Goal: Task Accomplishment & Management: Manage account settings

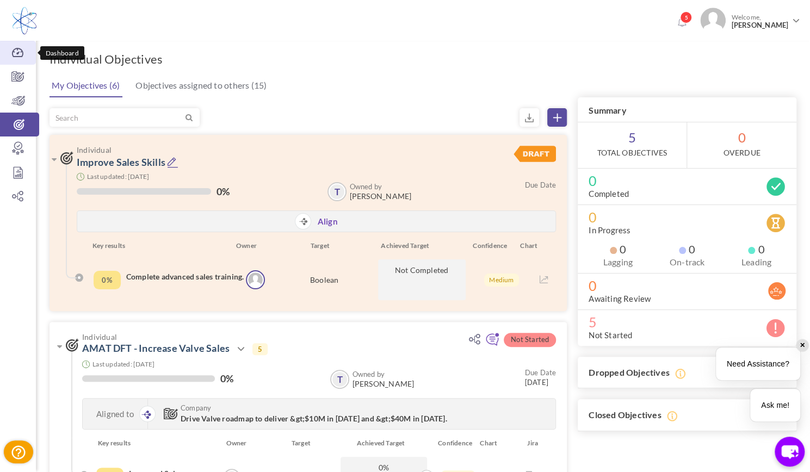
click at [14, 54] on icon at bounding box center [18, 52] width 36 height 11
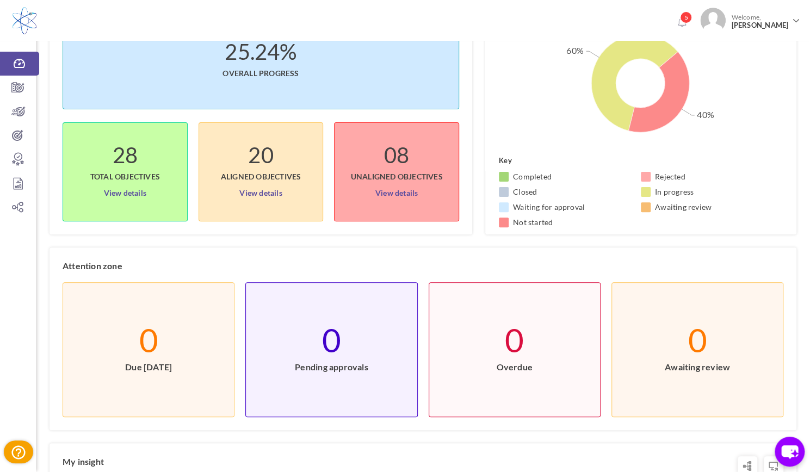
scroll to position [99, 0]
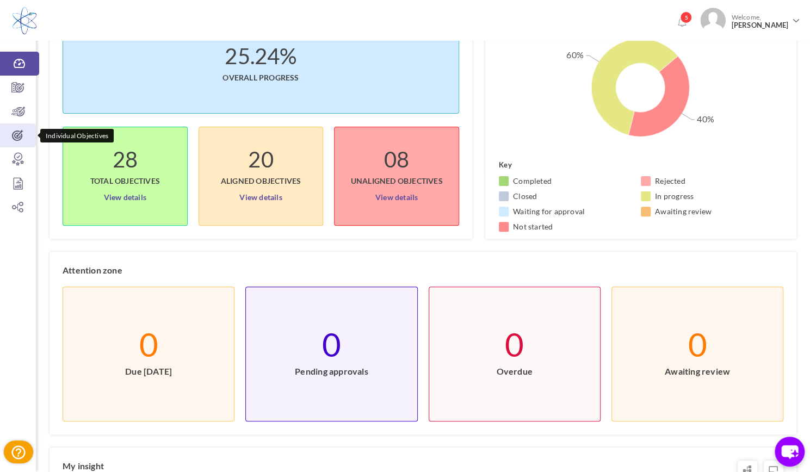
click at [10, 133] on icon at bounding box center [18, 135] width 36 height 11
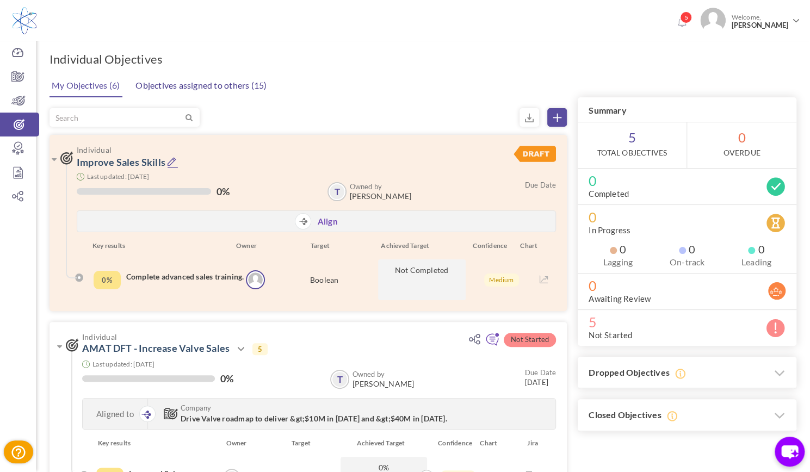
click at [169, 85] on link "Objectives assigned to others (15)" at bounding box center [201, 86] width 137 height 22
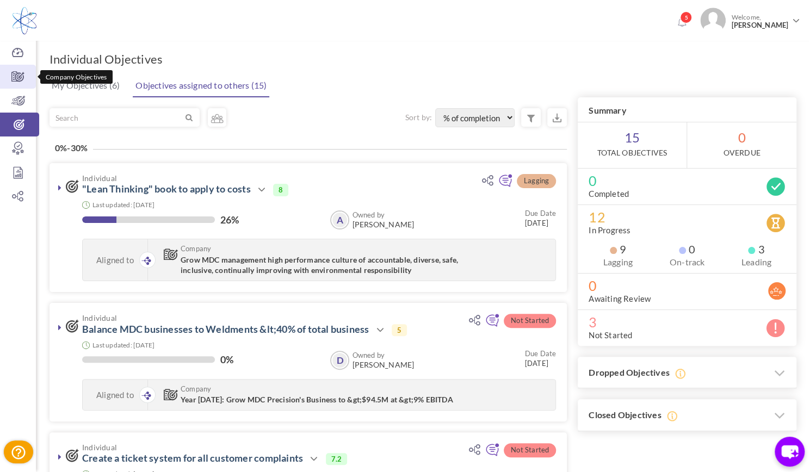
click at [18, 75] on icon at bounding box center [18, 76] width 36 height 11
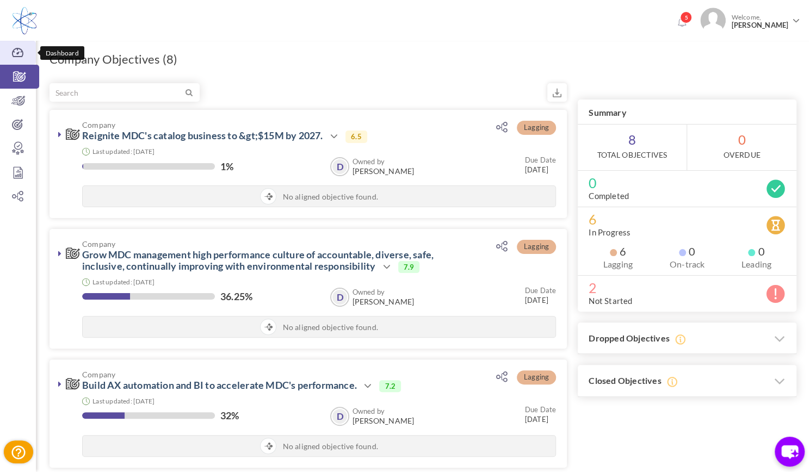
click at [13, 56] on icon at bounding box center [18, 52] width 36 height 11
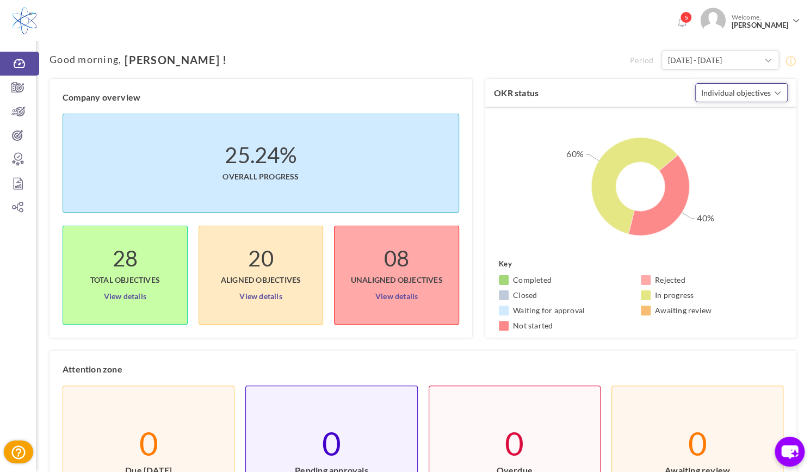
click at [778, 90] on span "button" at bounding box center [777, 93] width 7 height 11
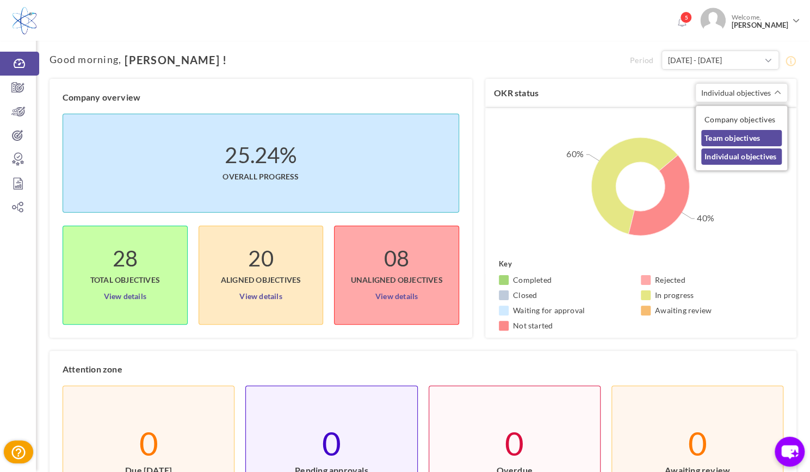
click at [744, 132] on link "Team objectives" at bounding box center [741, 138] width 81 height 16
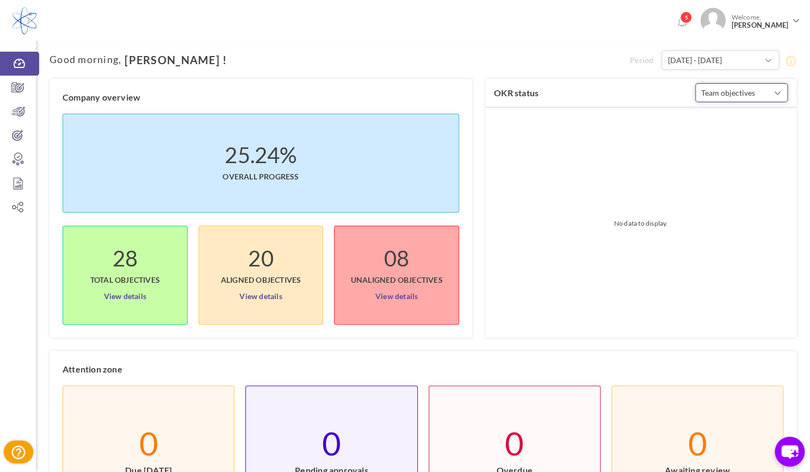
click at [778, 91] on span "button" at bounding box center [777, 93] width 7 height 11
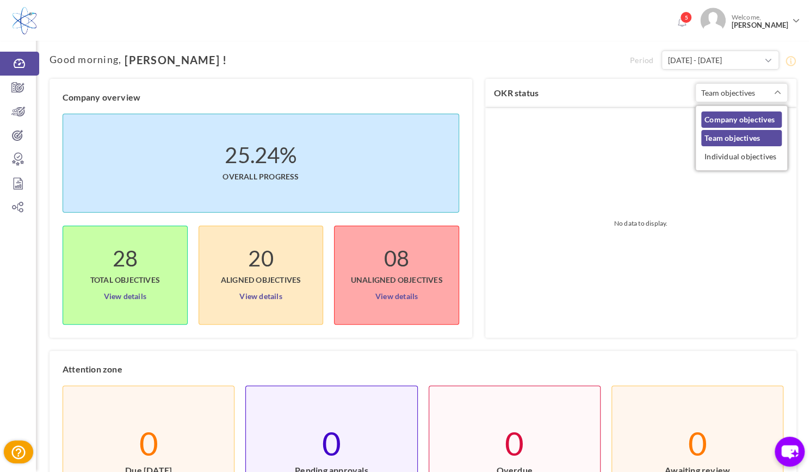
click at [745, 123] on link "Company objectives" at bounding box center [741, 120] width 81 height 16
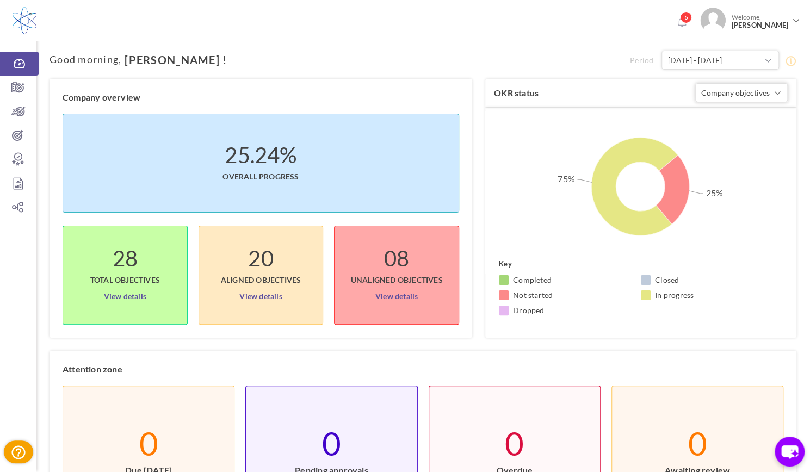
click at [312, 163] on li "25.24% Overall progress" at bounding box center [261, 163] width 397 height 99
click at [176, 150] on li "25.24% Overall progress" at bounding box center [261, 163] width 397 height 99
click at [595, 277] on li "Completed" at bounding box center [570, 280] width 142 height 11
click at [775, 93] on span "button" at bounding box center [777, 93] width 7 height 11
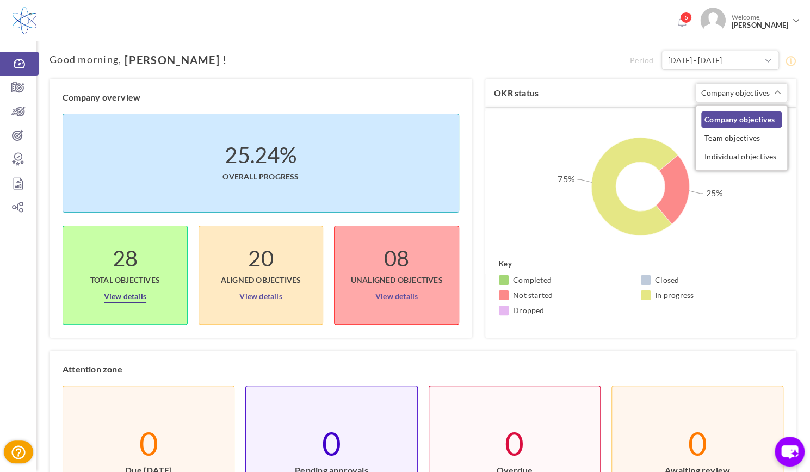
click at [131, 295] on link "View details" at bounding box center [125, 294] width 42 height 17
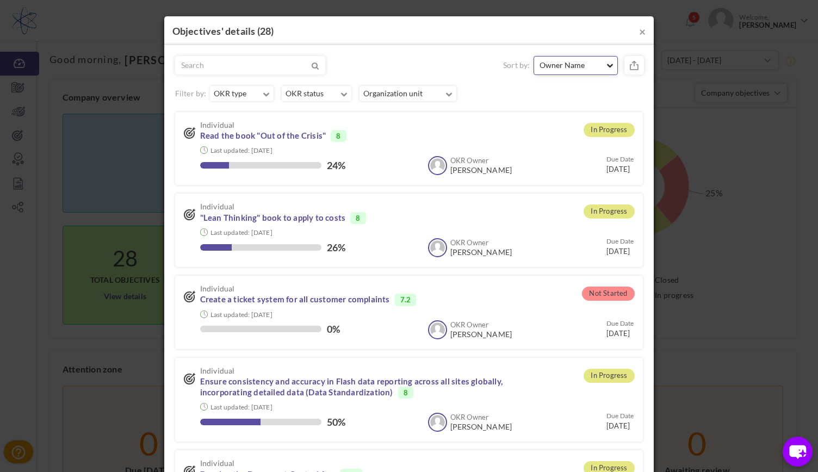
click at [608, 67] on span "button" at bounding box center [610, 66] width 7 height 5
click at [264, 96] on icon "button" at bounding box center [266, 95] width 7 height 4
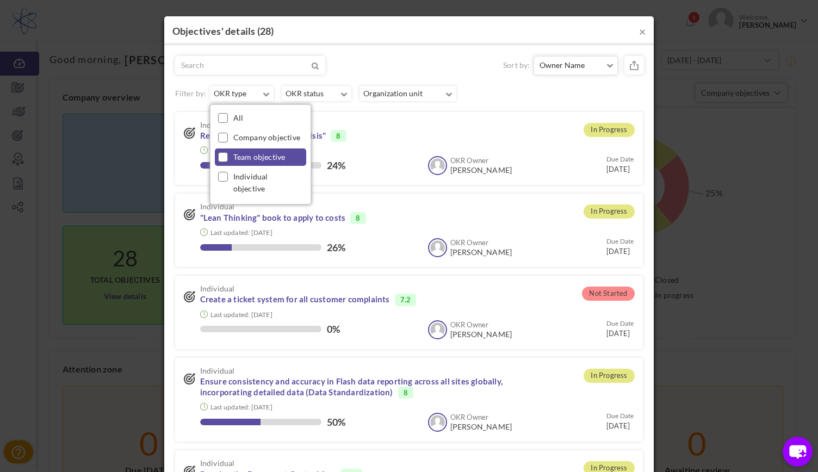
click at [251, 153] on label "Team objective" at bounding box center [259, 157] width 52 height 12
checkbox input "true"
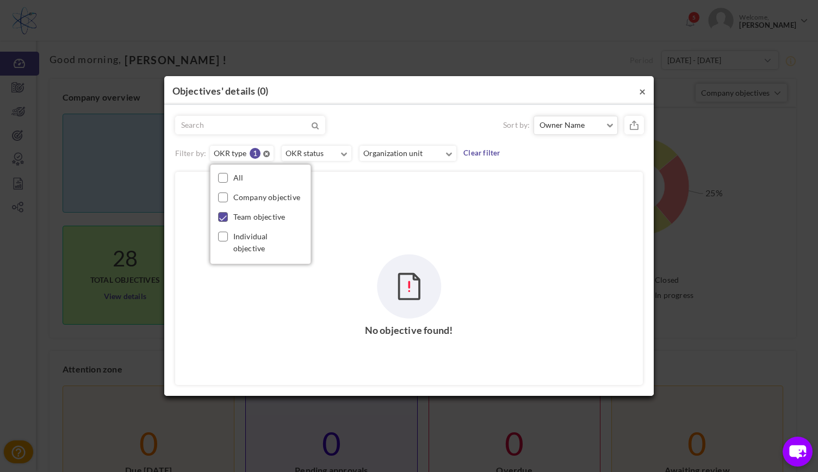
click at [643, 91] on button "×" at bounding box center [642, 90] width 7 height 11
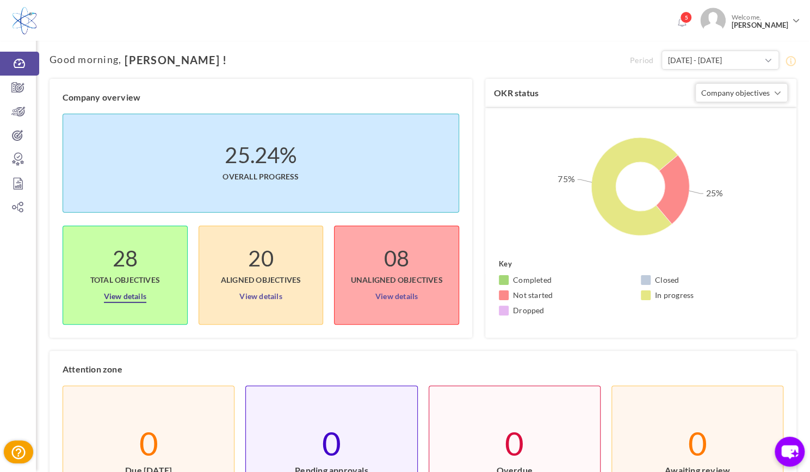
click at [132, 288] on link "View details" at bounding box center [125, 294] width 42 height 17
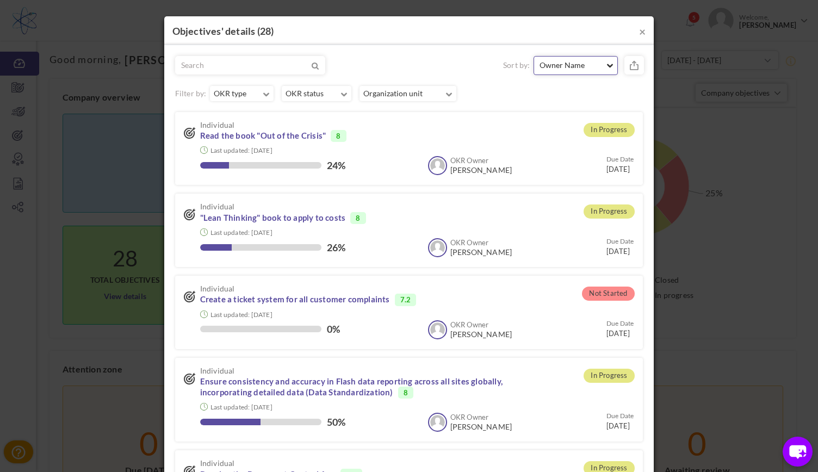
click at [569, 65] on span "Owner Name" at bounding box center [572, 65] width 64 height 11
click at [565, 91] on span "Owner Name" at bounding box center [565, 90] width 46 height 9
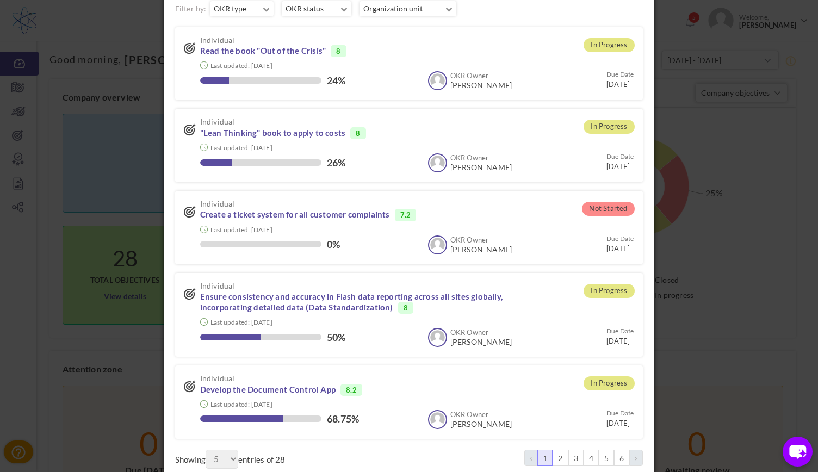
scroll to position [113, 0]
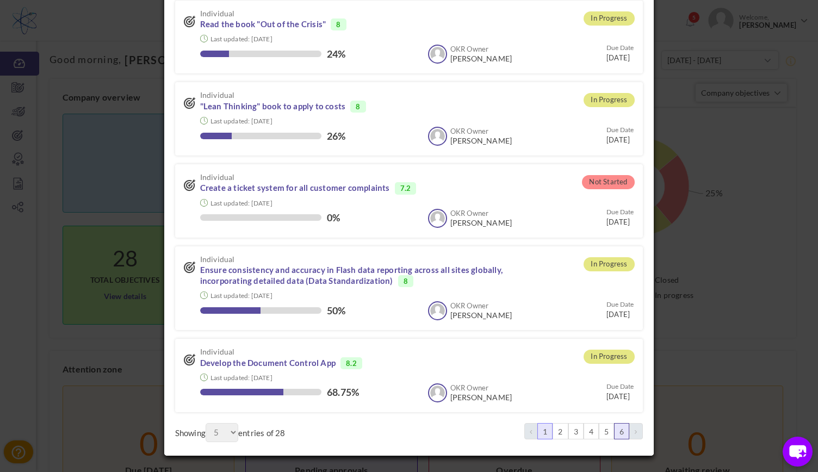
click at [618, 435] on link "6" at bounding box center [621, 431] width 15 height 16
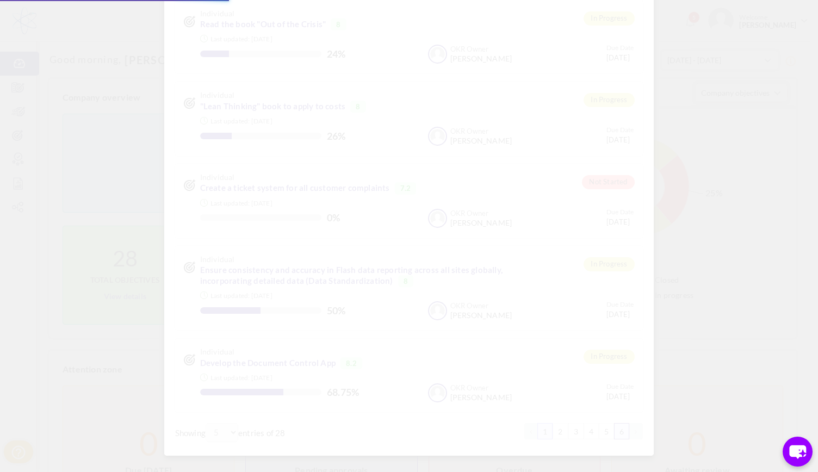
scroll to position [0, 0]
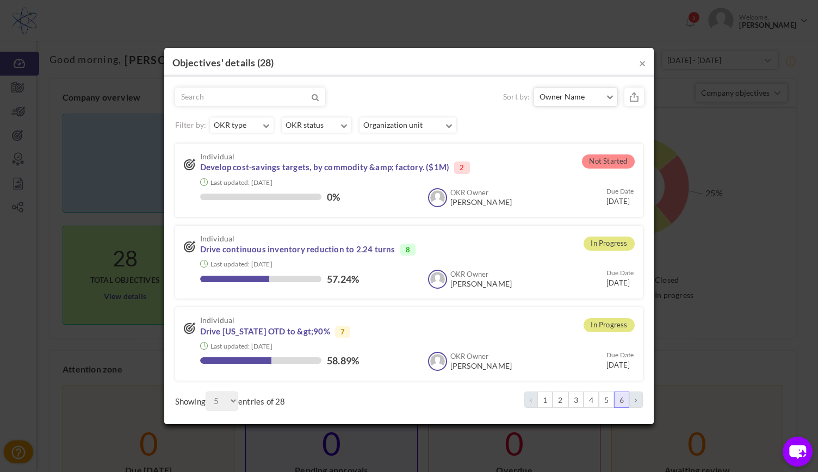
click at [636, 403] on icon at bounding box center [636, 400] width 2 height 7
click at [610, 398] on link "5" at bounding box center [606, 400] width 15 height 16
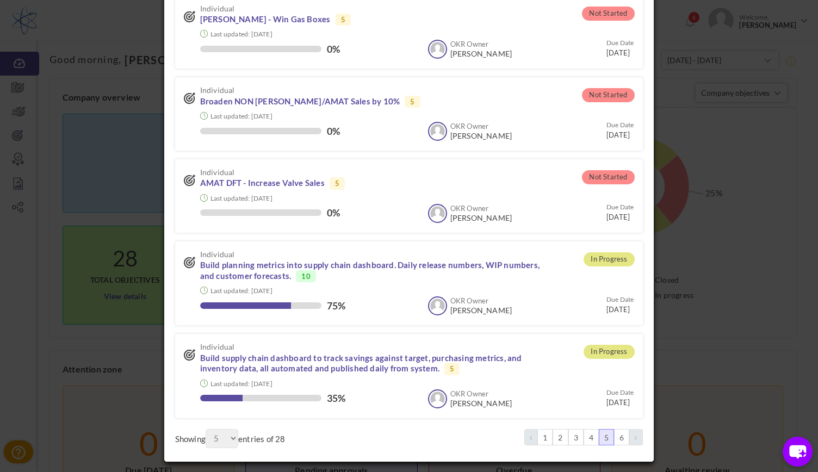
scroll to position [124, 0]
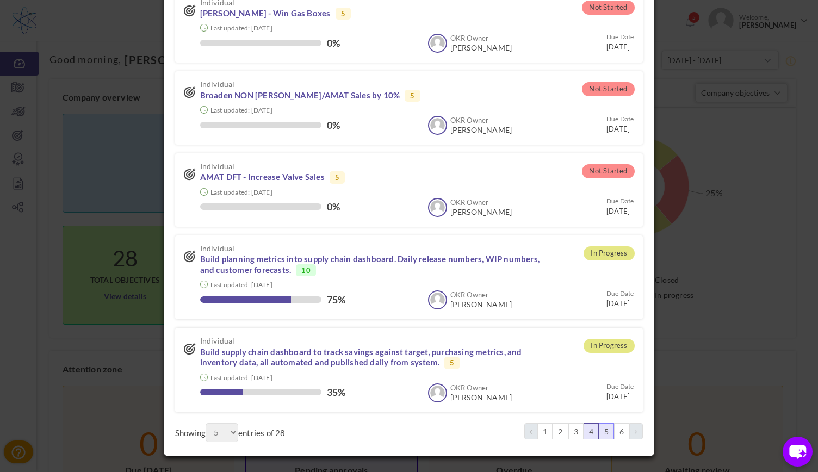
click at [587, 430] on link "4" at bounding box center [591, 431] width 15 height 16
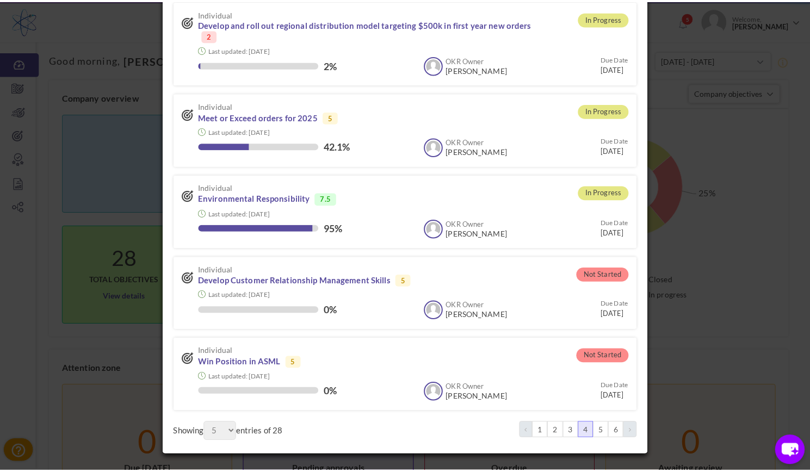
scroll to position [113, 0]
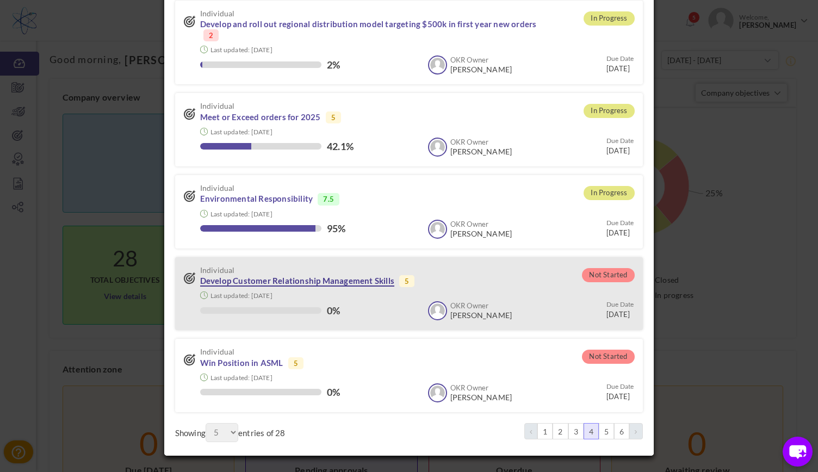
click at [296, 277] on link "Develop Customer Relationship Management Skills" at bounding box center [297, 281] width 194 height 11
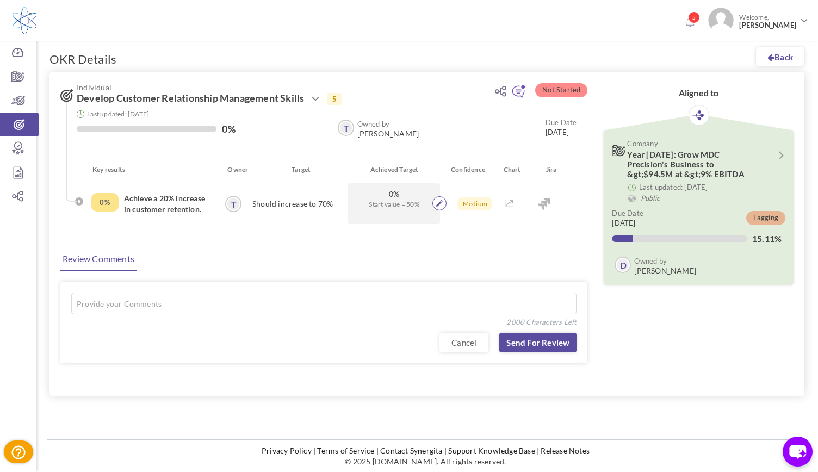
click at [435, 204] on span at bounding box center [439, 203] width 14 height 14
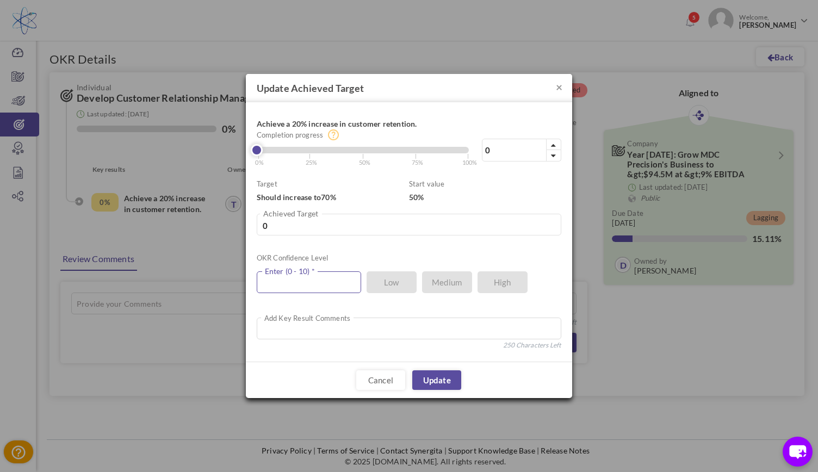
click at [312, 284] on input "text" at bounding box center [309, 282] width 104 height 22
click at [444, 378] on link "Update" at bounding box center [436, 380] width 49 height 20
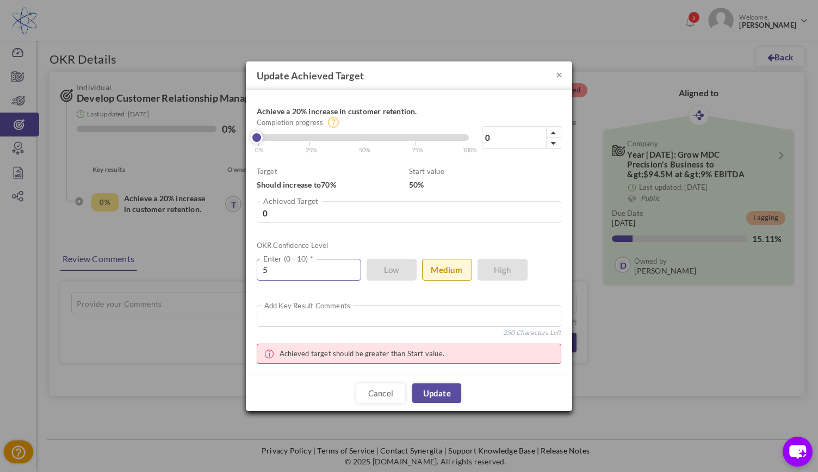
drag, startPoint x: 311, startPoint y: 273, endPoint x: 176, endPoint y: 300, distance: 137.6
click at [176, 300] on div "× Update Achieved Target Achieve a 20% increase in customer retention. 0% Compl…" at bounding box center [409, 236] width 818 height 472
type input "6"
click at [434, 390] on link "Update" at bounding box center [436, 393] width 49 height 20
click at [295, 212] on input "0" at bounding box center [409, 212] width 305 height 22
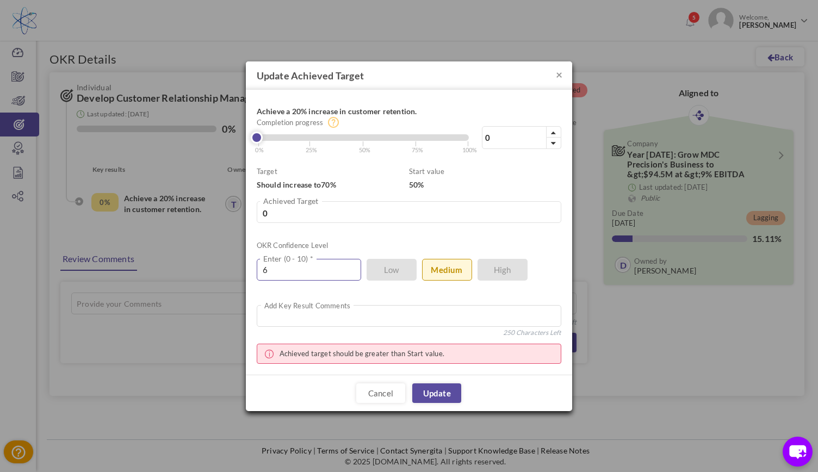
click at [297, 272] on input "6" at bounding box center [309, 270] width 104 height 22
drag, startPoint x: 293, startPoint y: 218, endPoint x: 210, endPoint y: 221, distance: 82.7
click at [210, 221] on div "× Update Achieved Target Achieve a 20% increase in customer retention. 0% Compl…" at bounding box center [409, 236] width 818 height 472
type input "70"
type input "100"
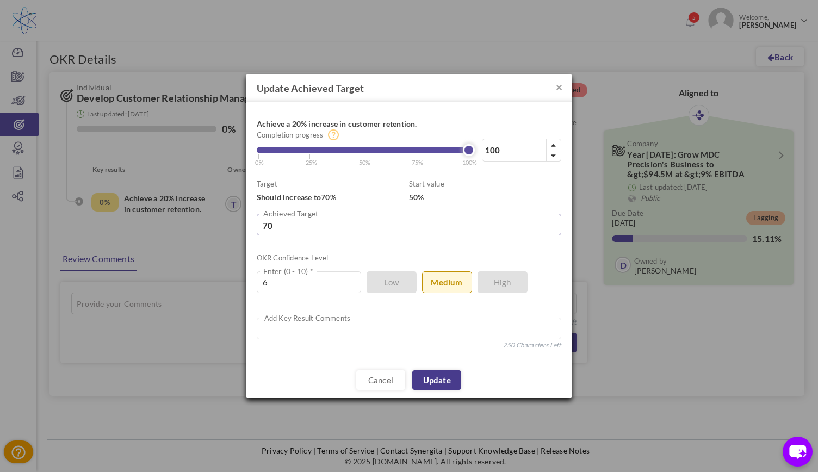
type input "70"
click at [435, 385] on link "Update" at bounding box center [436, 380] width 49 height 20
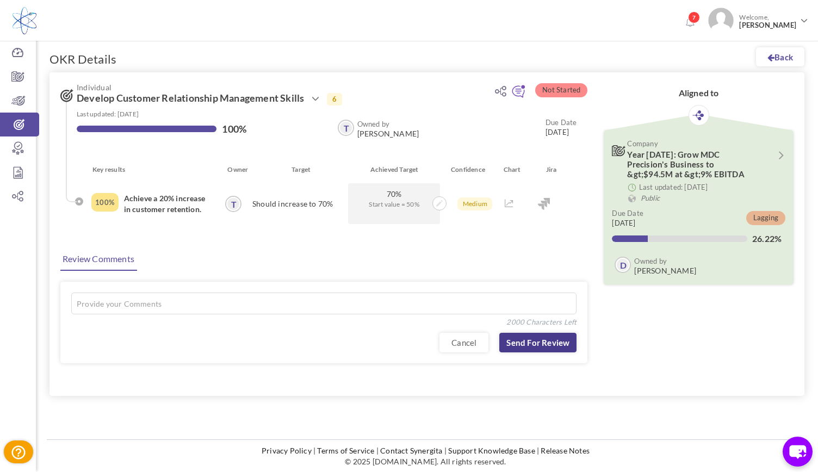
click at [527, 340] on link "Send for Review" at bounding box center [537, 343] width 77 height 20
click at [287, 159] on div "Individual Develop Customer Relationship Management Skills Action Edit Clone Dr…" at bounding box center [318, 118] width 538 height 92
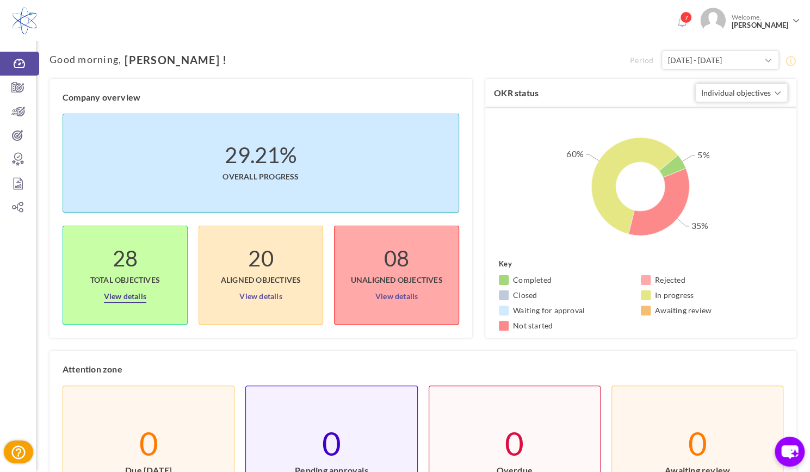
click at [125, 292] on link "View details" at bounding box center [125, 294] width 42 height 17
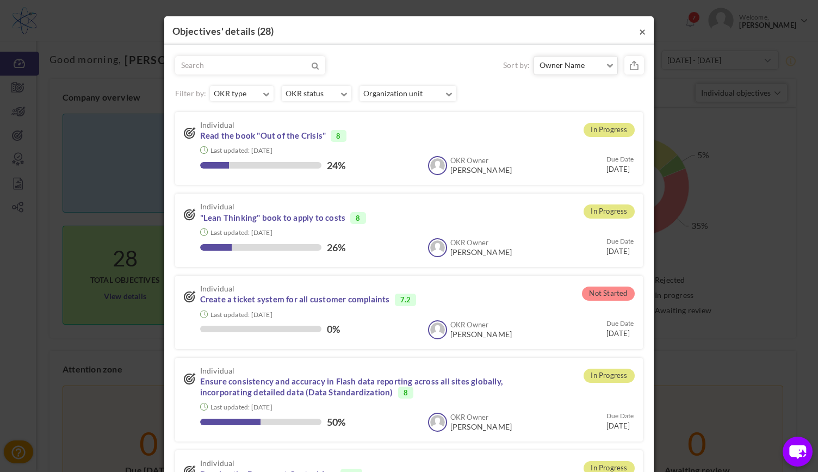
click at [639, 31] on button "×" at bounding box center [642, 31] width 7 height 11
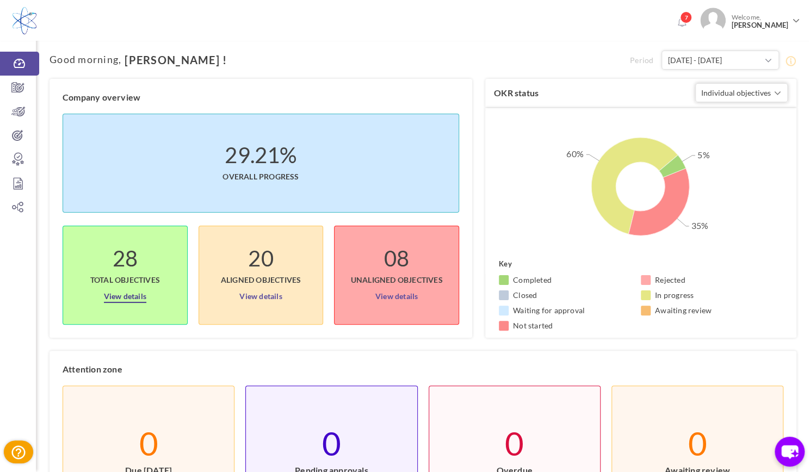
click at [131, 299] on link "View details" at bounding box center [125, 294] width 42 height 17
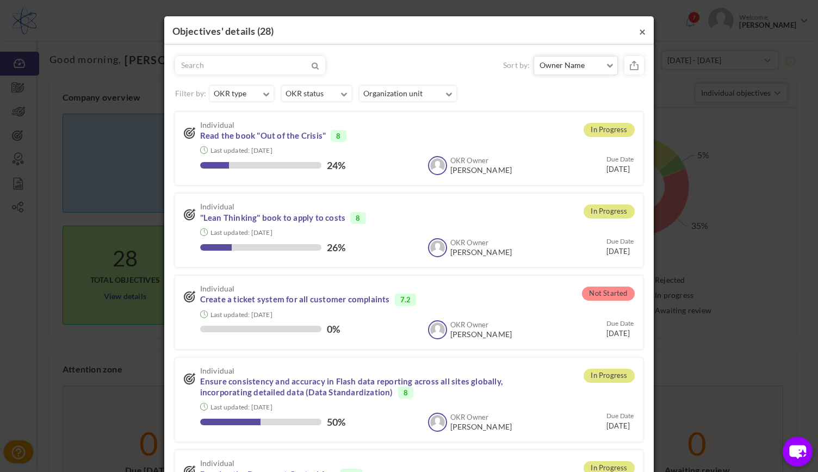
click at [639, 26] on button "×" at bounding box center [642, 31] width 7 height 11
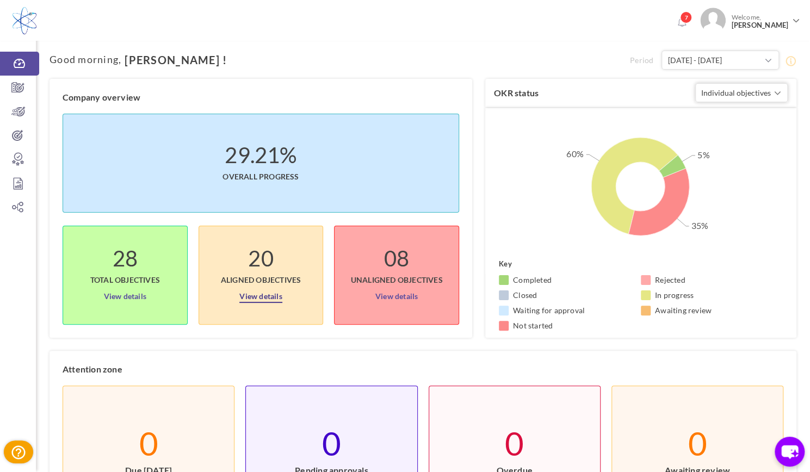
click at [277, 297] on link "View details" at bounding box center [260, 294] width 42 height 17
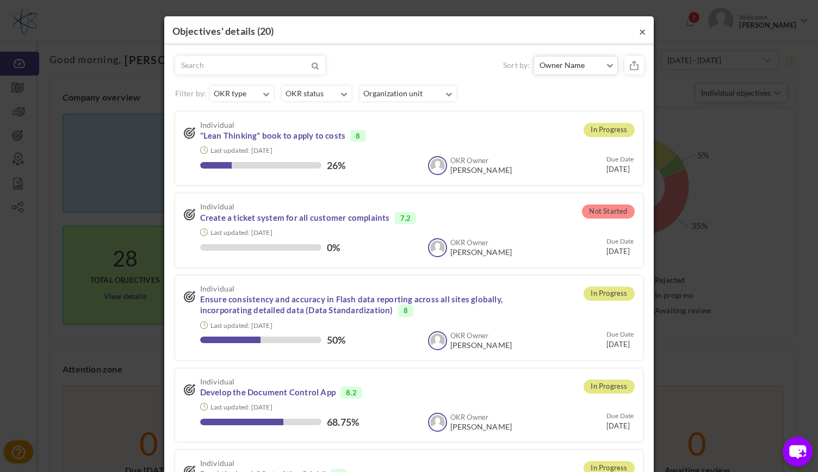
click at [639, 31] on button "×" at bounding box center [642, 31] width 7 height 11
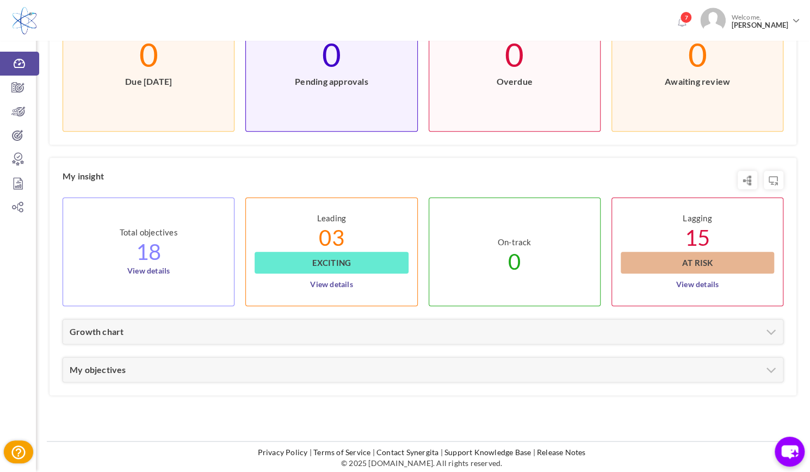
scroll to position [391, 0]
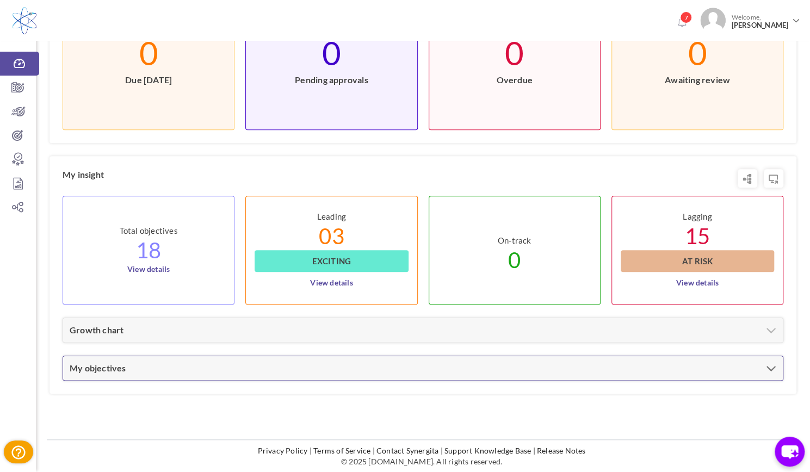
click at [770, 364] on icon at bounding box center [771, 368] width 10 height 16
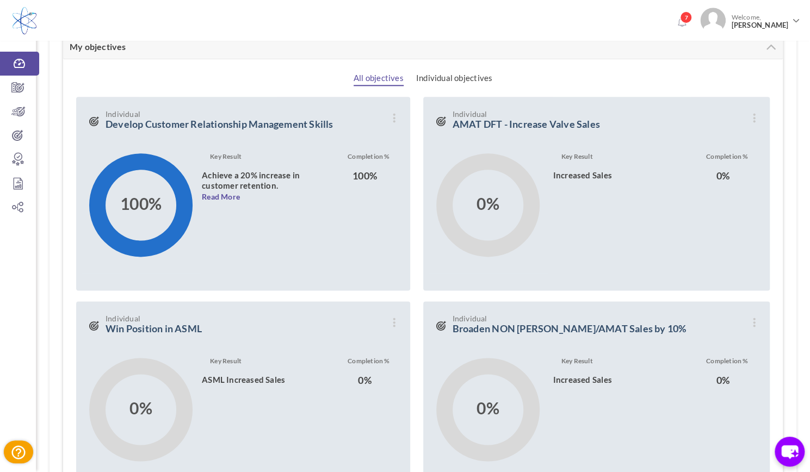
scroll to position [748, 0]
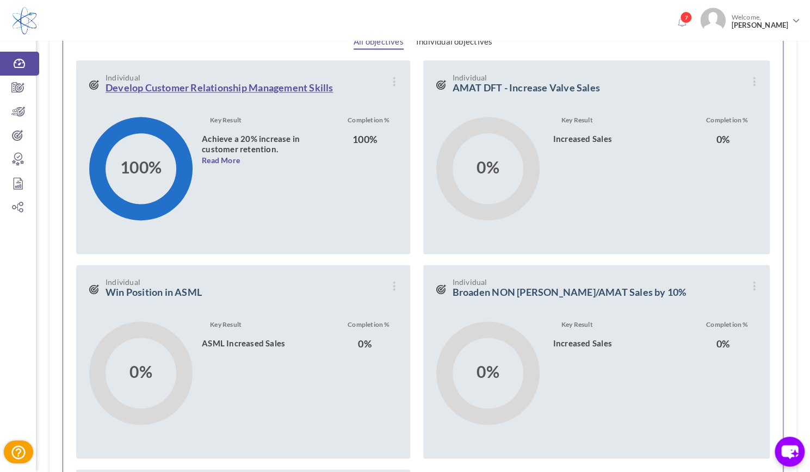
click at [282, 88] on link "Develop Customer Relationship Management Skills" at bounding box center [219, 88] width 227 height 12
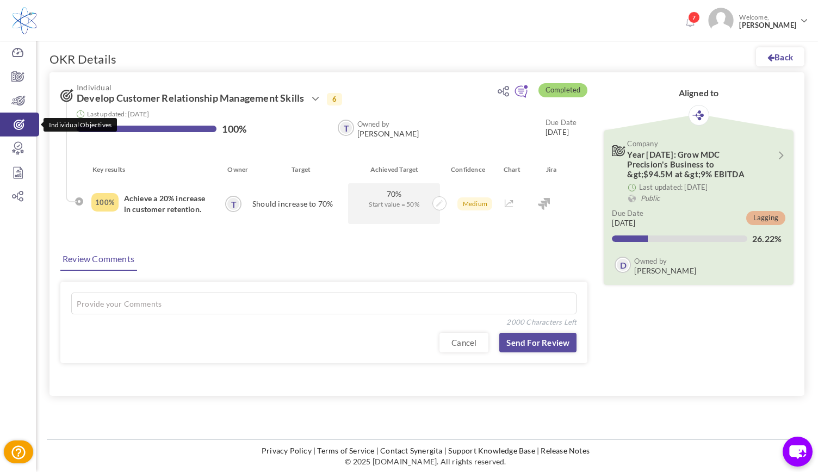
click at [18, 120] on icon at bounding box center [19, 124] width 39 height 11
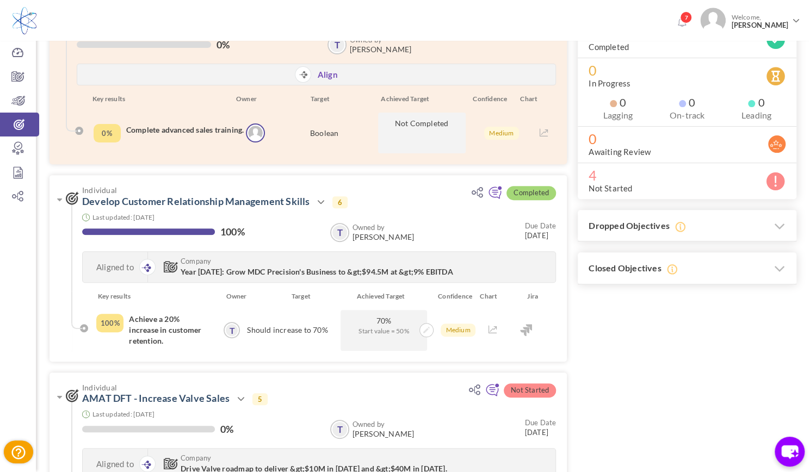
scroll to position [57, 0]
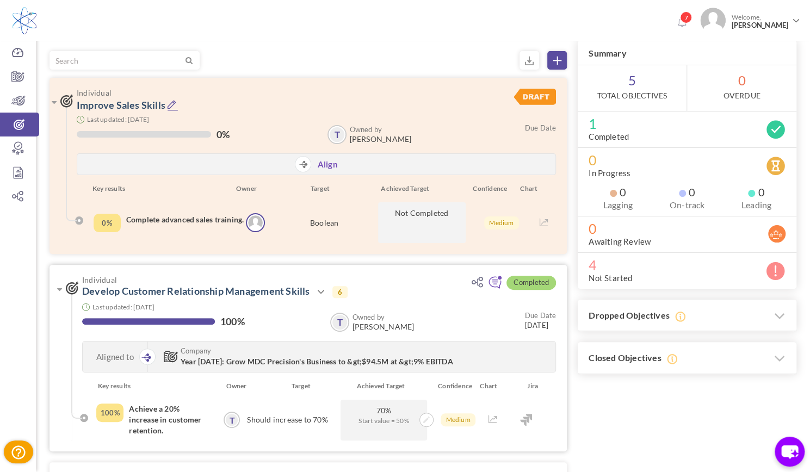
click at [146, 357] on icon at bounding box center [145, 358] width 9 height 8
click at [182, 357] on span "Year 2025: Grow MDC Precision's Business to &gt;$94.5M at &gt;9% EBITDA" at bounding box center [317, 361] width 273 height 9
click at [227, 361] on span "Year 2025: Grow MDC Precision's Business to &gt;$94.5M at &gt;9% EBITDA" at bounding box center [317, 361] width 273 height 9
click at [116, 357] on div "Aligned to" at bounding box center [115, 357] width 65 height 30
click at [426, 420] on icon at bounding box center [426, 420] width 7 height 7
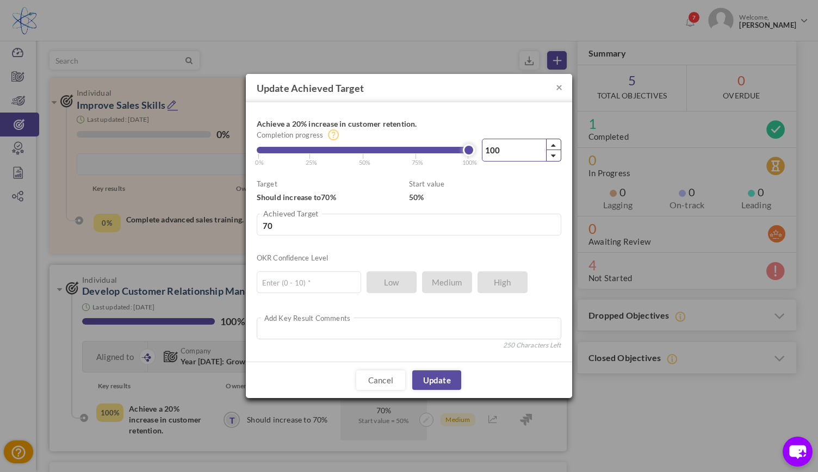
drag, startPoint x: 508, startPoint y: 152, endPoint x: 453, endPoint y: 158, distance: 55.7
click at [453, 158] on div "100% Completion progress 100 Reached maximum limit | 0% | 25% | 50% | 75% | 100%" at bounding box center [409, 140] width 305 height 54
type input "5"
type input "51"
type input "50"
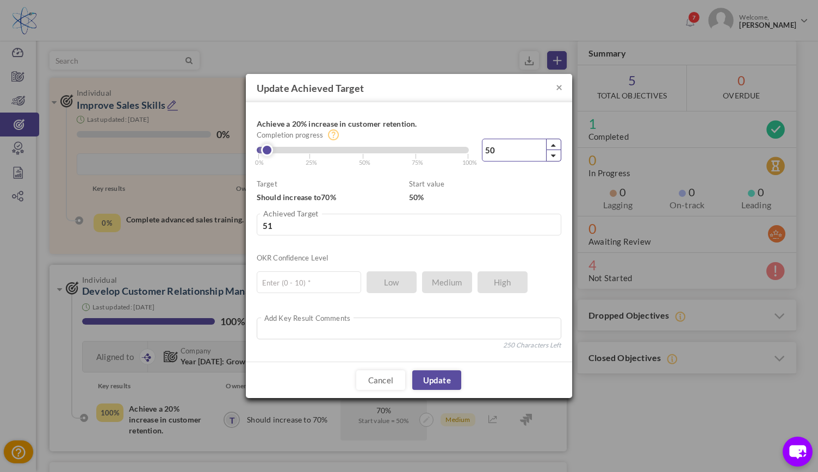
type input "60"
type input "50"
click at [437, 384] on link "Update" at bounding box center [436, 380] width 49 height 20
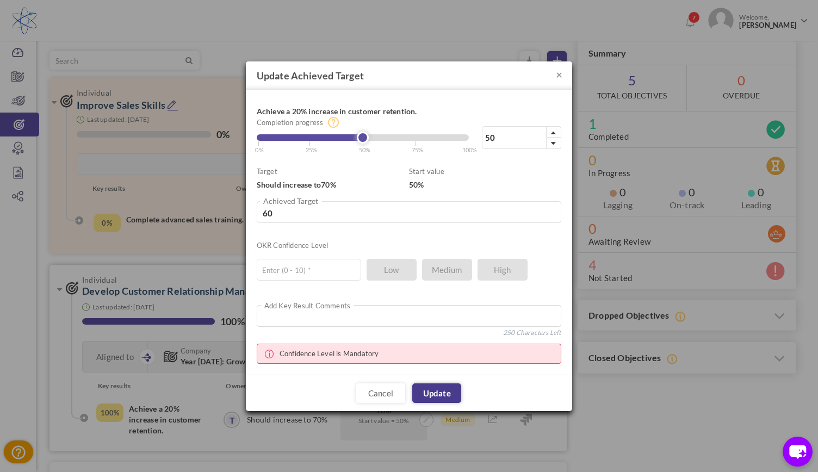
click at [432, 392] on link "Update" at bounding box center [436, 393] width 49 height 20
click at [449, 267] on ul "Enter (0 - 10) * Low Medium High" at bounding box center [404, 266] width 294 height 27
click at [339, 266] on input "text" at bounding box center [309, 270] width 104 height 22
type input "5"
click at [440, 396] on link "Update" at bounding box center [436, 393] width 49 height 20
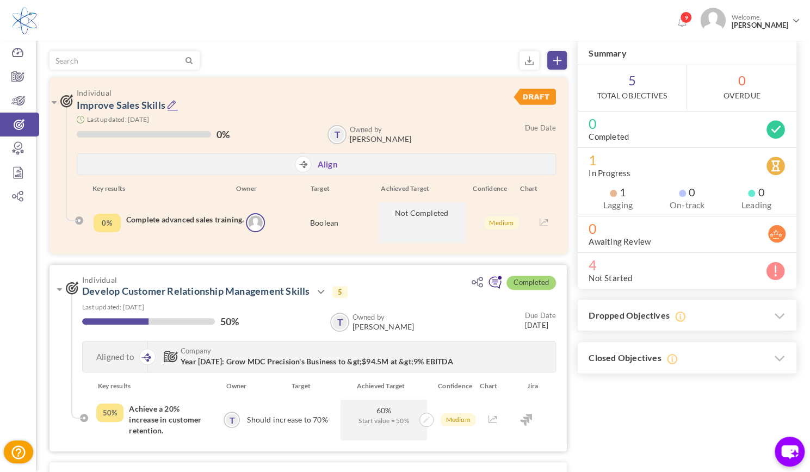
click at [493, 282] on icon at bounding box center [495, 283] width 14 height 14
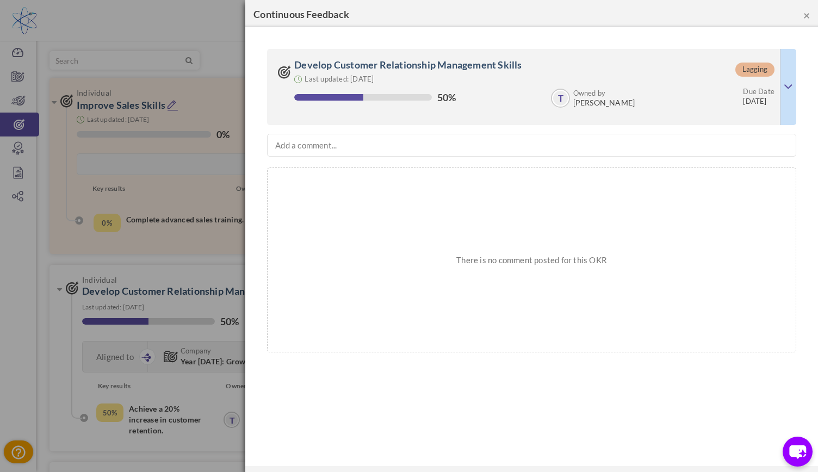
click at [809, 16] on div "× Continuous Feedback" at bounding box center [531, 13] width 573 height 27
click at [806, 15] on button "×" at bounding box center [806, 14] width 7 height 11
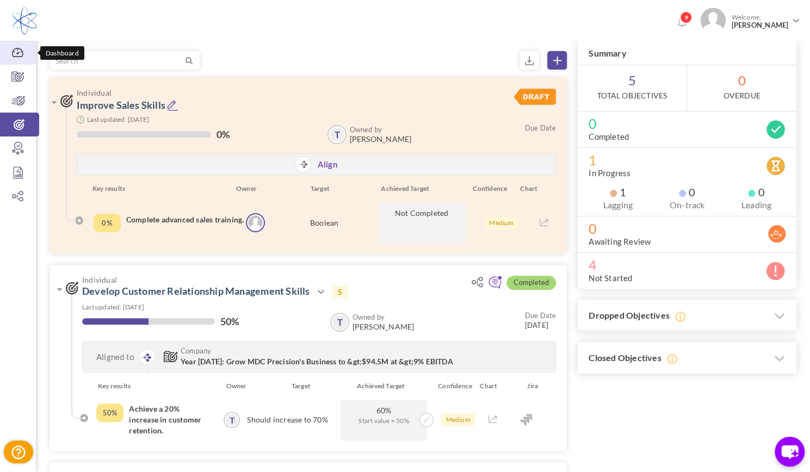
click at [23, 51] on icon at bounding box center [18, 52] width 36 height 11
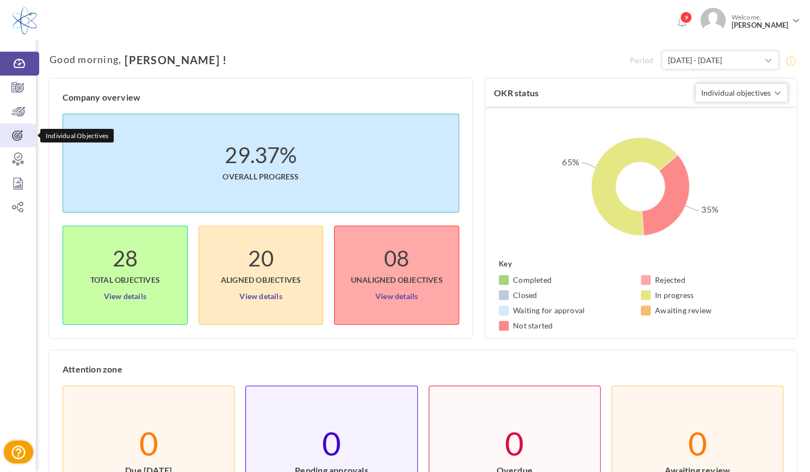
click at [17, 134] on icon at bounding box center [18, 135] width 36 height 11
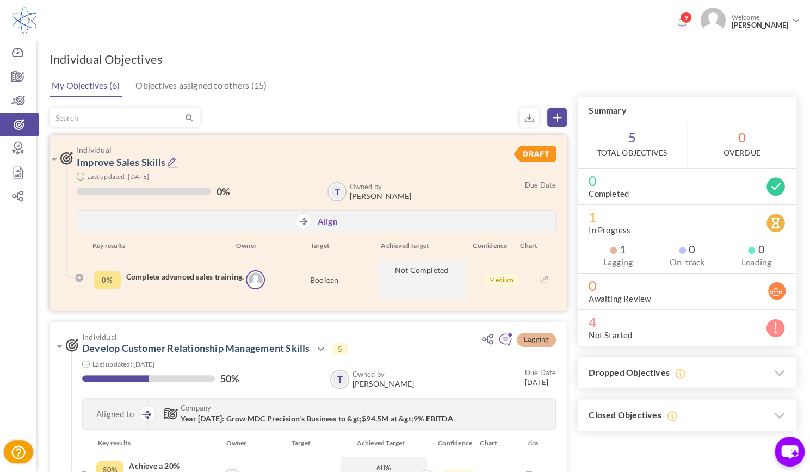
click at [104, 281] on div "0%" at bounding box center [107, 280] width 27 height 18
click at [546, 146] on img at bounding box center [534, 154] width 42 height 16
click at [325, 250] on div "Target" at bounding box center [314, 245] width 100 height 11
click at [309, 224] on span at bounding box center [303, 221] width 16 height 16
click at [324, 283] on div "Boolean" at bounding box center [324, 279] width 94 height 41
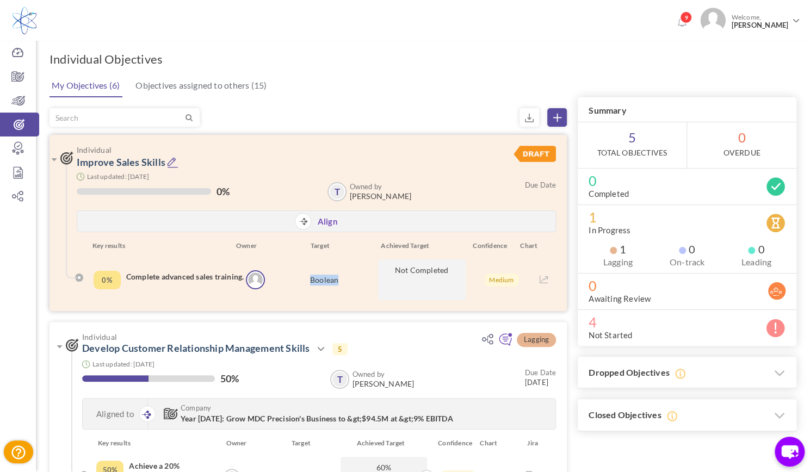
drag, startPoint x: 343, startPoint y: 283, endPoint x: 305, endPoint y: 287, distance: 38.8
click at [305, 287] on div "Boolean" at bounding box center [324, 279] width 94 height 41
click at [320, 347] on icon at bounding box center [320, 349] width 13 height 13
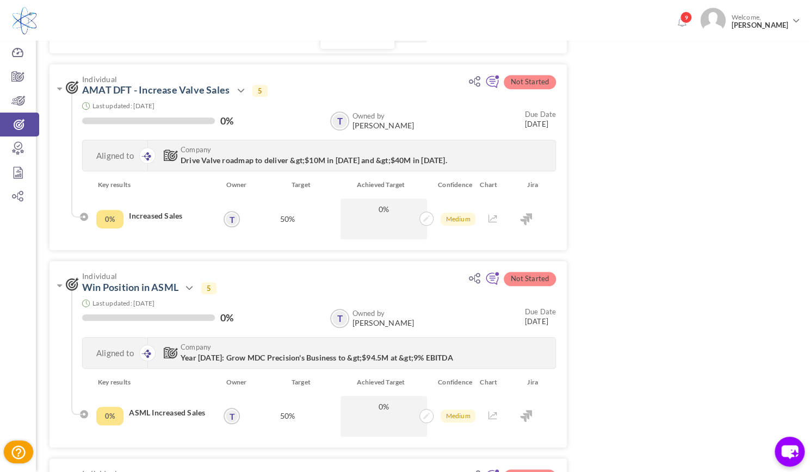
scroll to position [457, 0]
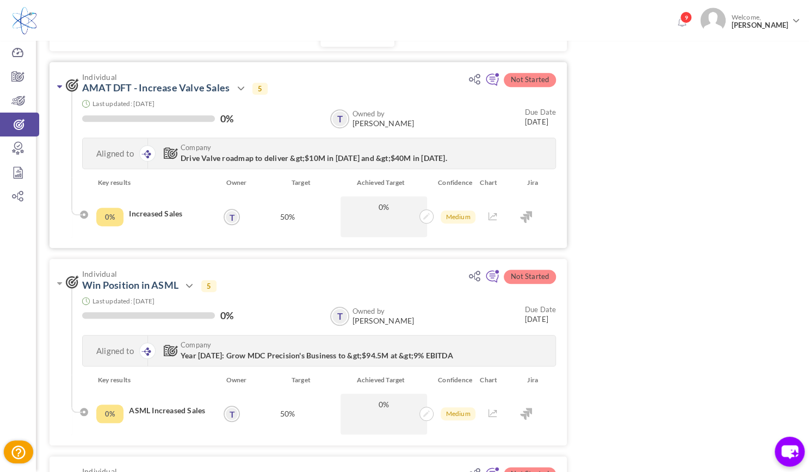
click at [58, 83] on icon at bounding box center [59, 86] width 5 height 9
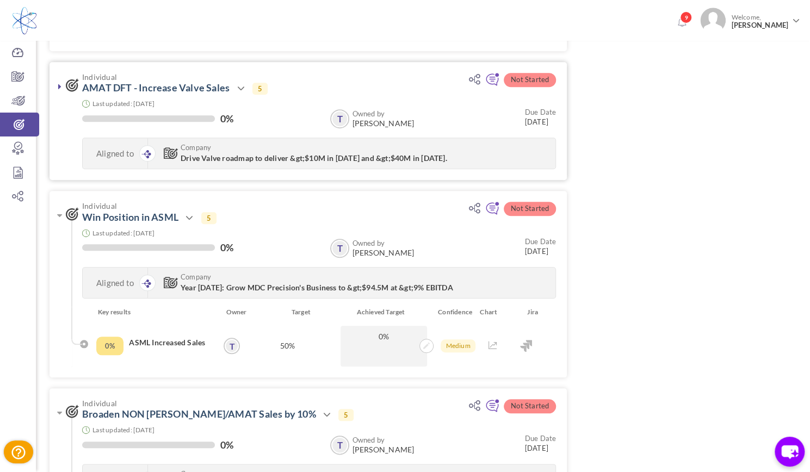
click at [58, 83] on icon at bounding box center [59, 86] width 3 height 9
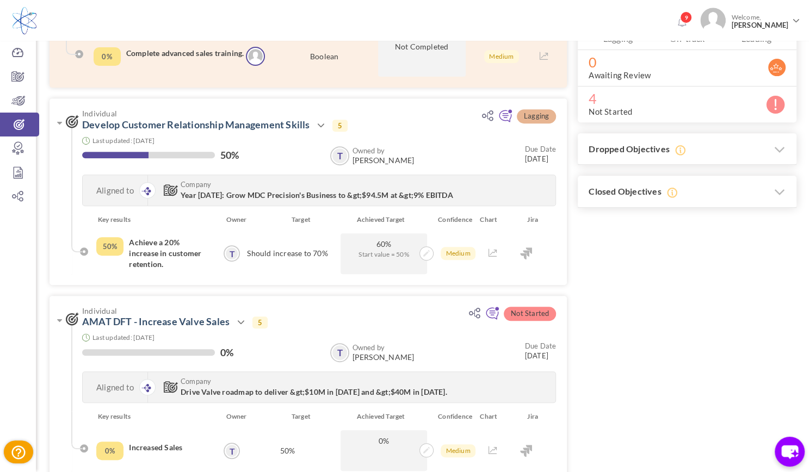
scroll to position [212, 0]
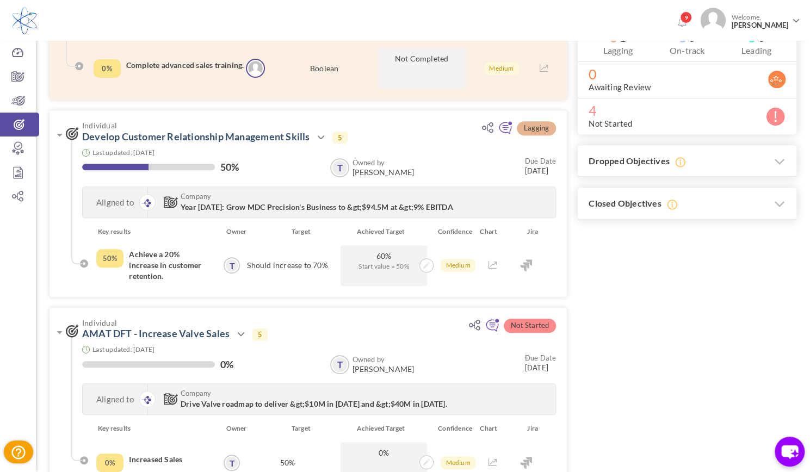
drag, startPoint x: 804, startPoint y: 157, endPoint x: 817, endPoint y: 213, distance: 57.5
click at [809, 213] on html "Trial Extended! Subscribe to continue using all the features. 9 Welcome, Tracy …" at bounding box center [405, 24] width 810 height 472
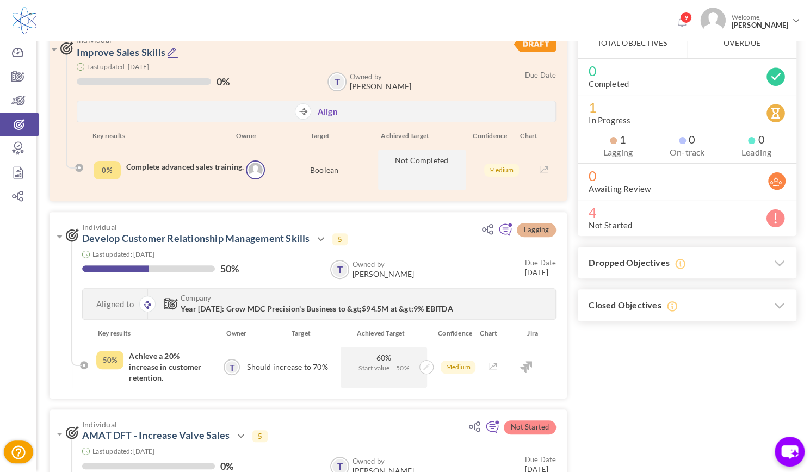
scroll to position [104, 0]
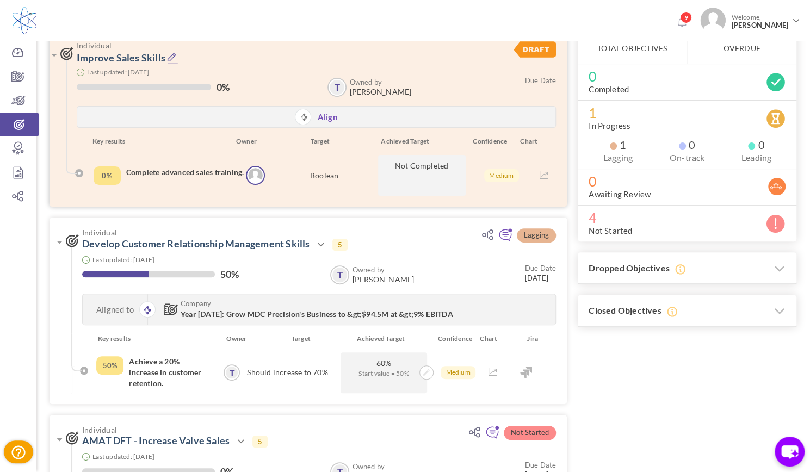
click at [170, 60] on icon at bounding box center [172, 57] width 11 height 11
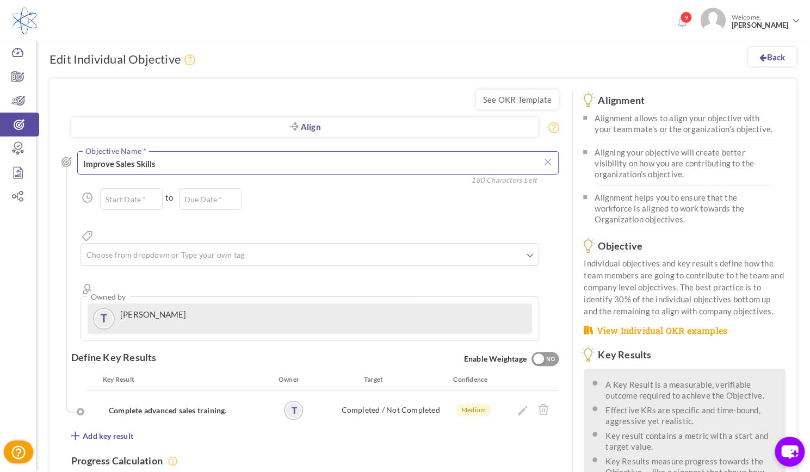
click at [113, 171] on textarea "Improve Sales Skills" at bounding box center [317, 162] width 481 height 23
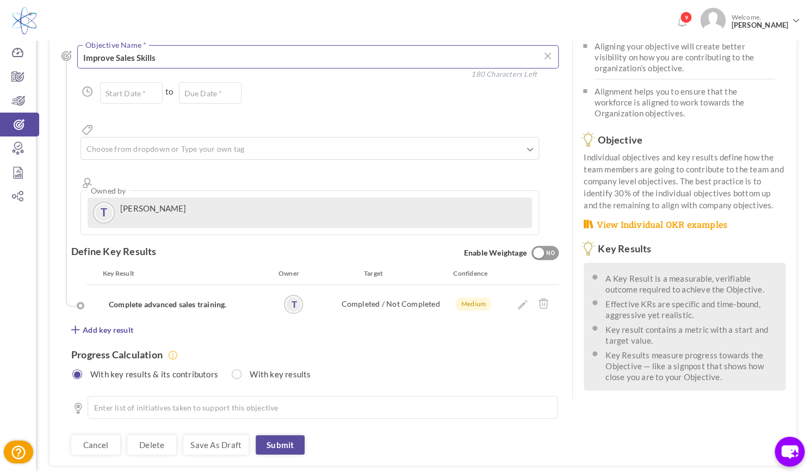
scroll to position [113, 0]
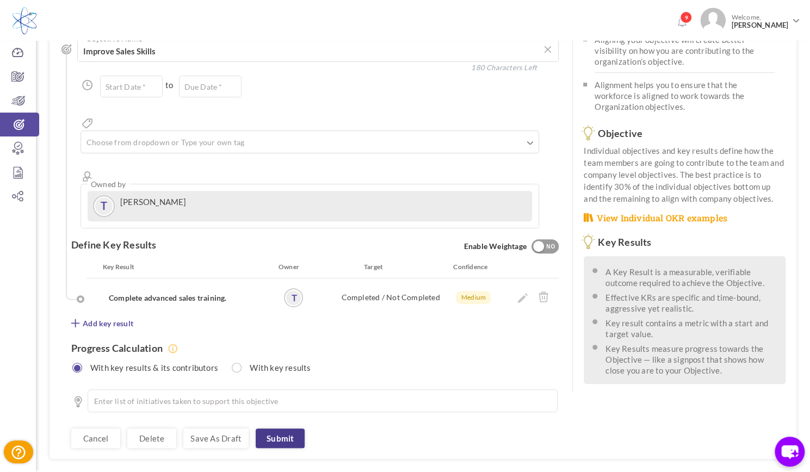
click at [280, 429] on link "Submit" at bounding box center [280, 439] width 49 height 20
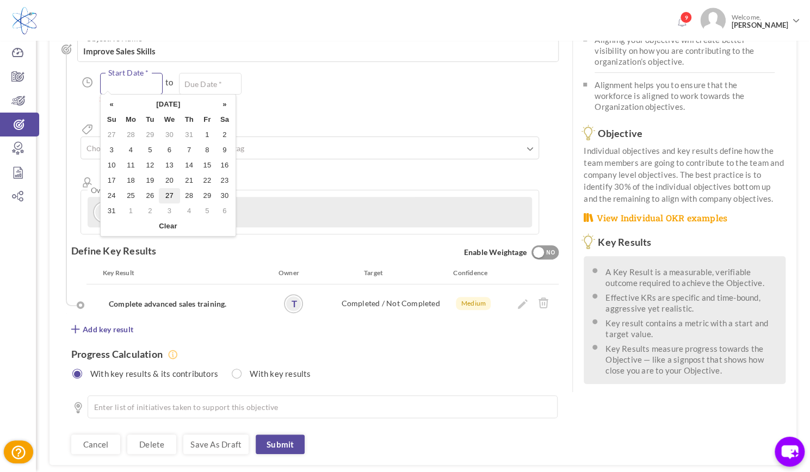
click at [120, 84] on input "text" at bounding box center [131, 84] width 63 height 22
click at [110, 106] on th "«" at bounding box center [112, 104] width 18 height 15
click at [222, 104] on th "»" at bounding box center [224, 104] width 17 height 15
click at [206, 132] on td "1" at bounding box center [207, 134] width 17 height 15
type input "[DATE]"
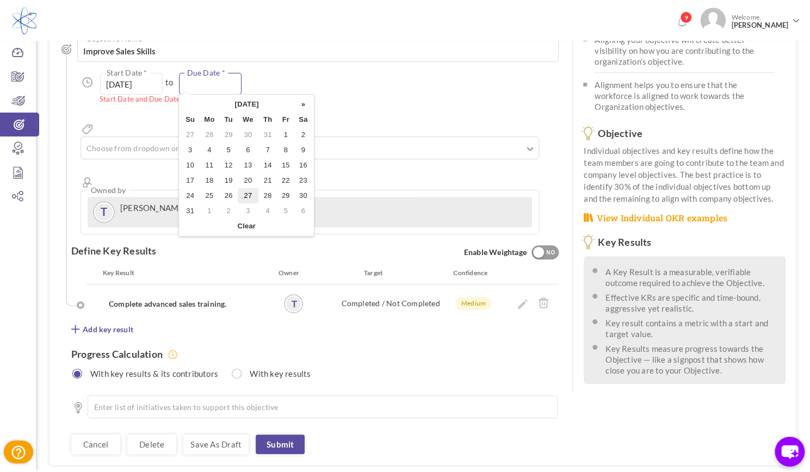
click at [207, 82] on input "text" at bounding box center [210, 84] width 63 height 22
click at [304, 104] on th "»" at bounding box center [302, 104] width 17 height 15
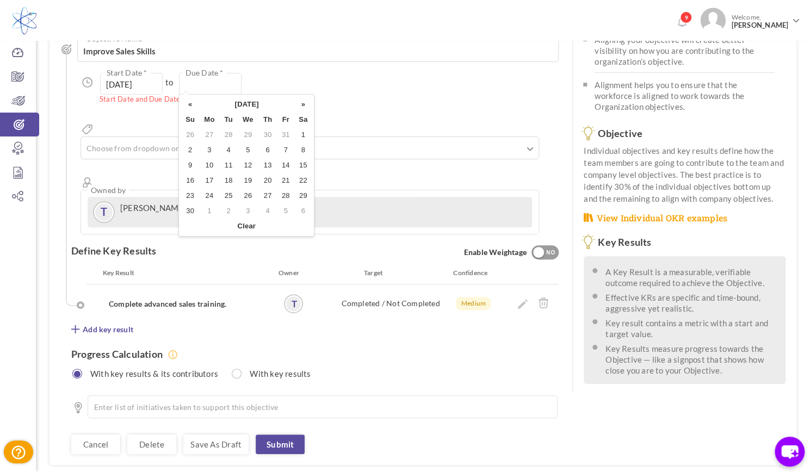
click at [304, 104] on th "»" at bounding box center [302, 104] width 17 height 15
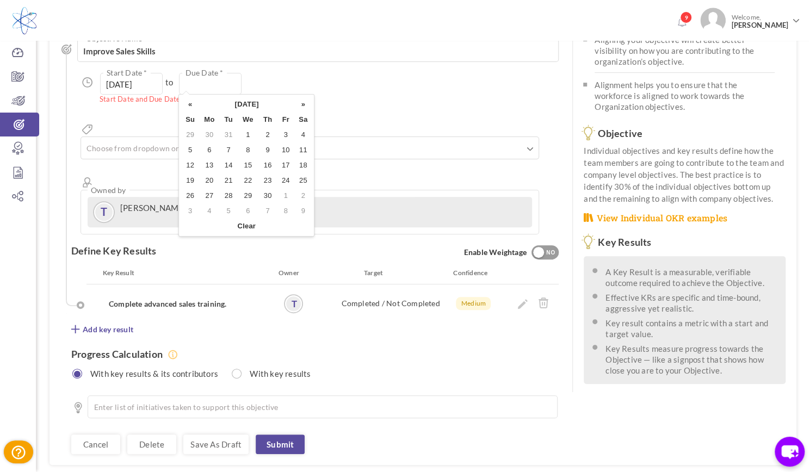
click at [304, 104] on th "»" at bounding box center [302, 104] width 17 height 15
click at [302, 132] on td "1" at bounding box center [302, 134] width 17 height 15
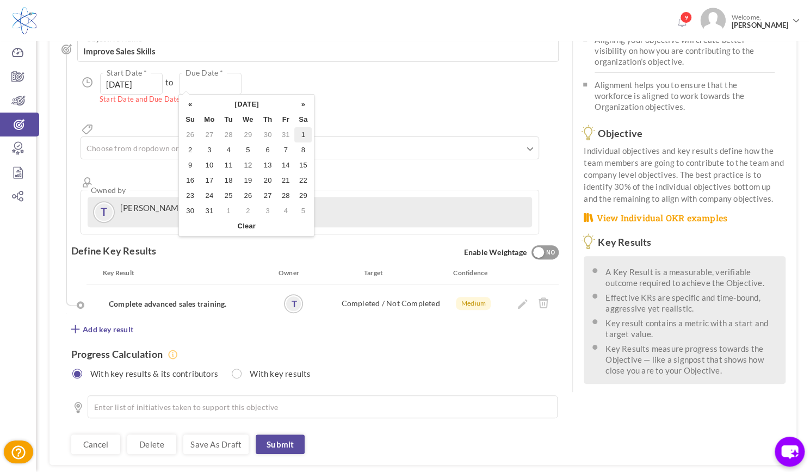
type input "[DATE]"
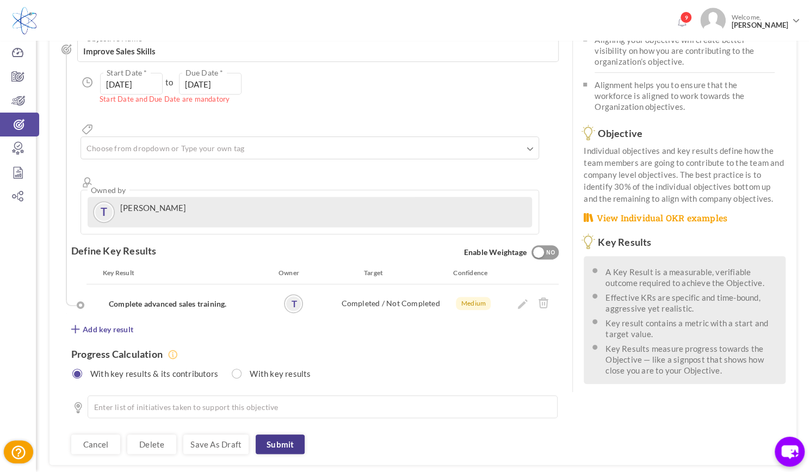
click at [283, 435] on link "Submit" at bounding box center [280, 445] width 49 height 20
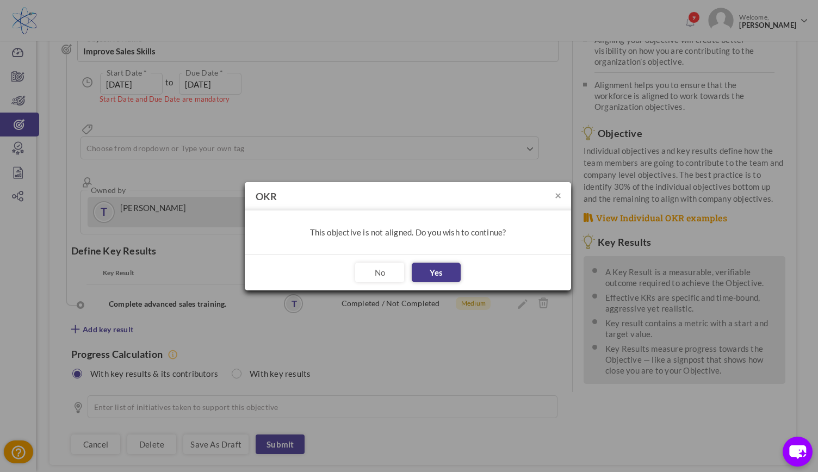
click at [431, 271] on button "Yes" at bounding box center [436, 273] width 49 height 20
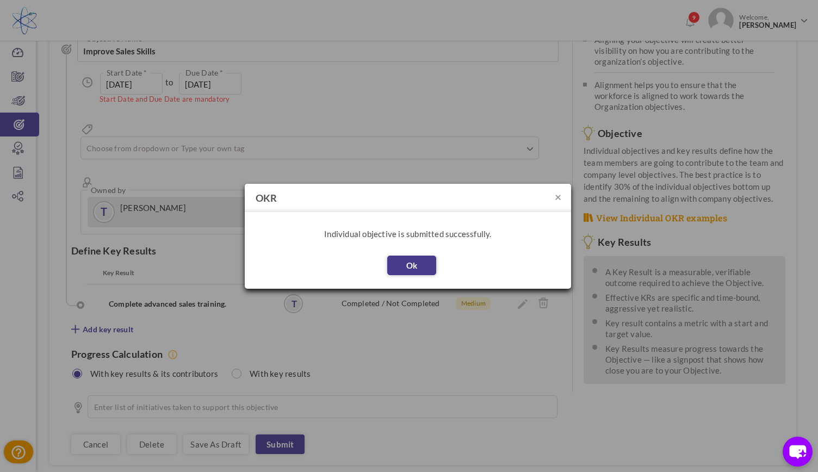
click at [408, 262] on button "Ok" at bounding box center [411, 266] width 49 height 20
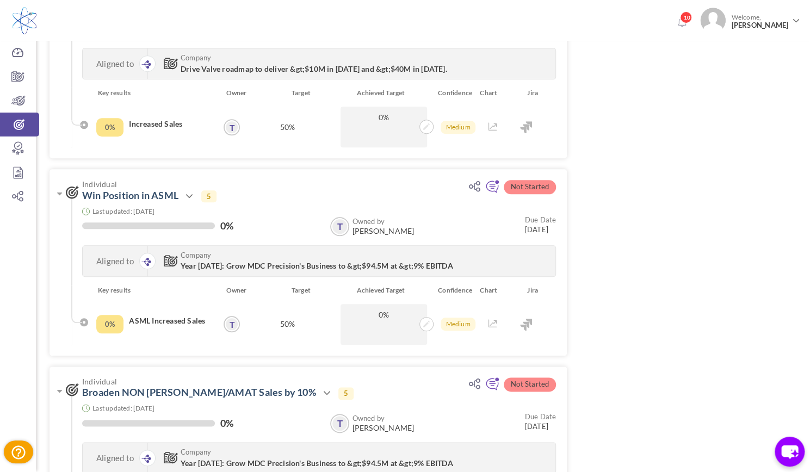
scroll to position [548, 0]
click at [56, 194] on link at bounding box center [59, 192] width 11 height 11
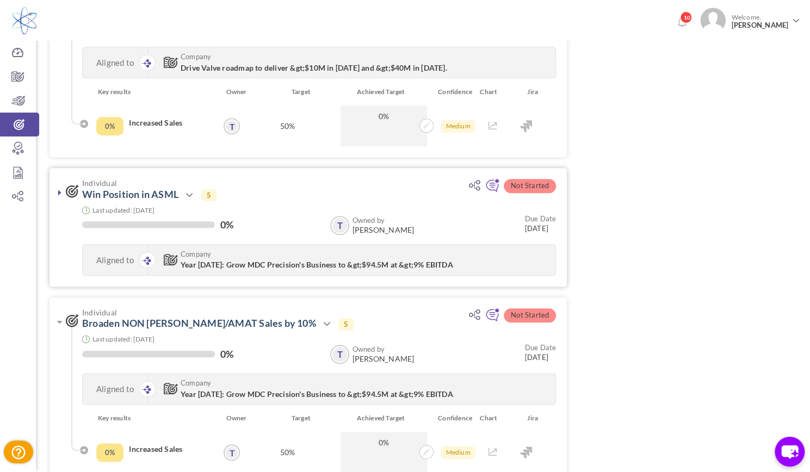
click at [56, 194] on link at bounding box center [59, 192] width 11 height 11
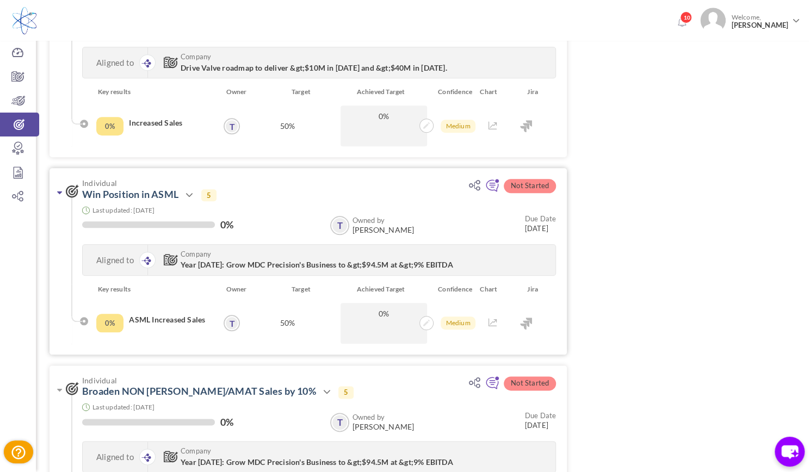
click at [56, 194] on link at bounding box center [59, 192] width 11 height 11
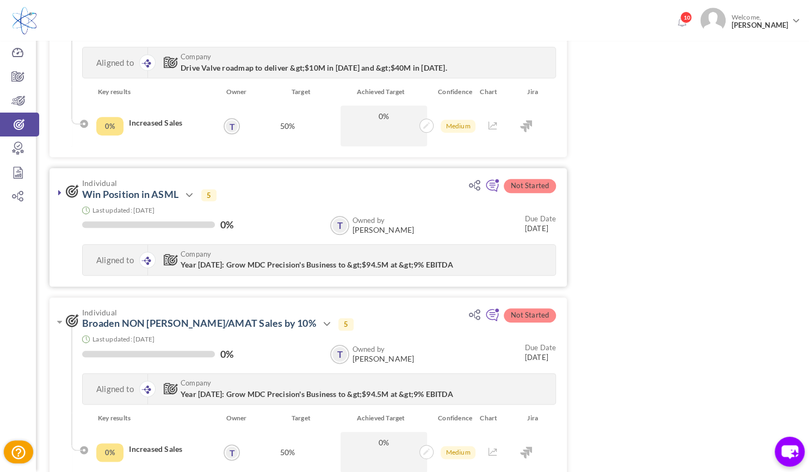
click at [56, 194] on link at bounding box center [59, 192] width 11 height 11
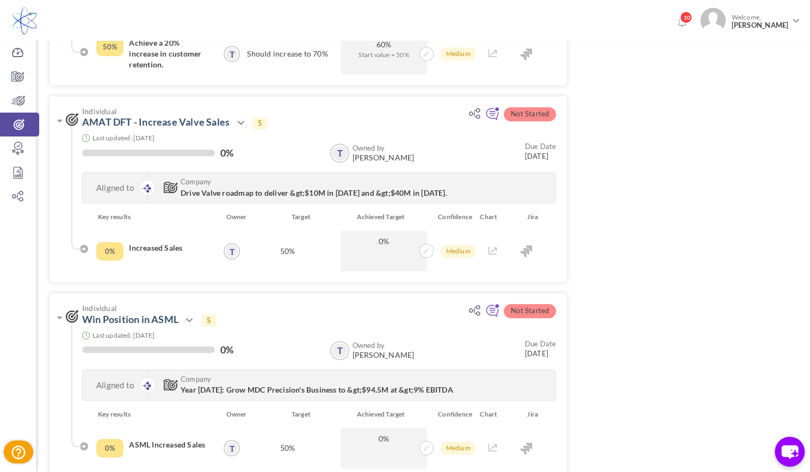
scroll to position [420, 0]
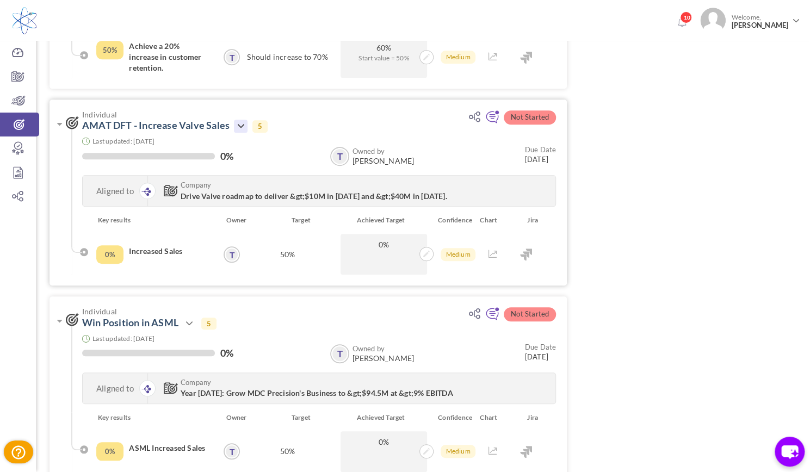
click at [238, 126] on icon at bounding box center [240, 126] width 13 height 13
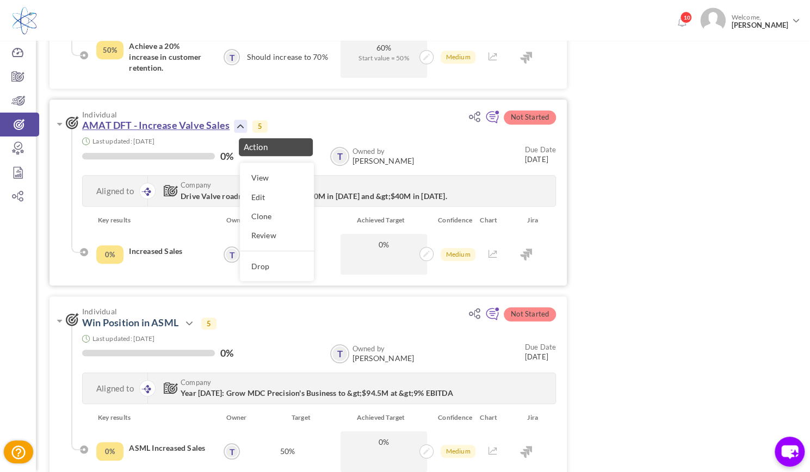
click at [209, 123] on link "AMAT DFT - Increase Valve Sales" at bounding box center [155, 125] width 147 height 12
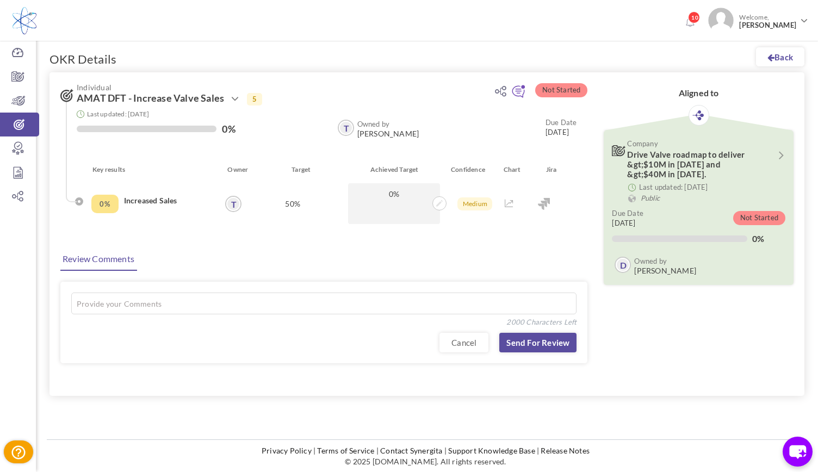
click at [103, 204] on div "0%" at bounding box center [104, 204] width 27 height 18
click at [109, 205] on div "0%" at bounding box center [104, 204] width 27 height 18
click at [435, 207] on span at bounding box center [439, 203] width 14 height 14
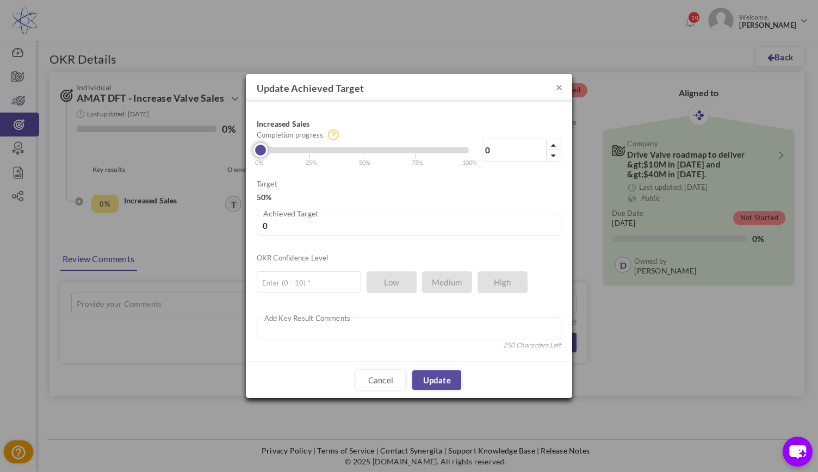
type input "6"
type input "3"
type input "11"
type input "5.5"
type input "22"
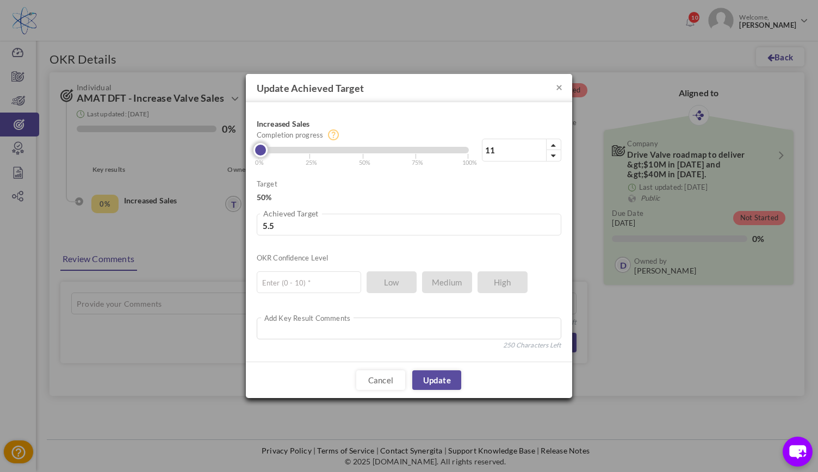
type input "11"
type input "25"
type input "12.5"
type input "29"
type input "14.5"
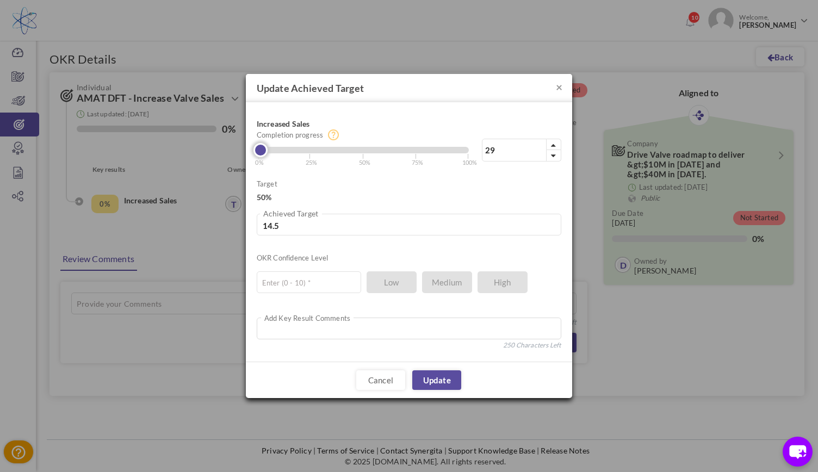
type input "34"
type input "17"
type input "41"
type input "20.5"
type input "46"
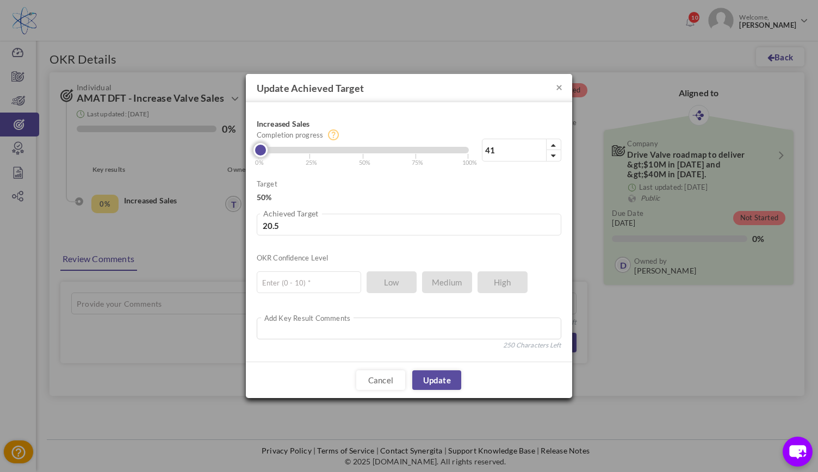
type input "23"
type input "51"
type input "25.5"
type input "57"
type input "28.5"
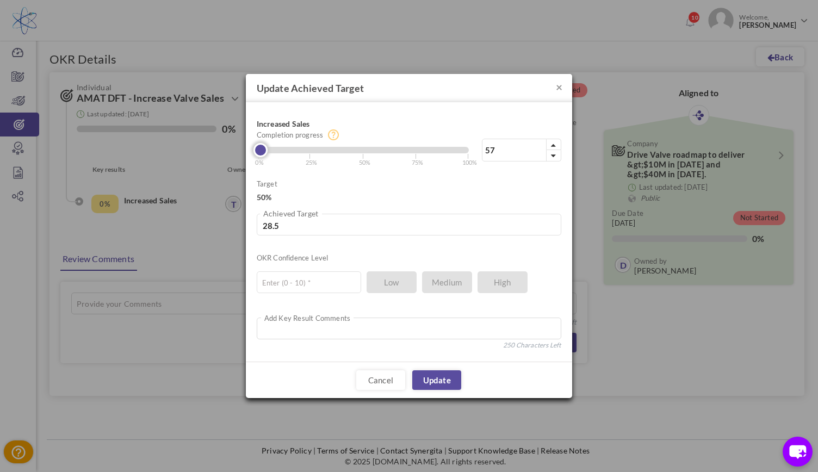
type input "63"
type input "31.5"
type input "67"
type input "33.5"
type input "69"
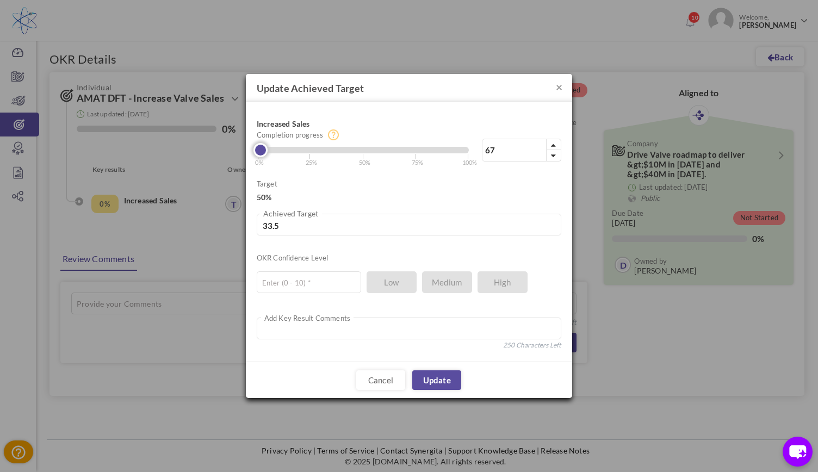
type input "34.5"
type input "71"
type input "35.5"
type input "72"
type input "36"
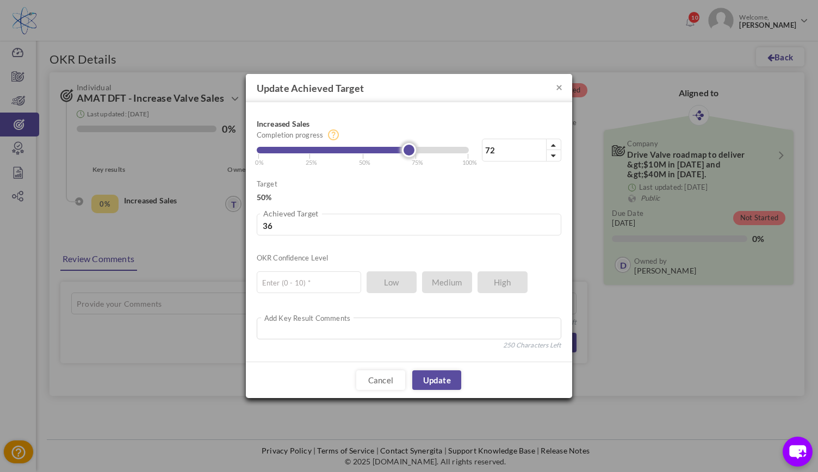
type input "75"
type input "37.5"
type input "77"
type input "38.5"
type input "79"
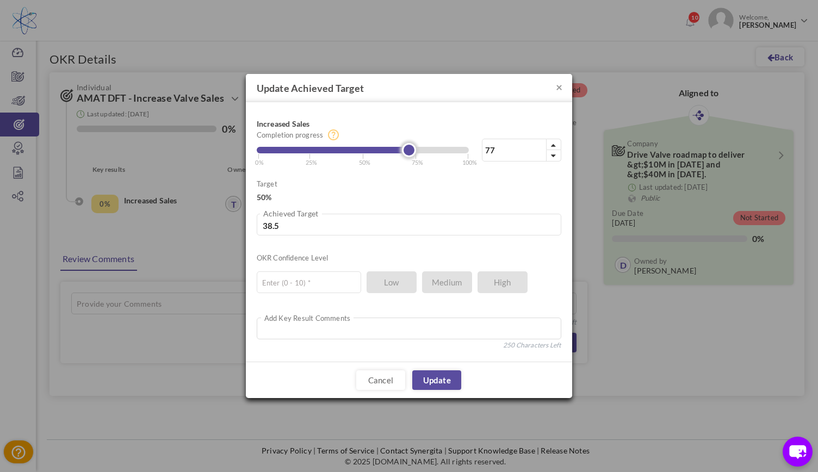
type input "39.5"
type input "81"
type input "40.5"
type input "83"
type input "41.5"
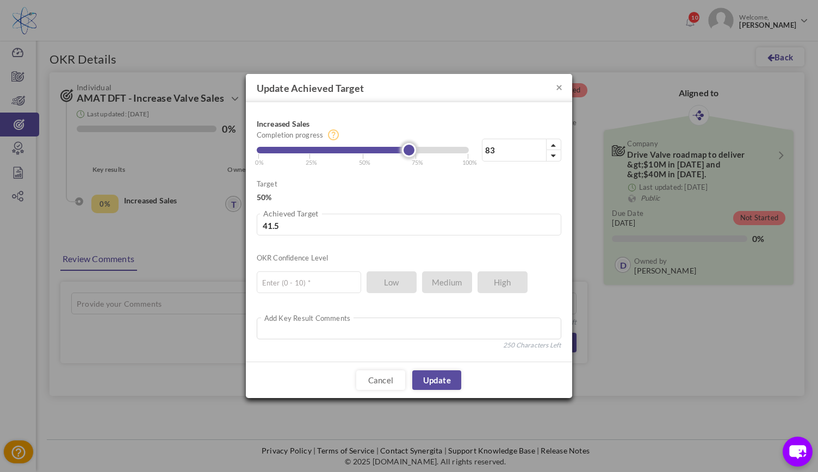
type input "84"
type input "42"
type input "86"
type input "43"
type input "87"
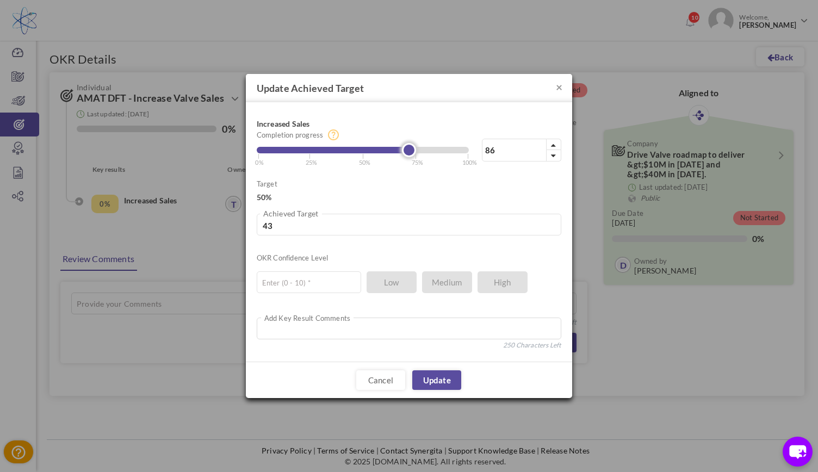
type input "43.5"
type input "89"
type input "44.5"
type input "90"
type input "45"
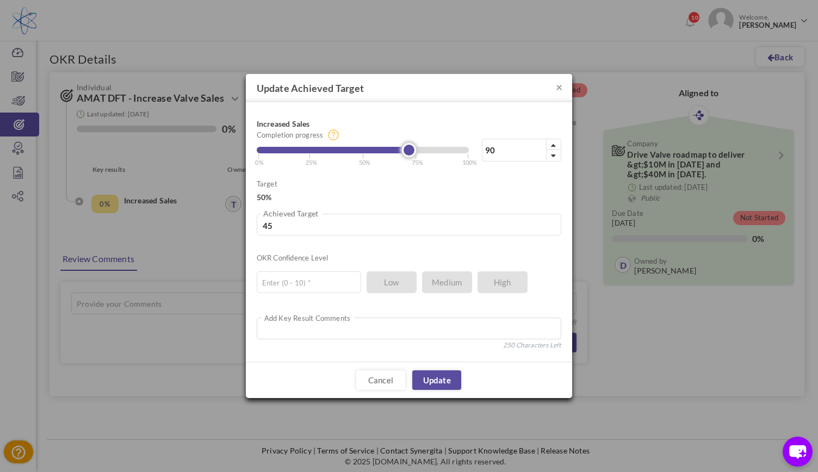
type input "91"
type input "45.5"
type input "92"
type input "46"
type input "93"
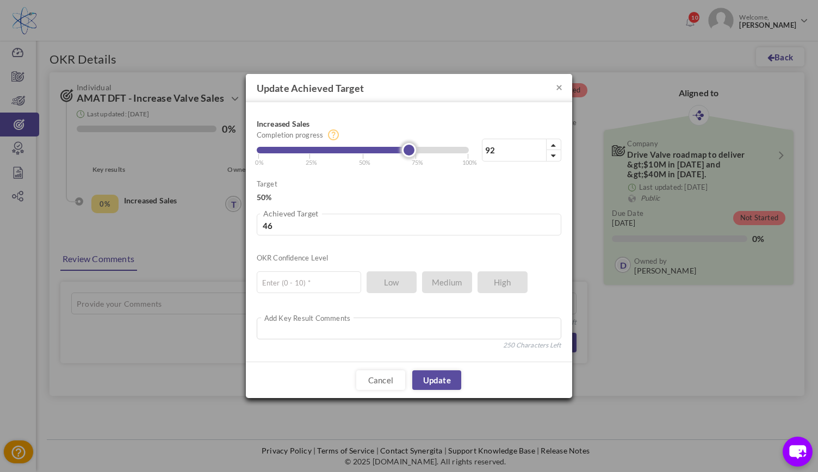
type input "46.5"
type input "94"
type input "47"
type input "95"
type input "47.5"
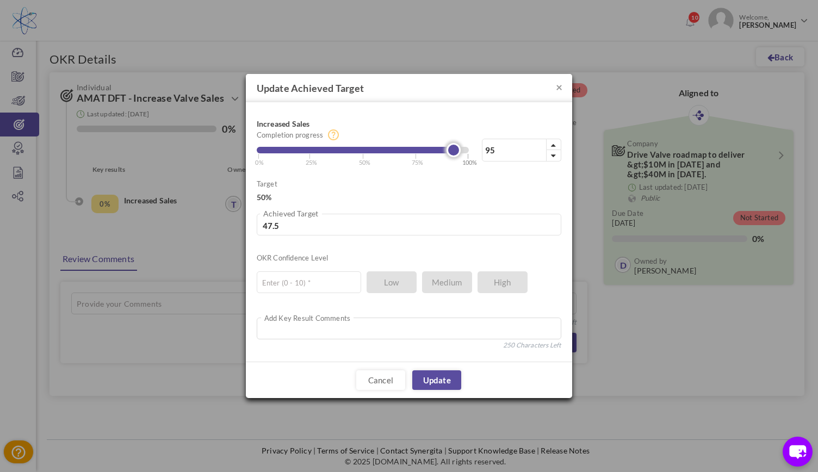
type input "96"
type input "48"
type input "97"
type input "48.5"
type input "98"
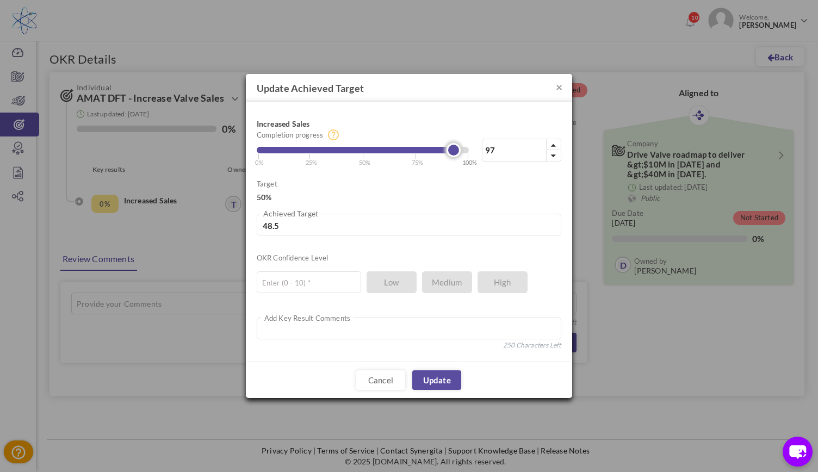
type input "49"
drag, startPoint x: 259, startPoint y: 151, endPoint x: 467, endPoint y: 163, distance: 208.6
click at [467, 163] on div "98% Completion progress 98 Reached maximum limit | 0% | 25% | 50% | 75% | 100%" at bounding box center [409, 140] width 305 height 54
click at [280, 292] on input "text" at bounding box center [309, 282] width 104 height 22
type input "5"
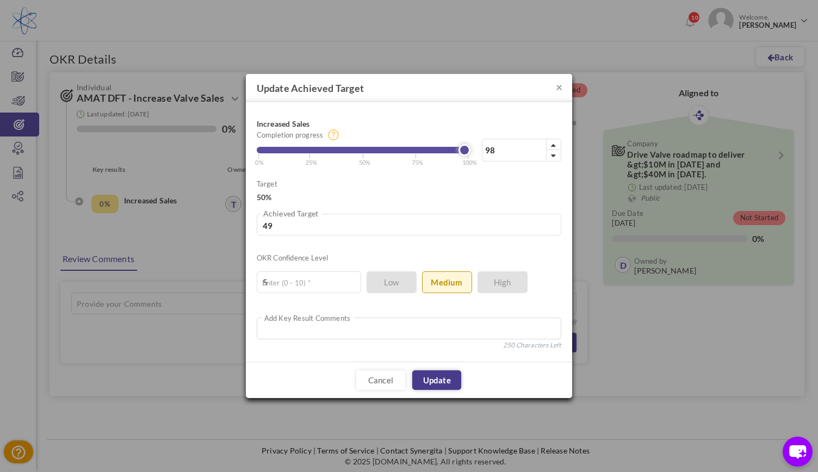
click at [448, 382] on link "Update" at bounding box center [436, 380] width 49 height 20
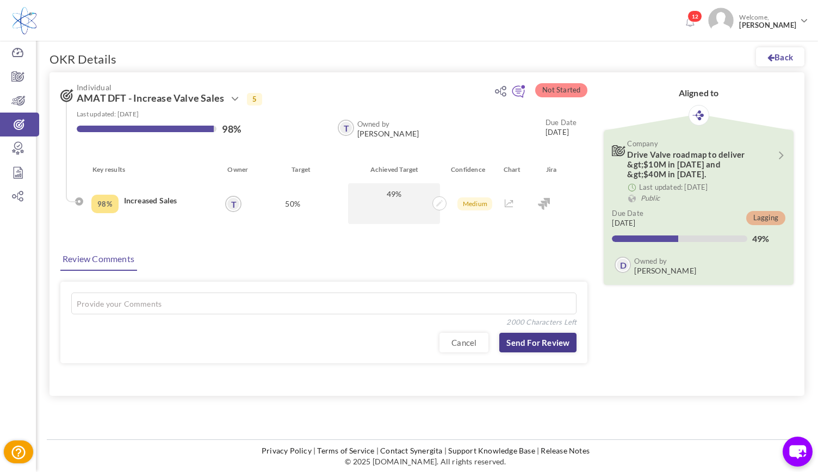
click at [536, 342] on link "Send for Review" at bounding box center [537, 343] width 77 height 20
click at [346, 308] on textarea at bounding box center [323, 304] width 505 height 22
click at [346, 308] on textarea "P" at bounding box center [323, 304] width 505 height 22
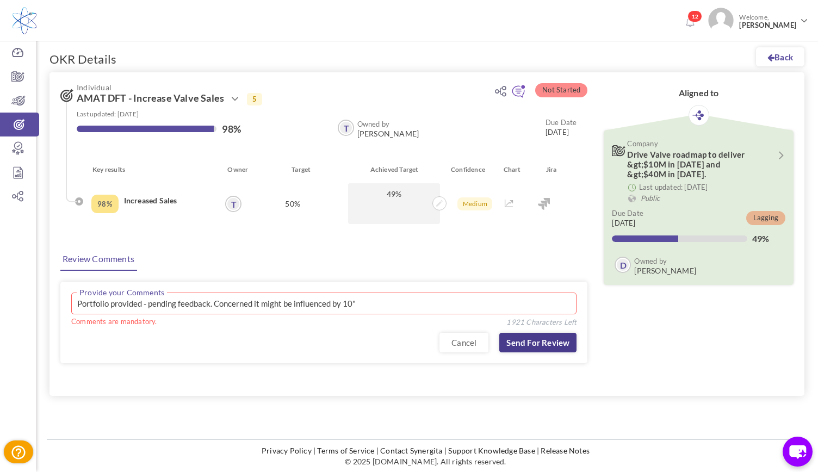
type textarea "Portfolio provided - pending feedback. Concerned it might be influenced by 10""
click at [534, 342] on link "Send for Review" at bounding box center [537, 343] width 77 height 20
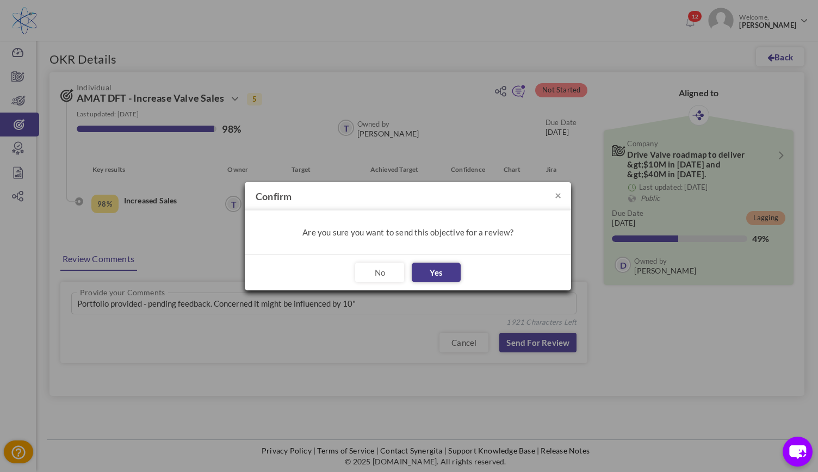
click at [431, 271] on button "Yes" at bounding box center [436, 273] width 49 height 20
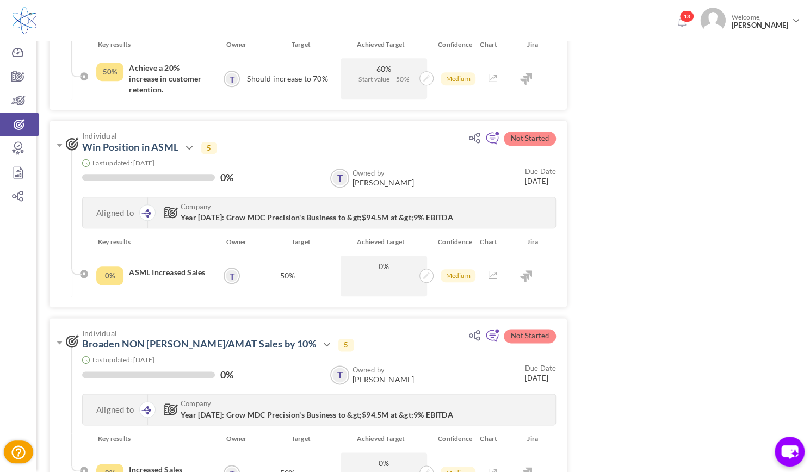
scroll to position [597, 0]
click at [165, 144] on link "Win Position in ASML" at bounding box center [130, 146] width 96 height 12
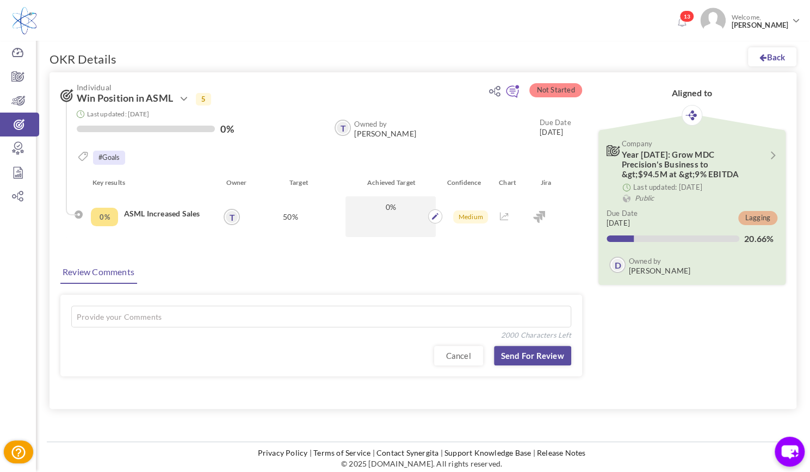
click at [395, 209] on span "0%" at bounding box center [390, 207] width 79 height 10
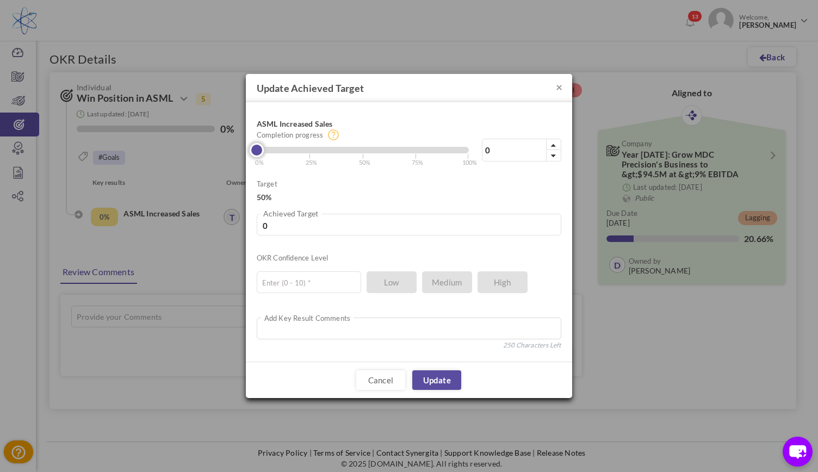
type input "1"
type input "0.5"
type input "4"
type input "2"
type input "6"
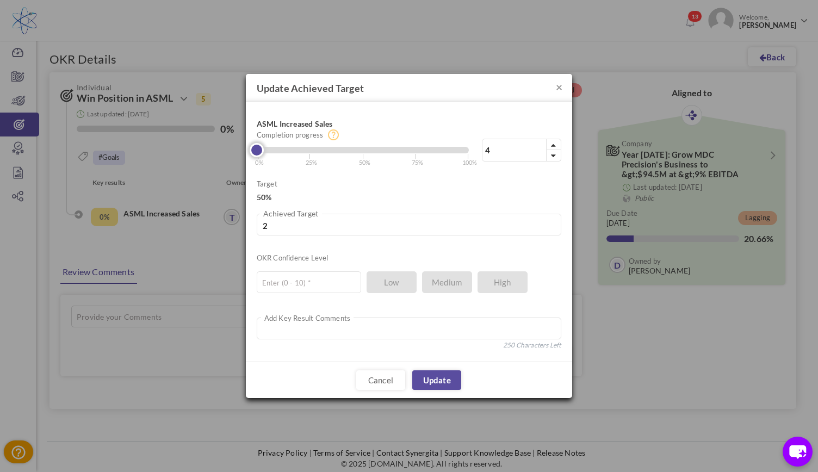
type input "3"
type input "8"
type input "4"
type input "9"
type input "4.5"
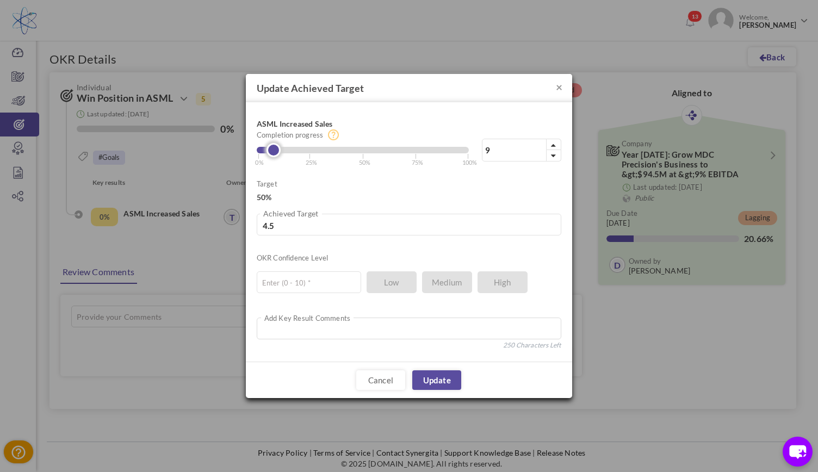
type input "13"
type input "6.5"
type input "16"
type input "8"
type input "21"
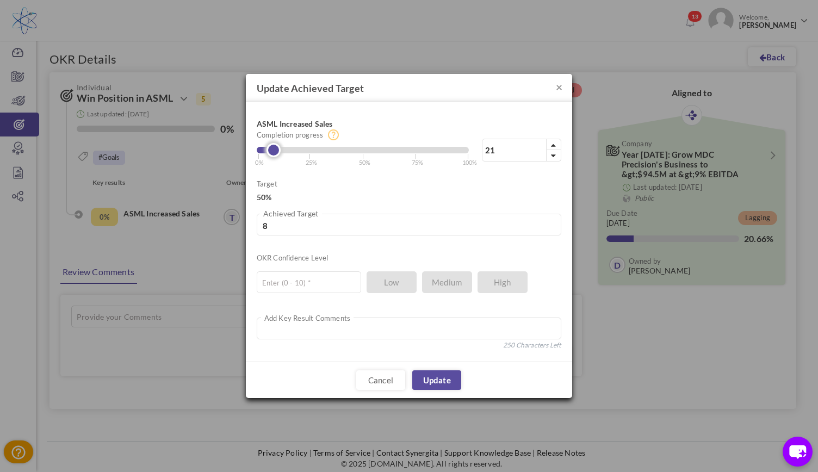
type input "10.5"
type input "30"
type input "15"
type input "41"
type input "20.5"
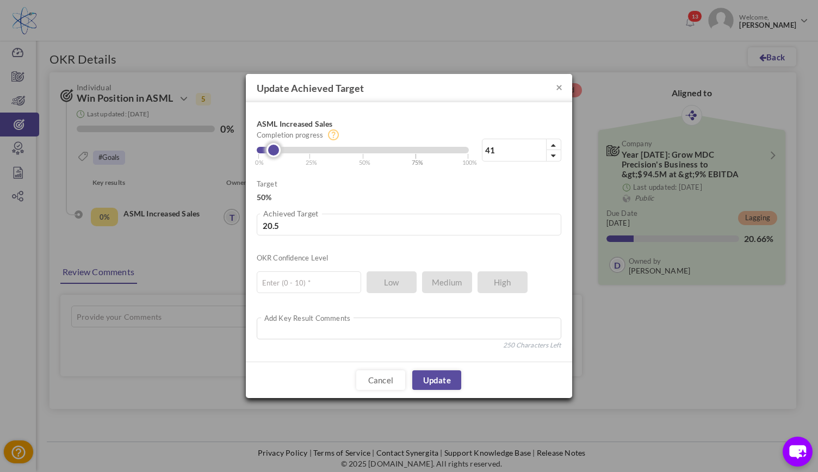
type input "47"
type input "23.5"
type input "53"
type input "26.5"
type input "58"
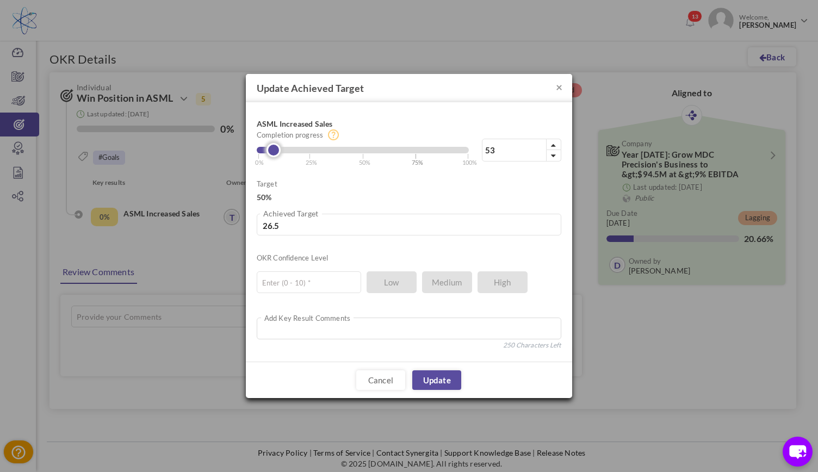
type input "29"
type input "61"
type input "30.5"
type input "66"
type input "33"
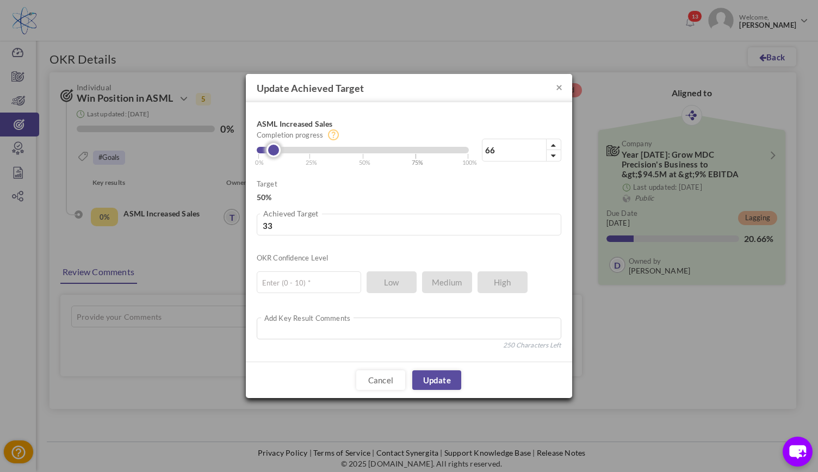
type input "72"
type input "36"
type input "76"
type input "38"
type input "80"
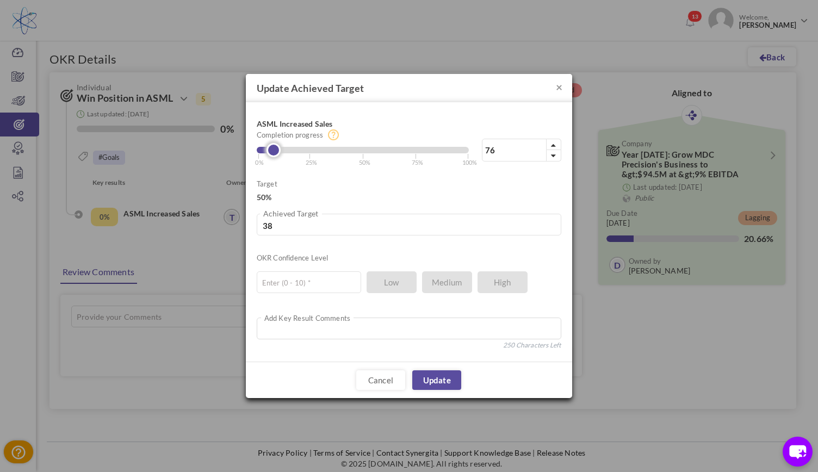
type input "40"
type input "82"
type input "41"
type input "83"
type input "41.5"
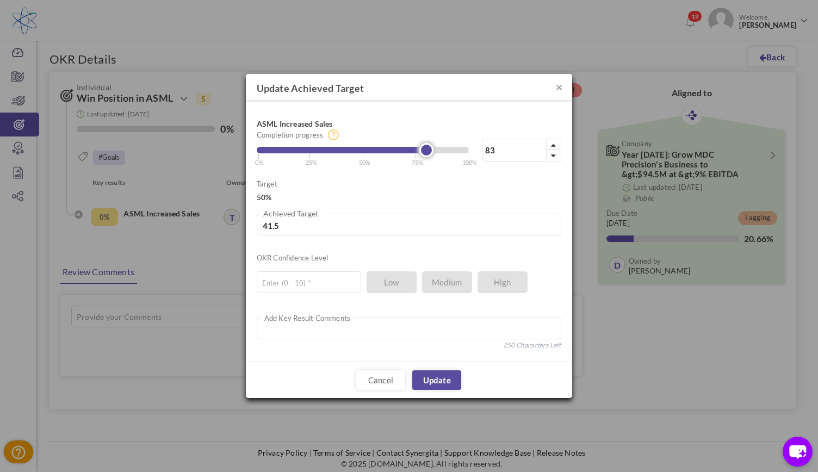
type input "84"
type input "42"
type input "85"
type input "42.5"
type input "87"
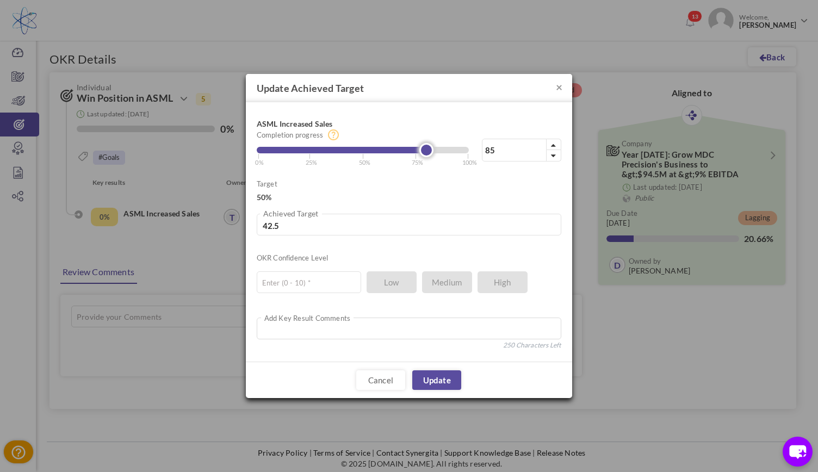
type input "43.5"
type input "89"
type input "44.5"
type input "91"
type input "45.5"
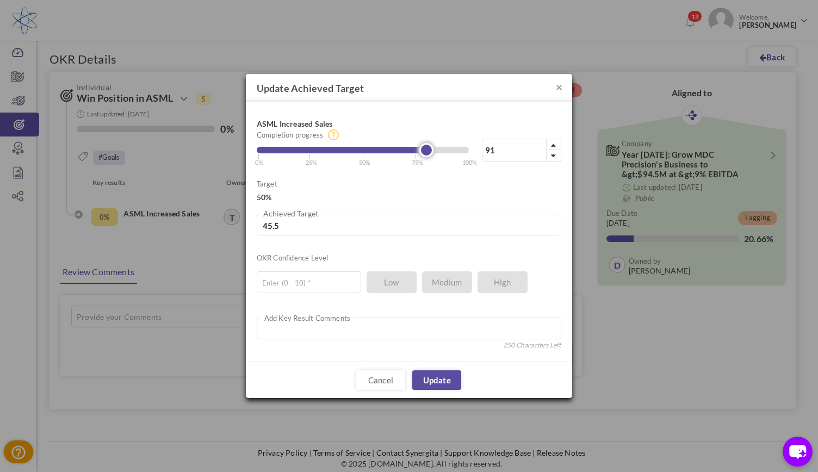
type input "92"
type input "46"
type input "93"
type input "46.5"
type input "94"
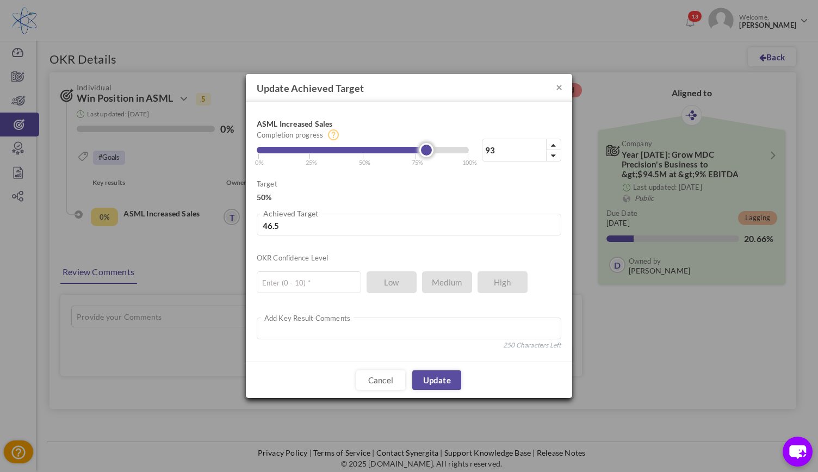
type input "47"
type input "95"
type input "47.5"
type input "96"
type input "48"
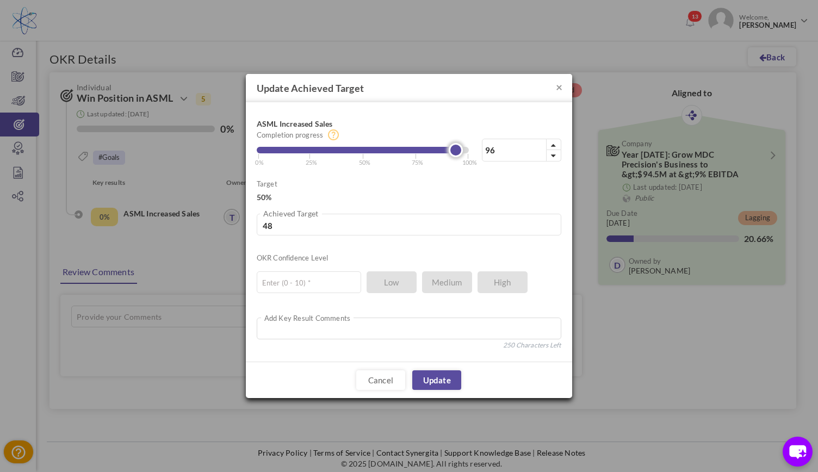
type input "97"
type input "48.5"
type input "98"
type input "49"
drag, startPoint x: 260, startPoint y: 150, endPoint x: 469, endPoint y: 169, distance: 209.8
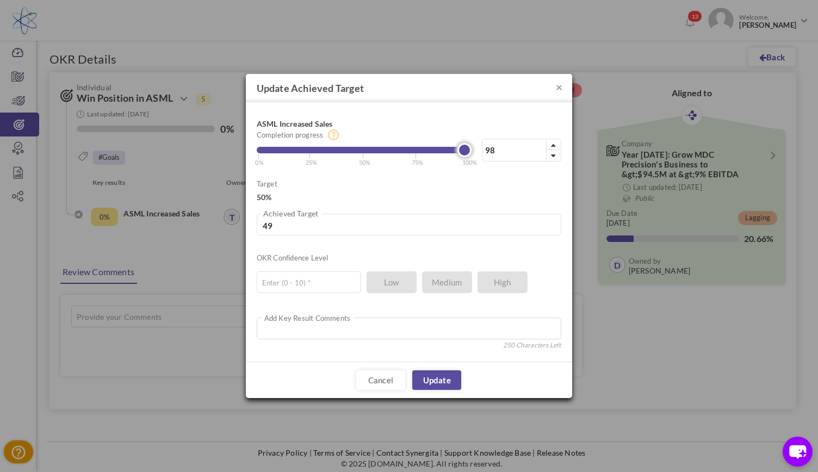
click at [469, 169] on div "ASML Increased Sales 98% Completion progress 98 Reached maximum limit | 0% | 25…" at bounding box center [409, 232] width 305 height 238
click at [285, 285] on input "text" at bounding box center [309, 282] width 104 height 22
type input "5"
click at [435, 382] on link "Update" at bounding box center [436, 380] width 49 height 20
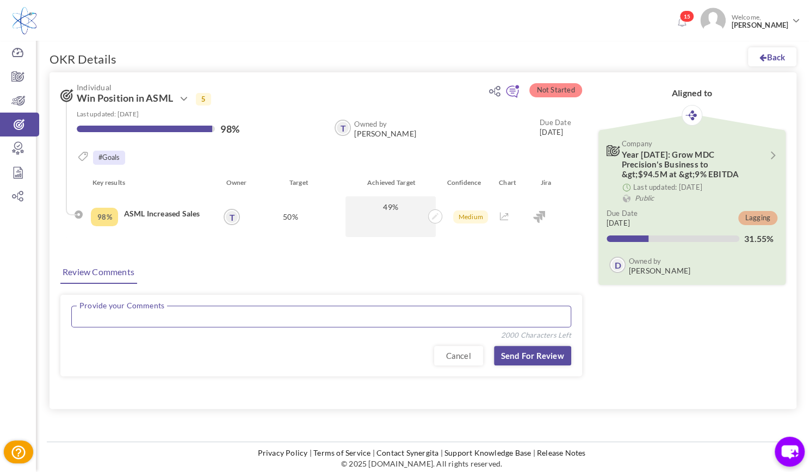
click at [160, 312] on textarea at bounding box center [321, 317] width 500 height 22
type textarea "P"
type textarea "MDC Portfolio"
click at [535, 350] on link "Send for Review" at bounding box center [532, 356] width 77 height 20
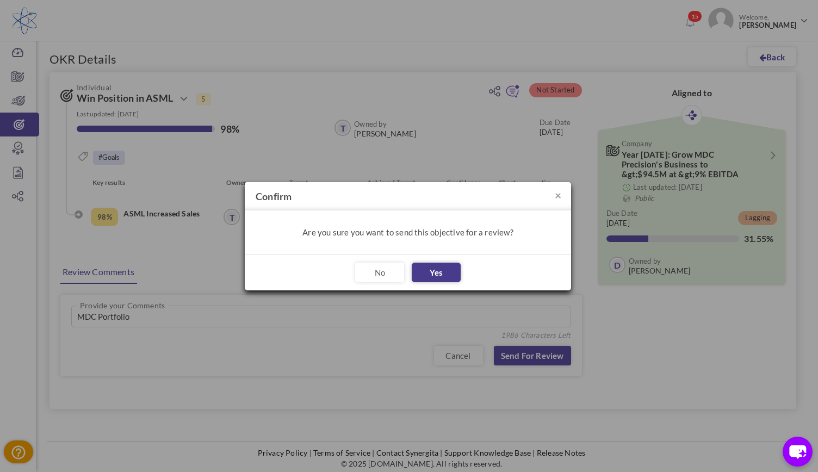
click at [431, 276] on button "Yes" at bounding box center [436, 273] width 49 height 20
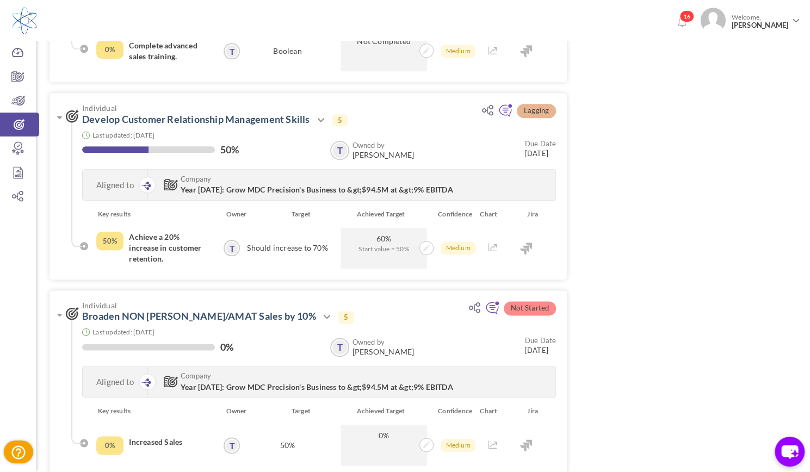
scroll to position [642, 0]
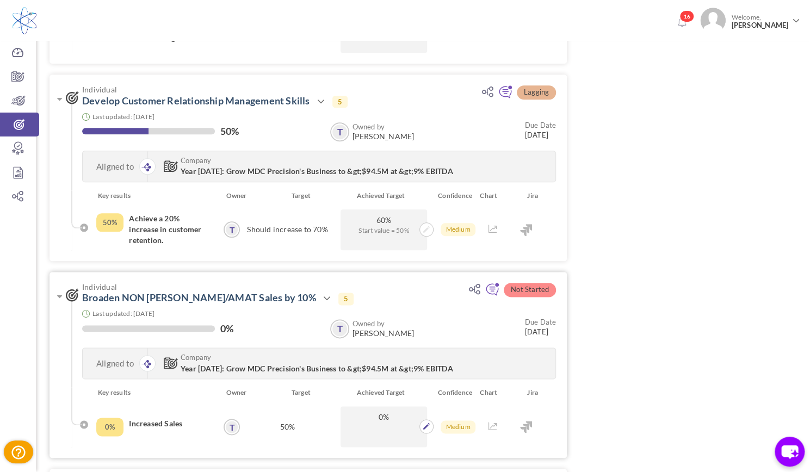
click at [397, 418] on span "0%" at bounding box center [384, 417] width 76 height 10
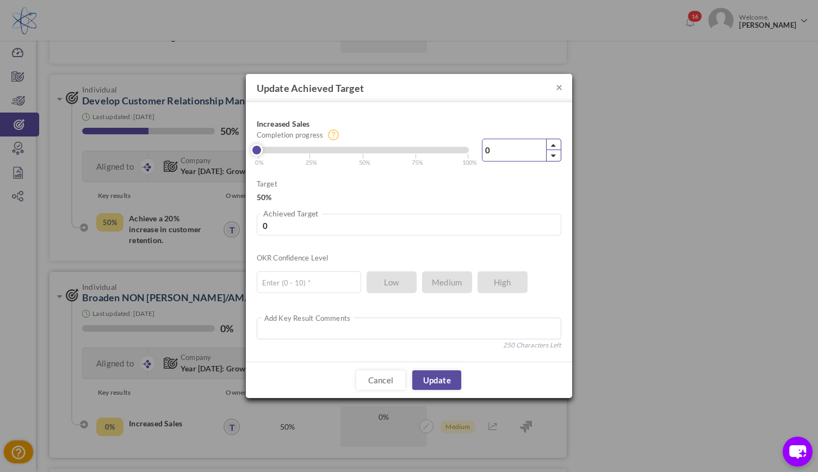
drag, startPoint x: 490, startPoint y: 153, endPoint x: 451, endPoint y: 158, distance: 39.0
click at [451, 158] on div "0% Completion progress 0 Reached maximum limit | 0% | 25% | 50% | 75% | 100%" at bounding box center [409, 140] width 305 height 54
type input "9"
type input "4.5"
type input "98"
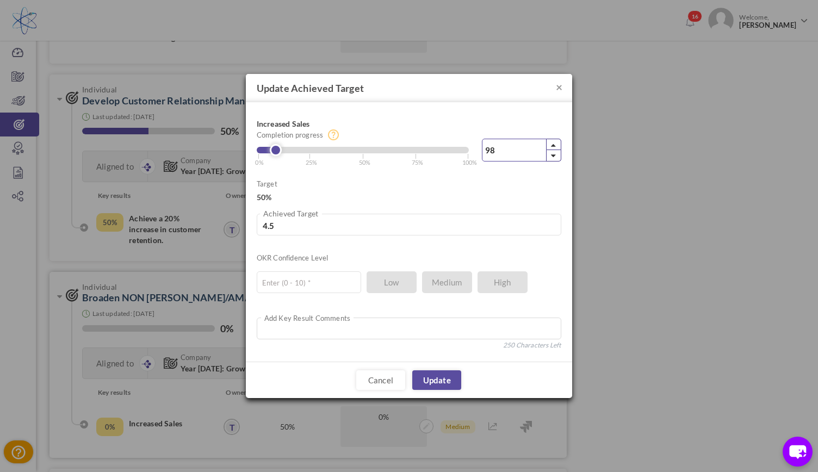
type input "49"
type input "98"
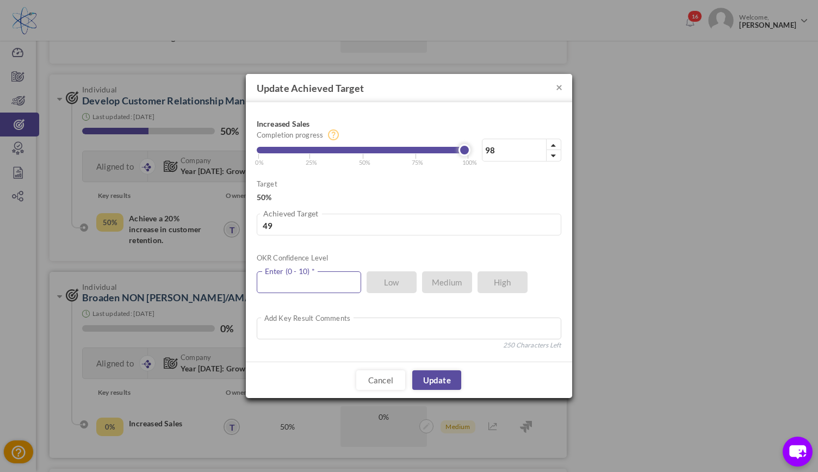
click at [297, 274] on input "text" at bounding box center [309, 282] width 104 height 22
type input "5"
click at [426, 285] on ul "5 Enter (0 - 10) * Low Medium High" at bounding box center [404, 279] width 294 height 27
click at [442, 385] on link "Update" at bounding box center [436, 380] width 49 height 20
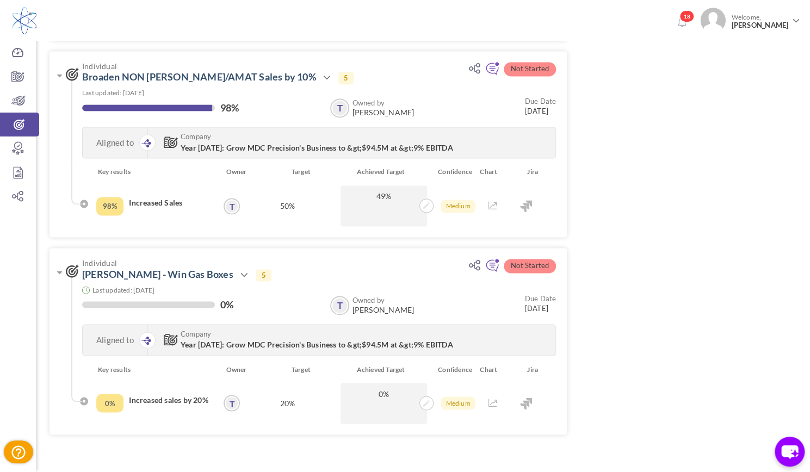
scroll to position [901, 0]
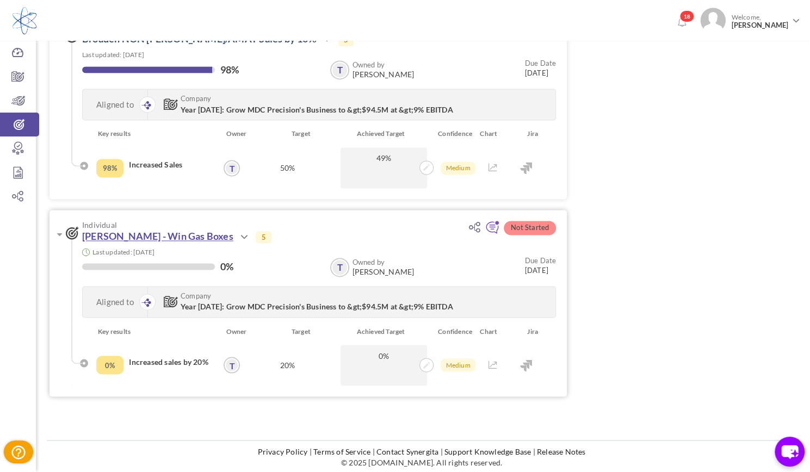
click at [168, 236] on link "[PERSON_NAME] - Win Gas Boxes" at bounding box center [157, 236] width 151 height 12
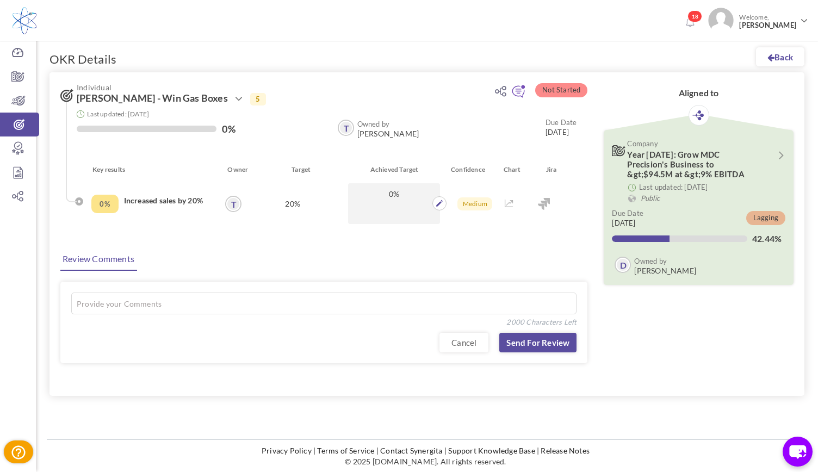
click at [416, 191] on span "0%" at bounding box center [394, 194] width 81 height 10
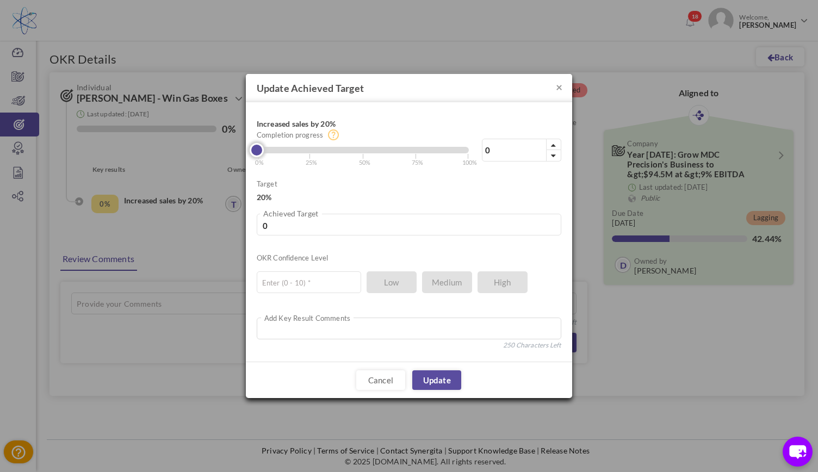
type input "28"
type input "5.6"
type input "53"
type input "10.6"
type input "78"
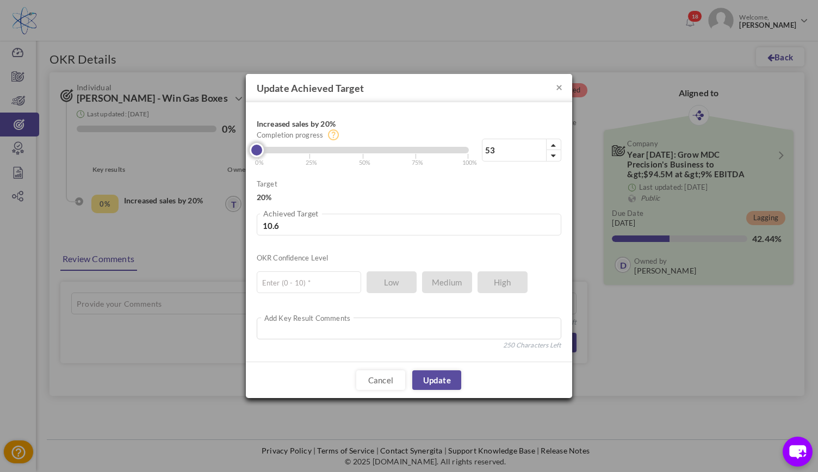
type input "15.6"
type input "96"
type input "19.2"
type input "100"
type input "20"
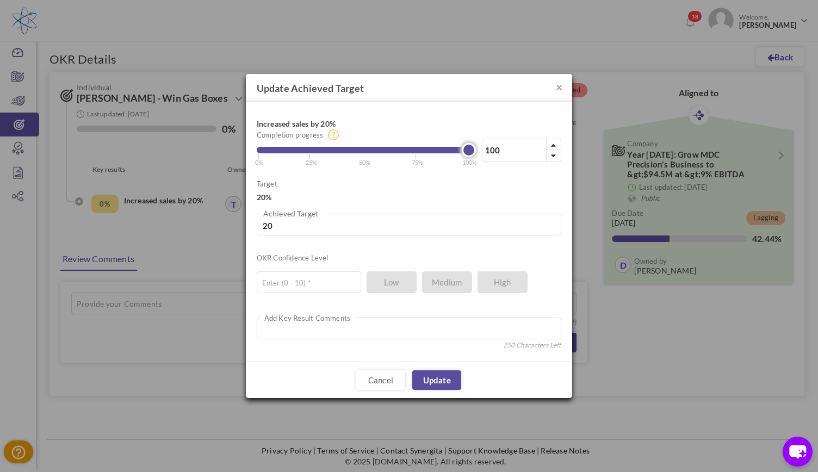
drag, startPoint x: 254, startPoint y: 156, endPoint x: 506, endPoint y: 176, distance: 252.6
click at [506, 176] on div "Increased sales by 20% 100% Completion progress 100 Reached maximum limit | 0% …" at bounding box center [409, 232] width 305 height 238
type input "98"
type input "19.6"
type input "97"
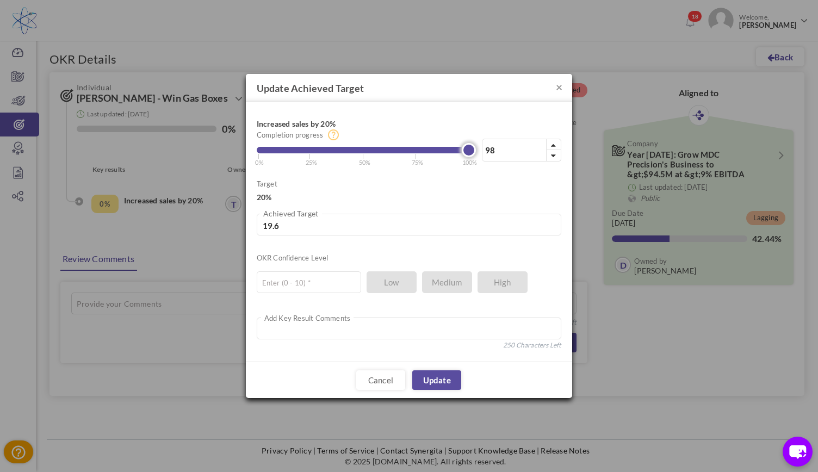
type input "19.4"
type input "96"
type input "19.2"
type input "95"
type input "19"
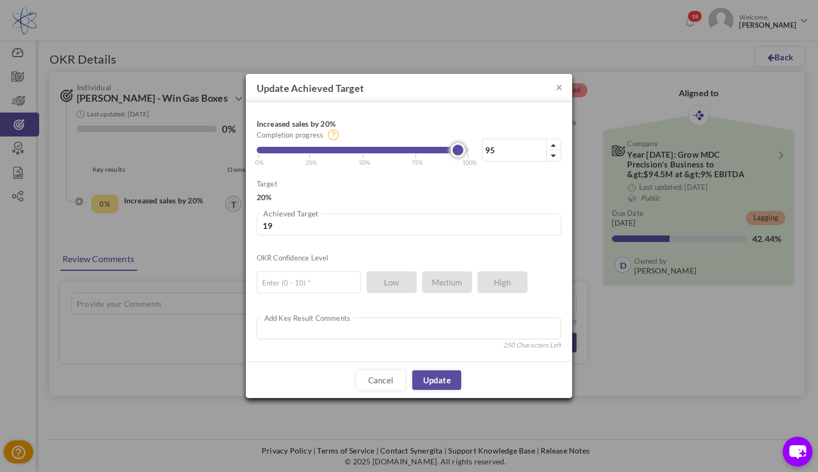
type input "94"
type input "18.8"
type input "93"
type input "18.6"
type input "92"
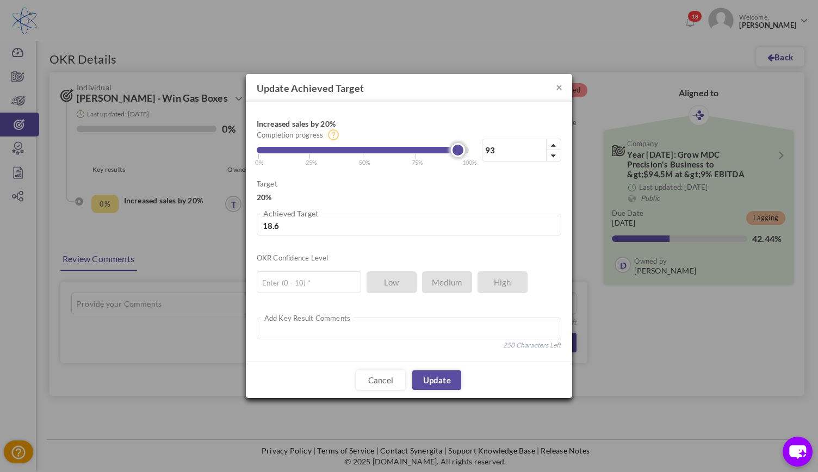
type input "18.4"
type input "90"
type input "18"
type input "89"
type input "17.8"
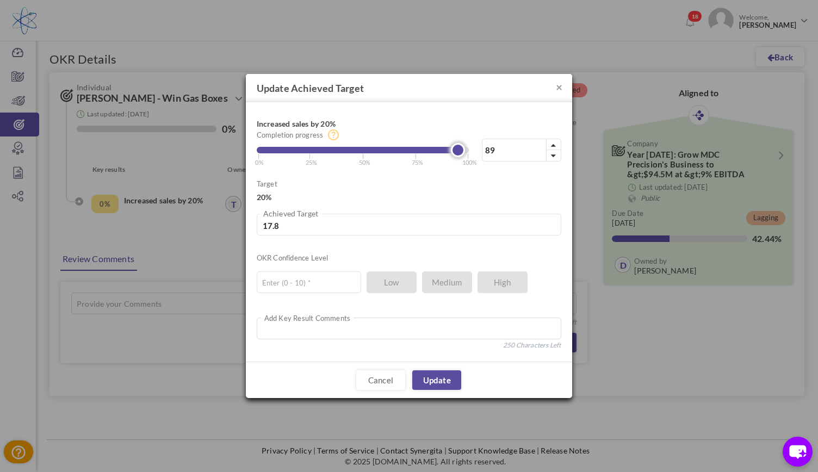
type input "88"
type input "17.6"
type input "87"
type input "17.4"
type input "86"
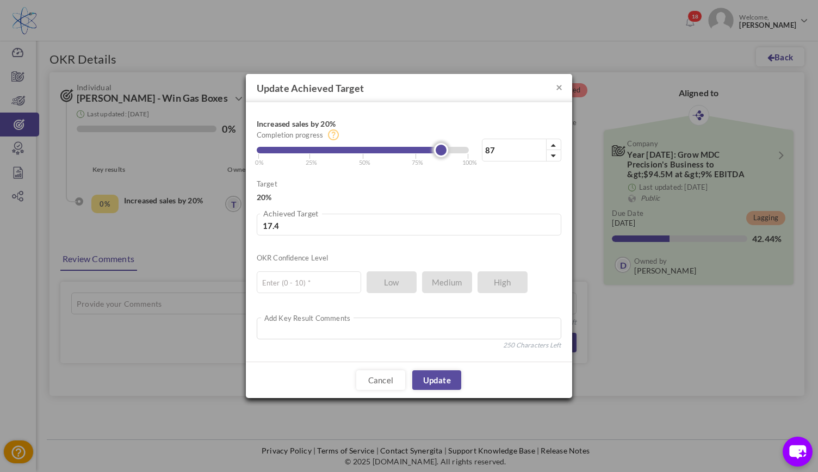
type input "17.2"
type input "85"
type input "17"
type input "84"
type input "16.8"
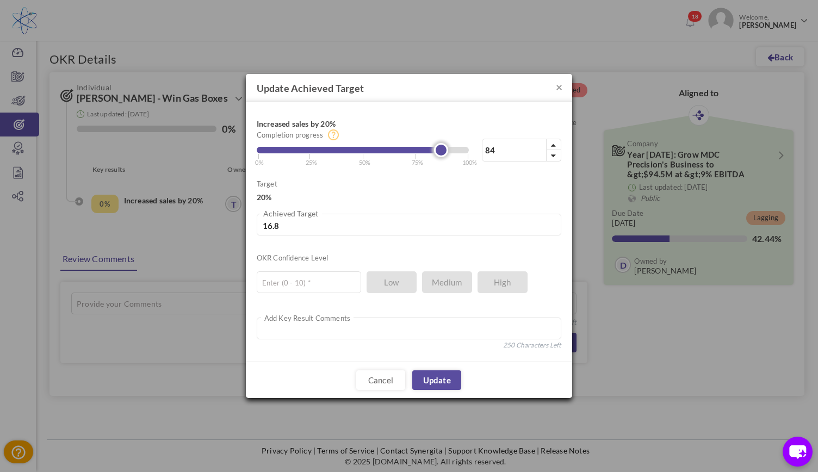
type input "83"
type input "16.6"
type input "82"
type input "16.4"
type input "81"
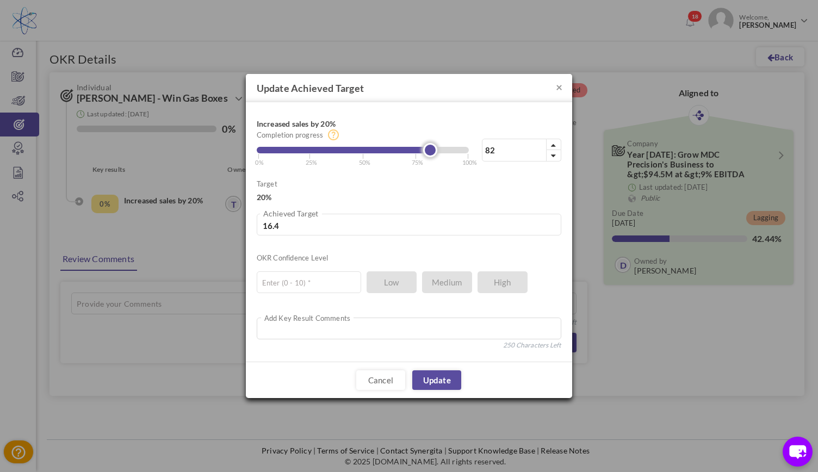
type input "16.2"
type input "80"
type input "16"
type input "79"
type input "15.8"
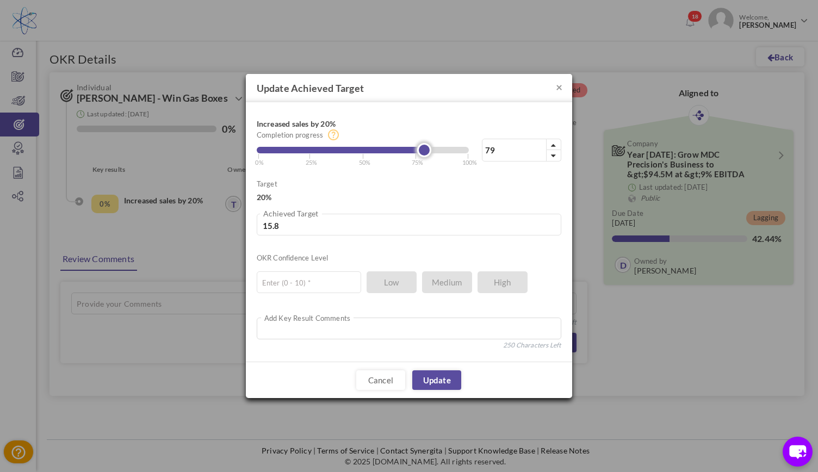
drag, startPoint x: 468, startPoint y: 152, endPoint x: 425, endPoint y: 151, distance: 42.4
click at [425, 151] on link at bounding box center [424, 150] width 14 height 14
type input "80"
type input "16"
type input "81"
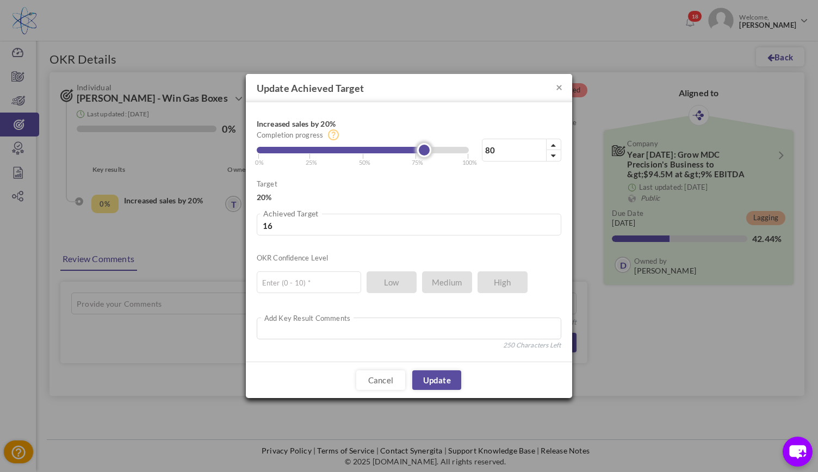
type input "16.2"
type input "82"
type input "16.4"
type input "83"
type input "16.6"
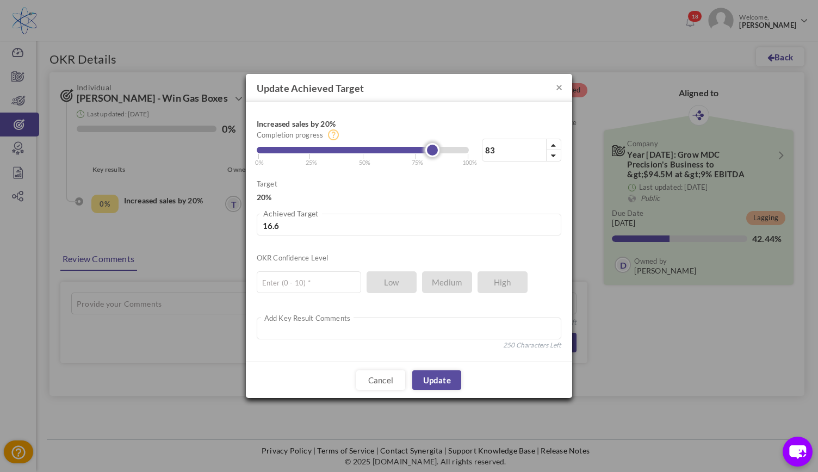
type input "84"
type input "16.8"
type input "85"
type input "17"
type input "86"
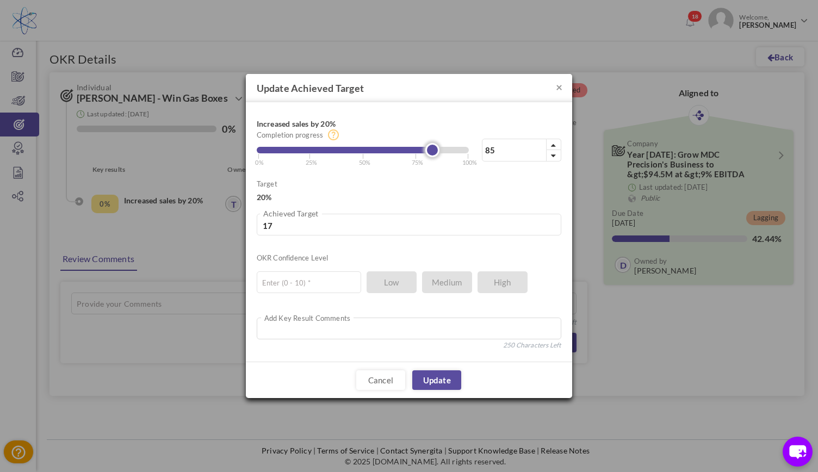
type input "17.2"
type input "87"
type input "17.4"
type input "88"
type input "17.6"
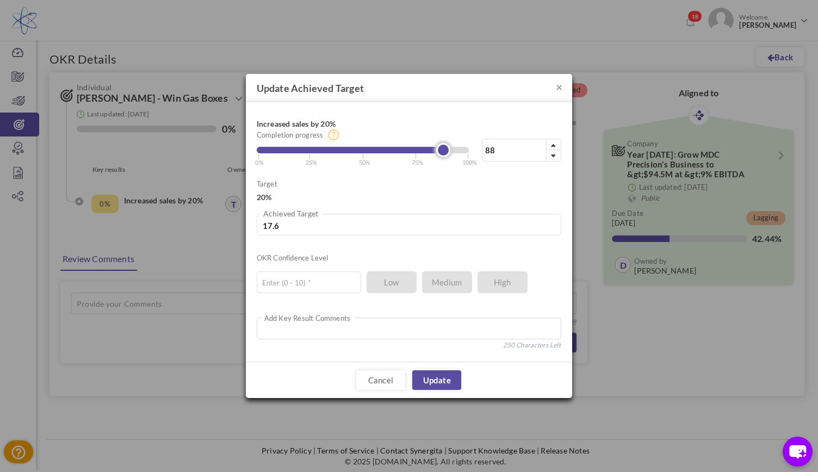
type input "89"
type input "17.8"
type input "90"
type input "18"
type input "91"
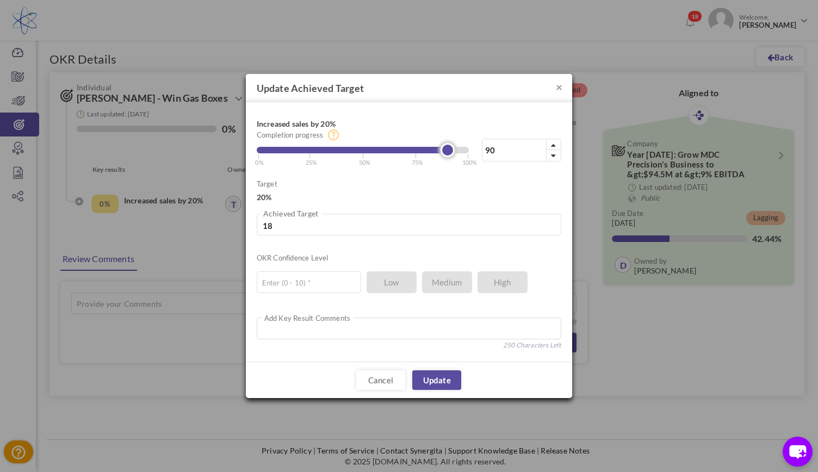
type input "18.2"
type input "92"
type input "18.4"
type input "93"
type input "18.6"
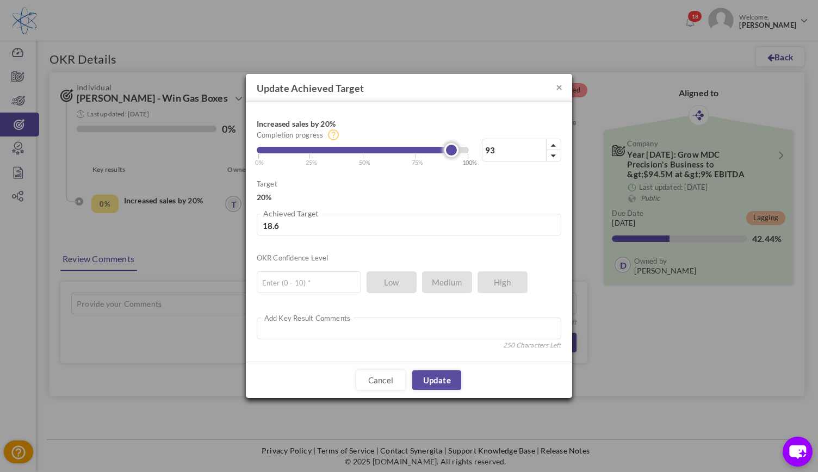
type input "94"
type input "18.8"
type input "95"
type input "19"
type input "96"
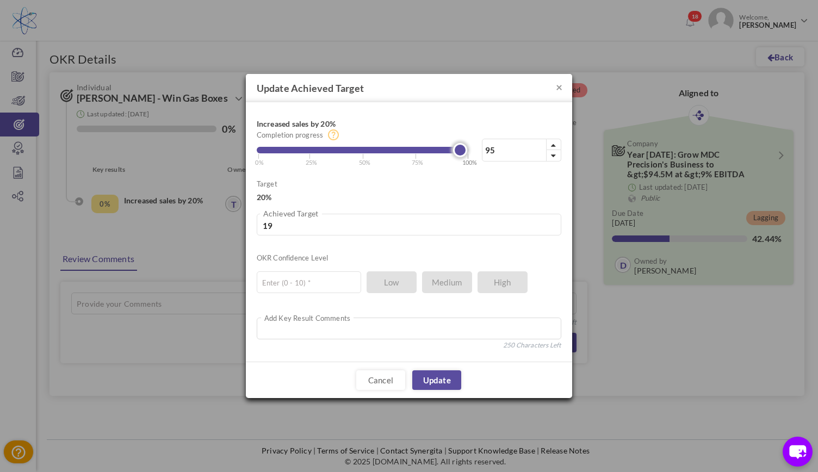
type input "19.2"
type input "97"
type input "19.4"
type input "98"
type input "19.6"
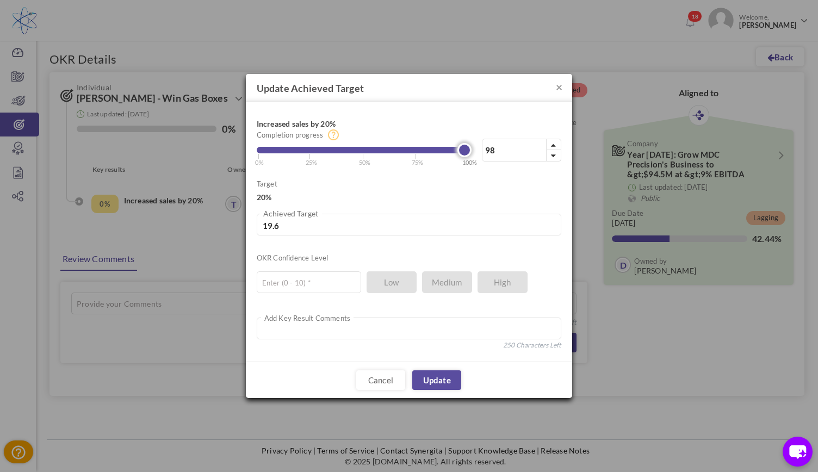
drag, startPoint x: 425, startPoint y: 151, endPoint x: 467, endPoint y: 162, distance: 42.7
click at [467, 162] on div "98% Completion progress 98 Reached maximum limit | 0% | 25% | 50% | 75% | 100%" at bounding box center [409, 140] width 305 height 54
click at [311, 280] on input "text" at bounding box center [309, 282] width 104 height 22
type input "5"
click at [450, 377] on link "Update" at bounding box center [436, 380] width 49 height 20
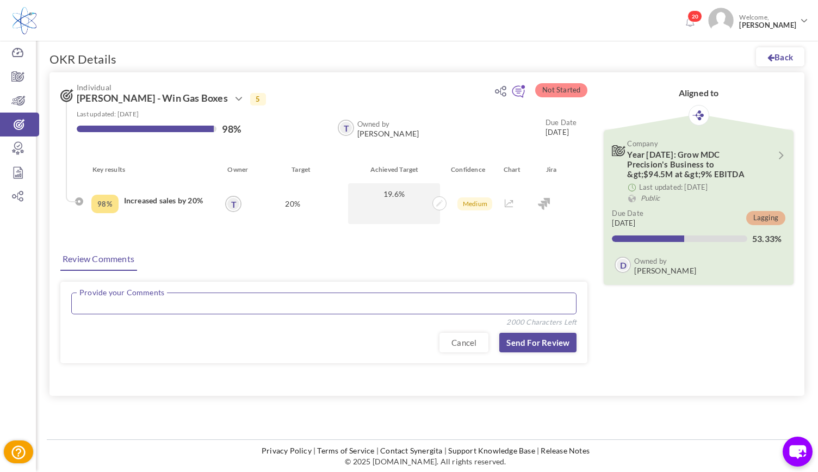
click at [409, 309] on textarea at bounding box center [323, 304] width 505 height 22
type textarea "P"
drag, startPoint x: 163, startPoint y: 306, endPoint x: 134, endPoint y: 306, distance: 29.4
click at [134, 306] on textarea "Met with commidy m" at bounding box center [323, 304] width 505 height 22
type textarea "Met with commiodty manager - Portfolio provided"
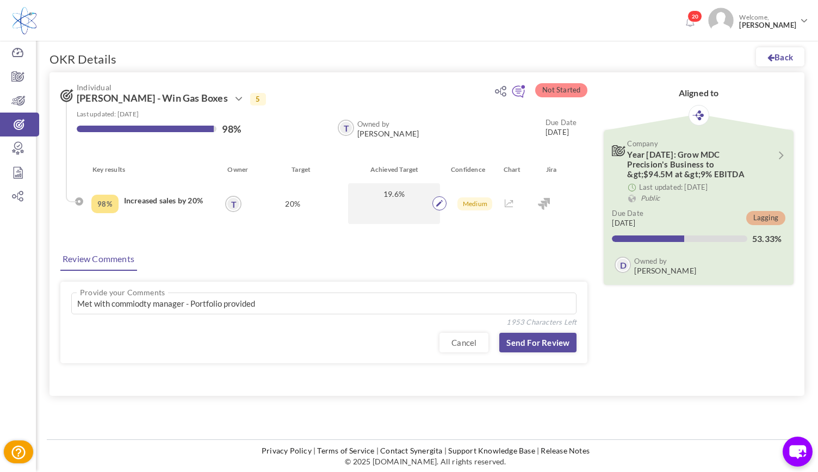
click at [439, 205] on icon at bounding box center [439, 203] width 7 height 7
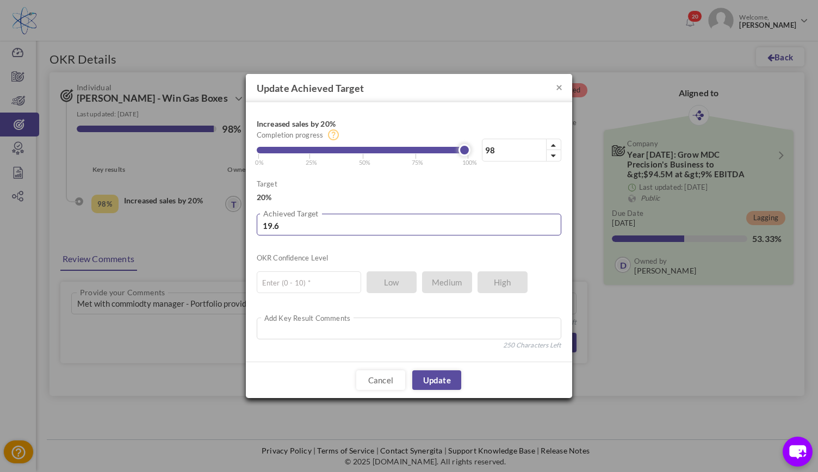
drag, startPoint x: 300, startPoint y: 228, endPoint x: 212, endPoint y: 241, distance: 88.5
click at [212, 241] on div "× Update Achieved Target Increased sales by 20% 98% Completion progress 98 Reac…" at bounding box center [409, 236] width 818 height 472
drag, startPoint x: 287, startPoint y: 229, endPoint x: 216, endPoint y: 245, distance: 72.6
click at [216, 245] on div "× Update Achieved Target Increased sales by 20% 98% Completion progress 98 Reac…" at bounding box center [409, 236] width 818 height 472
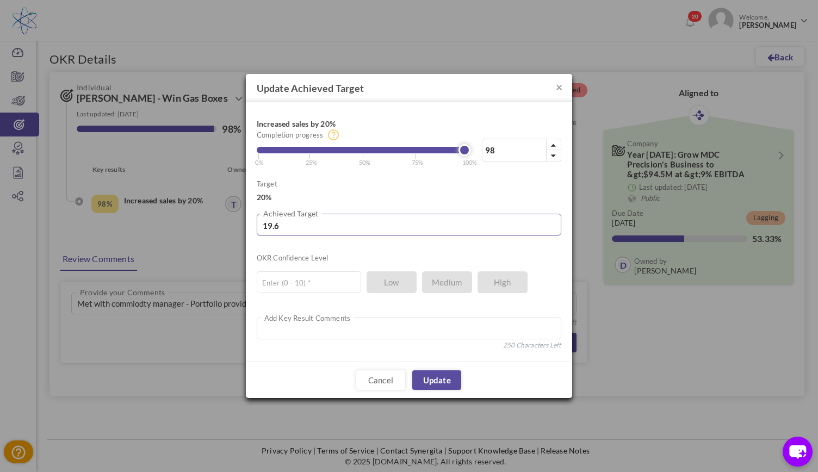
type input "3"
type input "15"
type input "3"
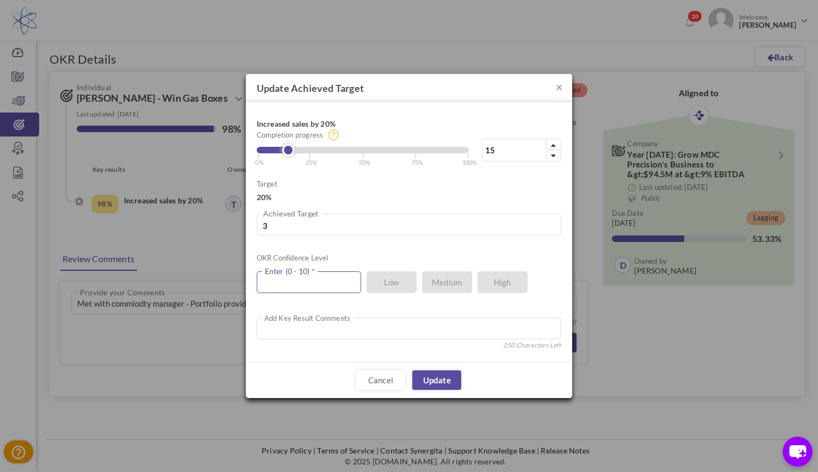
click at [304, 288] on input "text" at bounding box center [309, 282] width 104 height 22
type input "5"
click at [446, 283] on ul "5 Enter (0 - 10) * Low Medium High" at bounding box center [404, 279] width 294 height 27
click at [438, 377] on link "Update" at bounding box center [436, 380] width 49 height 20
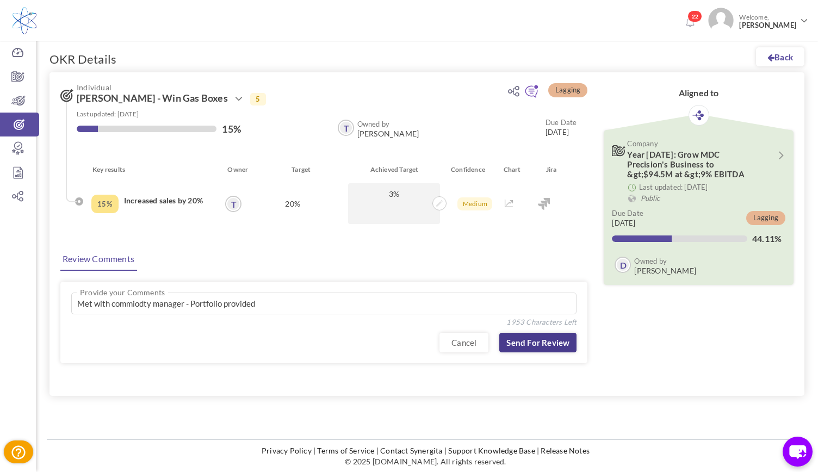
click at [537, 336] on link "Send for Review" at bounding box center [537, 343] width 77 height 20
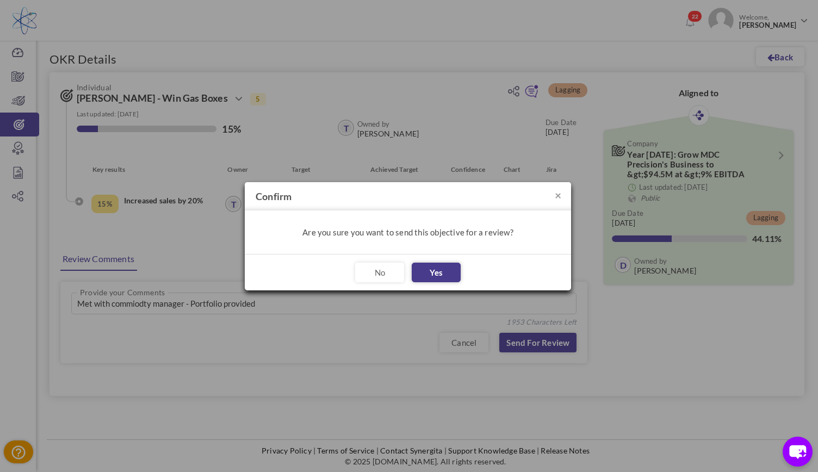
click at [441, 276] on button "Yes" at bounding box center [436, 273] width 49 height 20
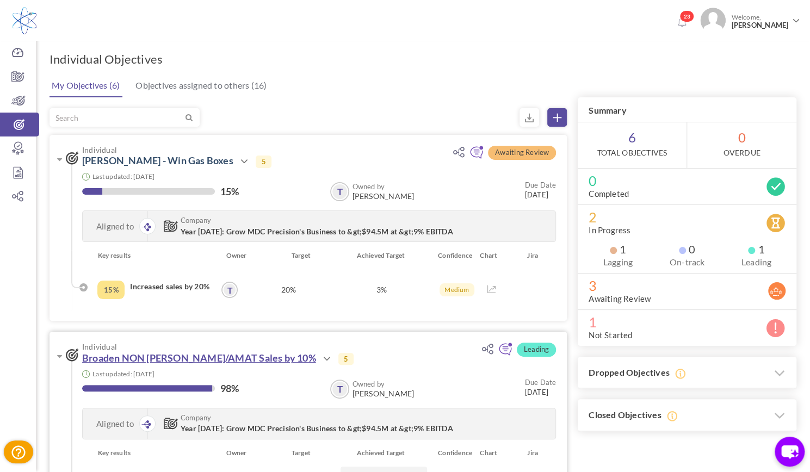
click at [236, 358] on link "Broaden NON [PERSON_NAME]/AMAT Sales by 10%" at bounding box center [199, 358] width 234 height 12
click at [215, 358] on link "Broaden NON [PERSON_NAME]/AMAT Sales by 10%" at bounding box center [199, 358] width 234 height 12
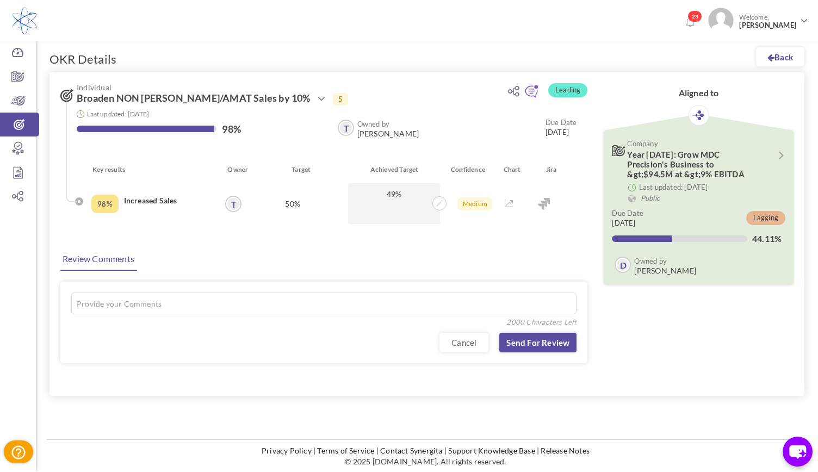
click at [108, 206] on div "98%" at bounding box center [104, 204] width 27 height 18
click at [438, 208] on span at bounding box center [439, 203] width 14 height 14
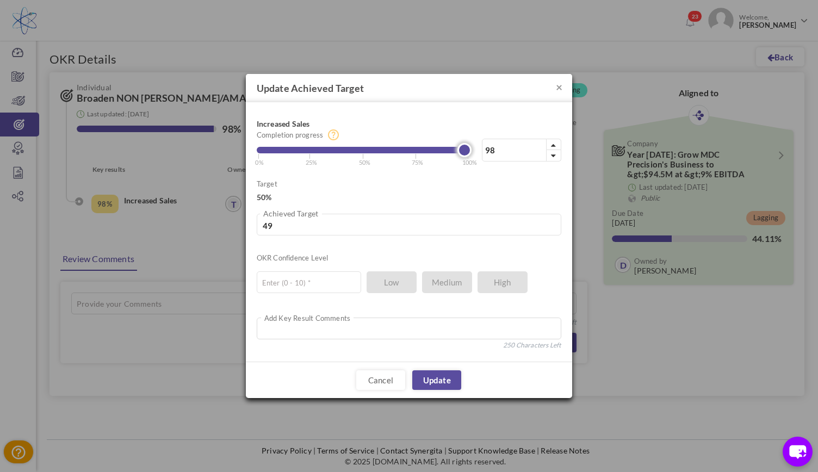
type input "97"
type input "48.5"
type input "95"
type input "47.5"
type input "93"
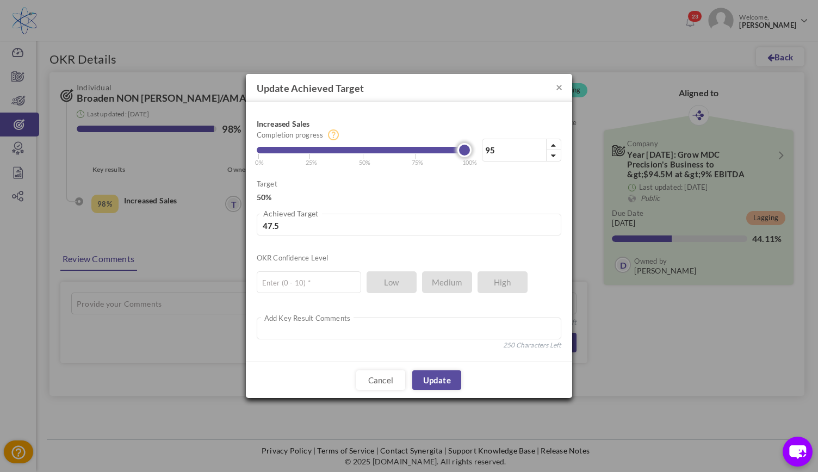
type input "46.5"
type input "91"
type input "45.5"
type input "88"
type input "44"
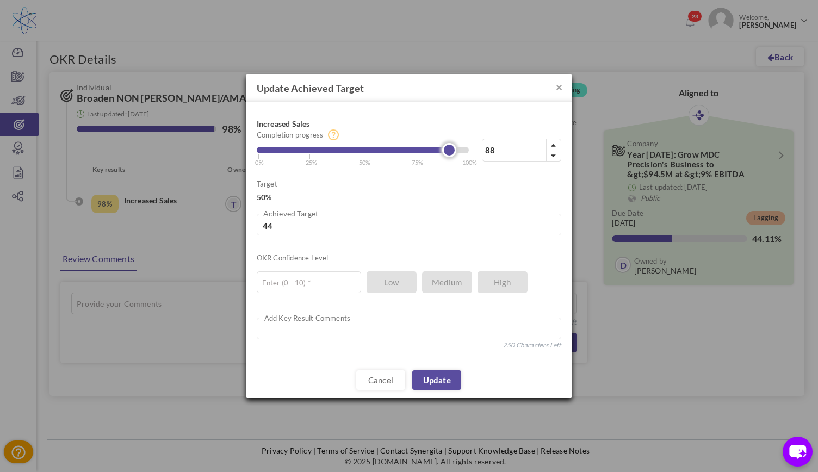
type input "84"
type input "42"
type input "81"
type input "40.5"
type input "79"
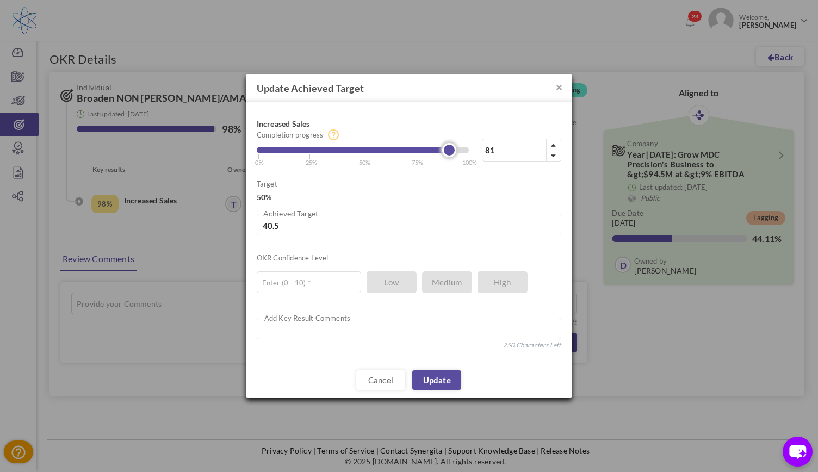
type input "39.5"
type input "76"
type input "38"
type input "73"
type input "36.5"
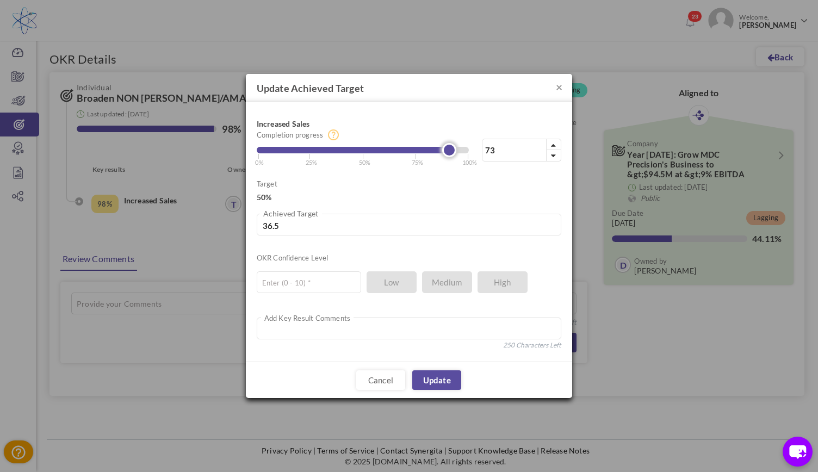
type input "71"
type input "35.5"
type input "70"
type input "35"
type input "69"
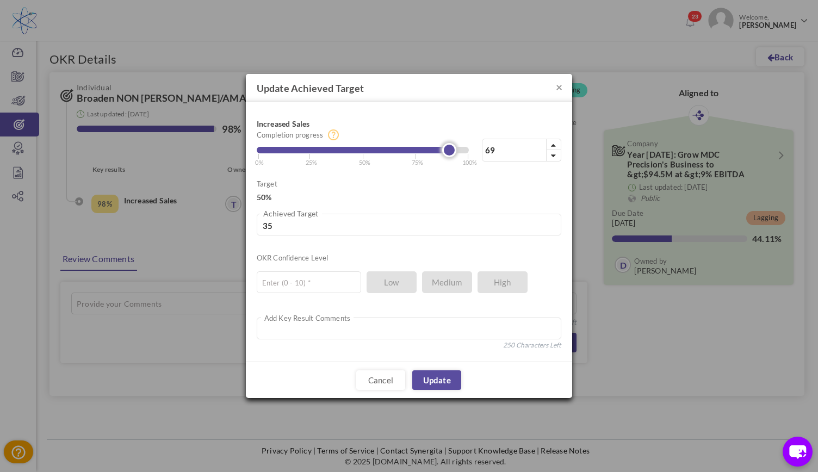
type input "34.5"
type input "67"
type input "33.5"
type input "66"
type input "33"
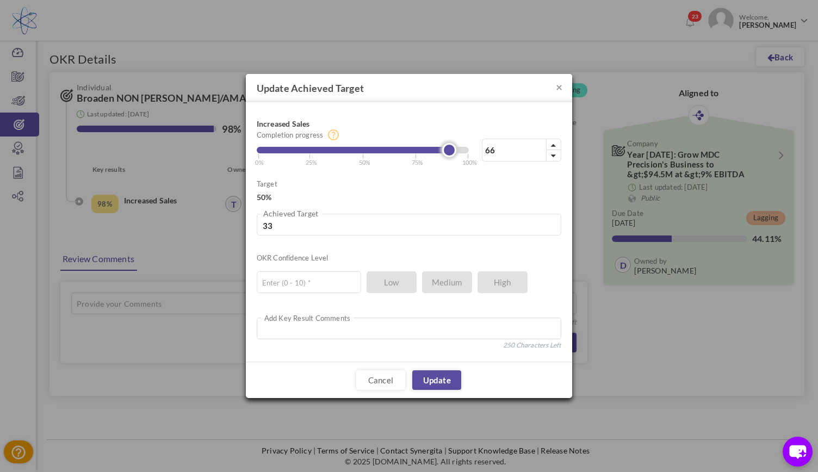
type input "64"
type input "32"
type input "62"
type input "31"
type input "61"
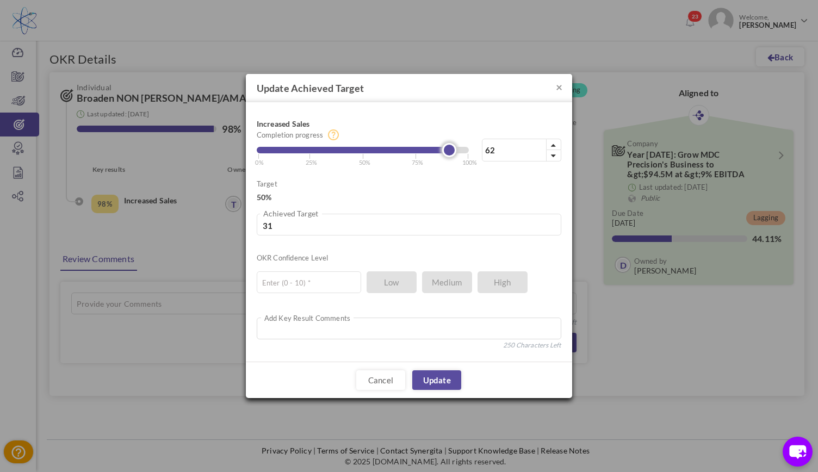
type input "30.5"
type input "59"
type input "29.5"
type input "58"
type input "29"
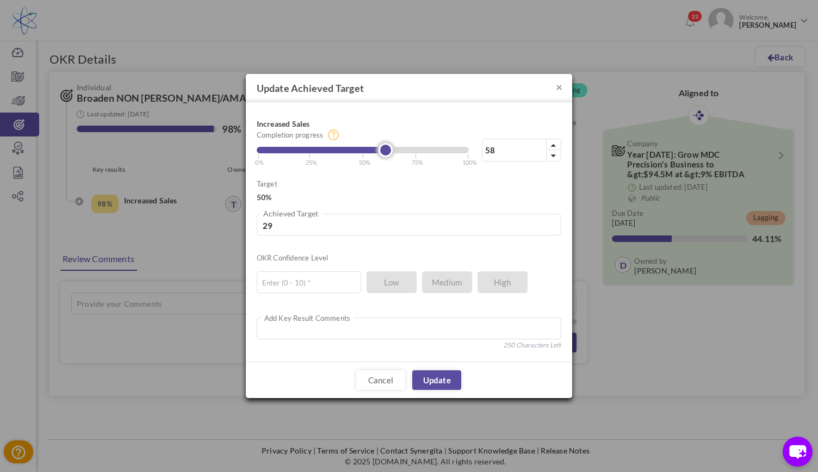
type input "56"
type input "28"
type input "54"
type input "27"
type input "53"
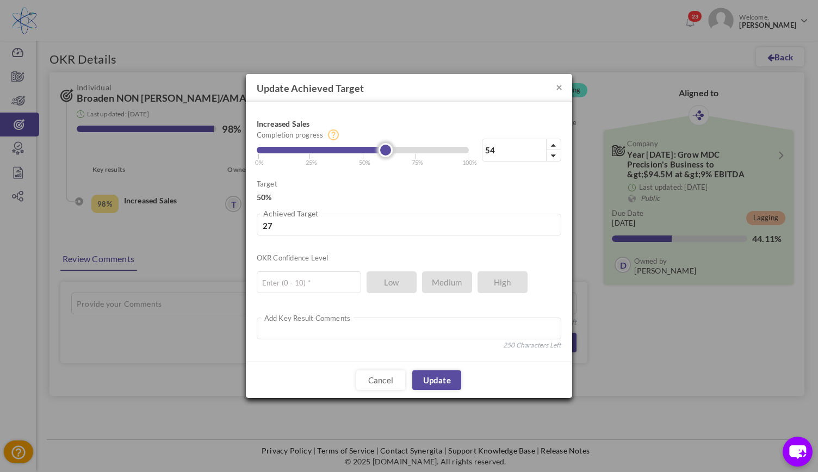
type input "26.5"
type input "52"
type input "26"
type input "51"
type input "25.5"
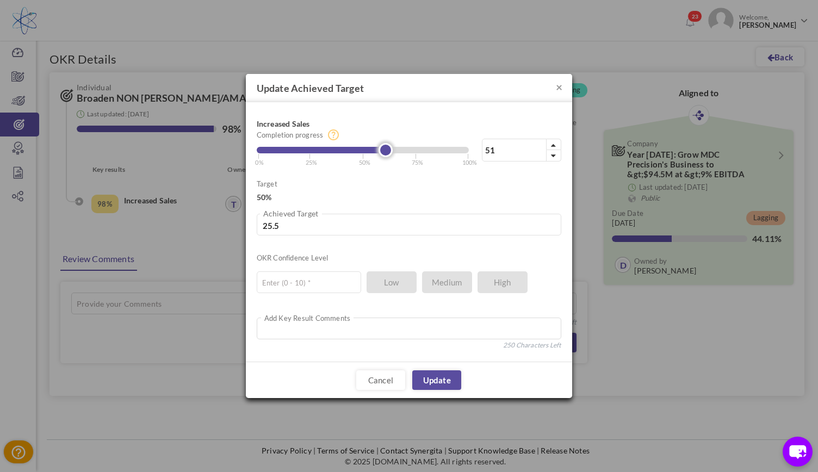
type input "50"
type input "25"
type input "49"
type input "24.5"
type input "48"
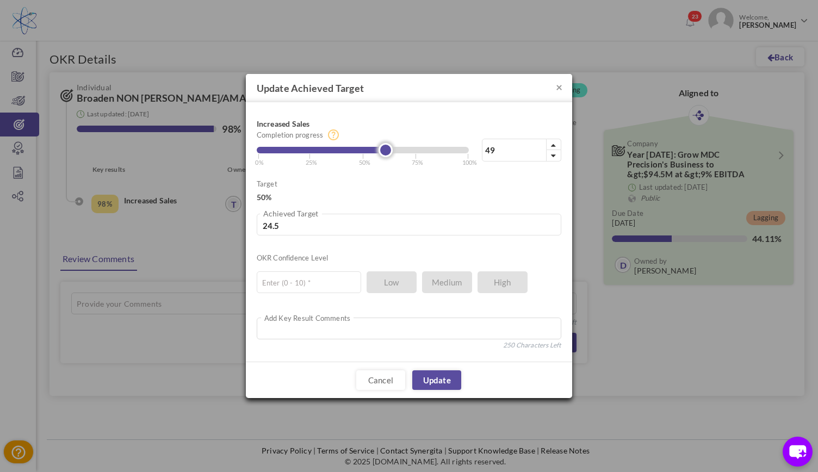
type input "24"
type input "47"
type input "23.5"
type input "46"
type input "23"
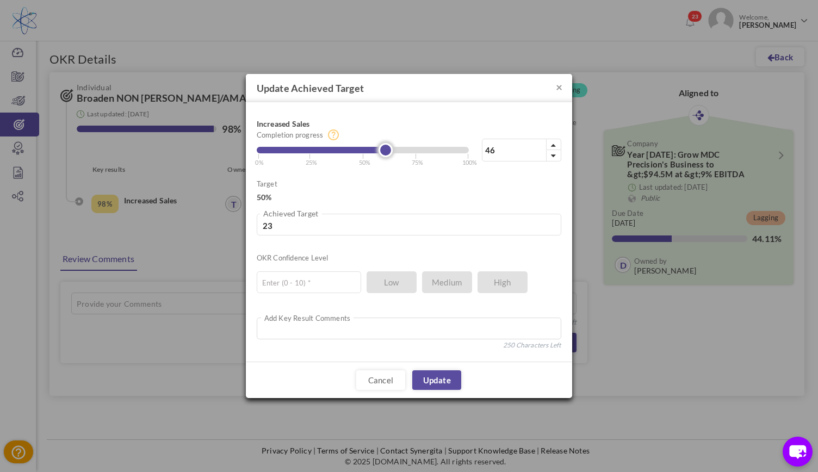
type input "45"
type input "22.5"
type input "44"
type input "22"
type input "43"
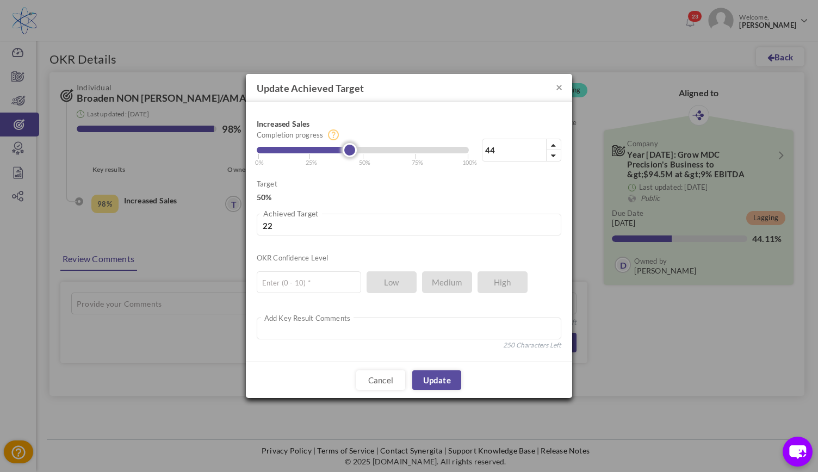
type input "21.5"
type input "42"
type input "21"
type input "41"
type input "20.5"
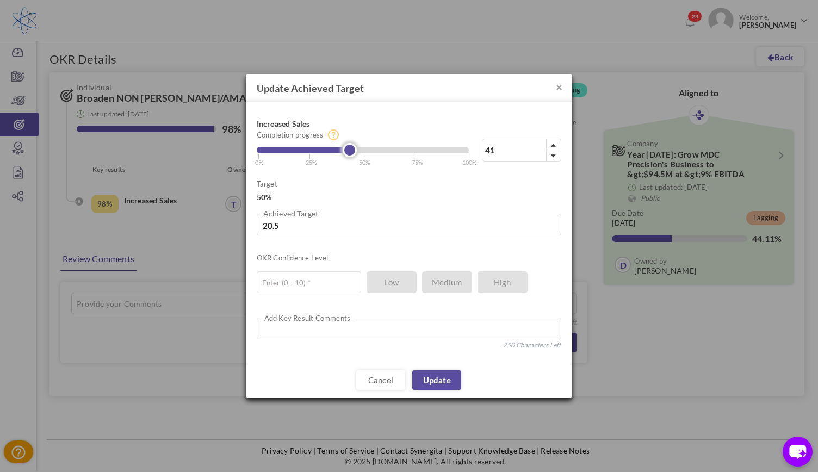
type input "40"
type input "20"
type input "39"
type input "19.5"
type input "38"
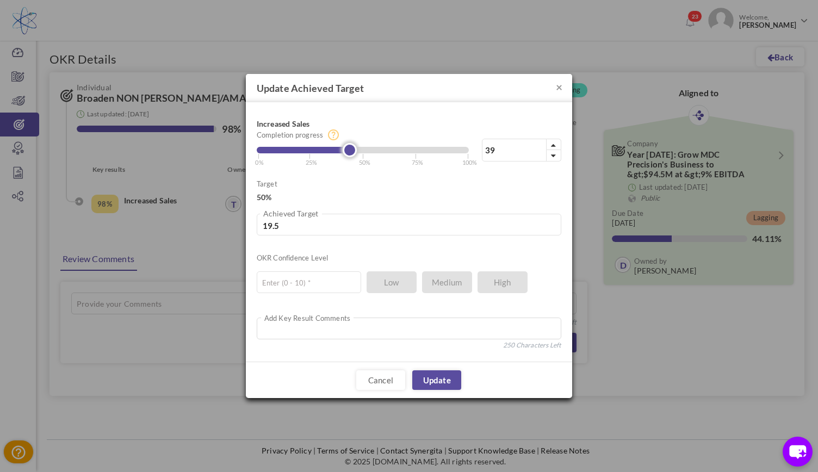
type input "19"
type input "37"
type input "18.5"
type input "36"
type input "18"
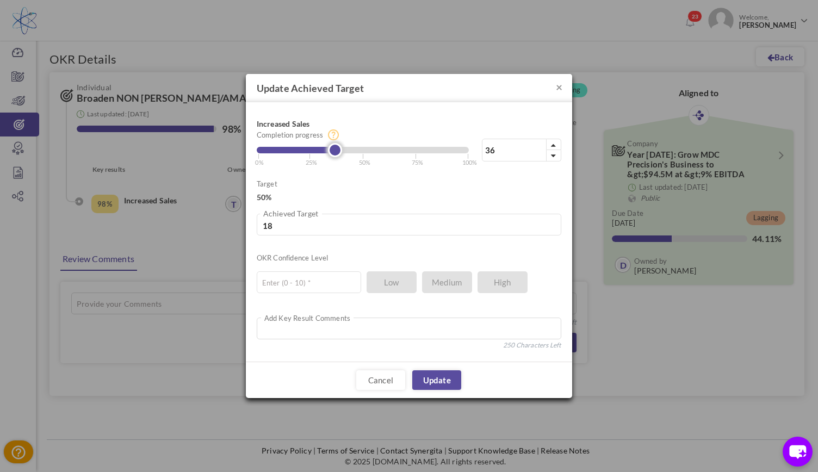
type input "35"
type input "17.5"
type input "34"
type input "17"
type input "33"
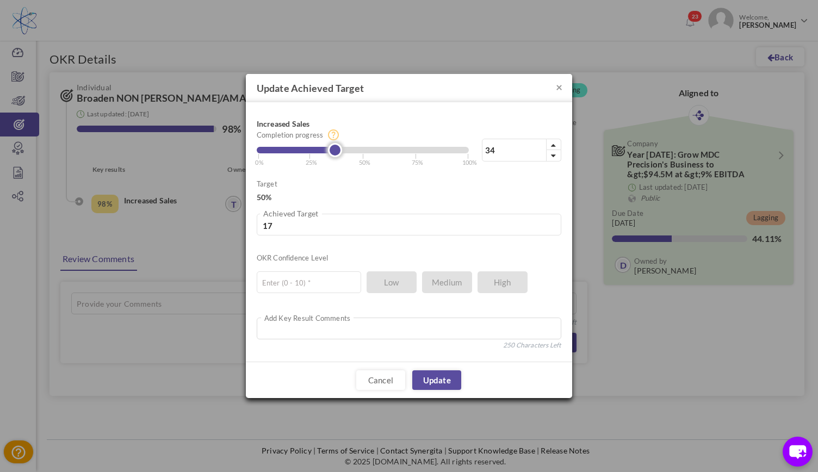
type input "16.5"
type input "32"
type input "16"
type input "31"
type input "15.5"
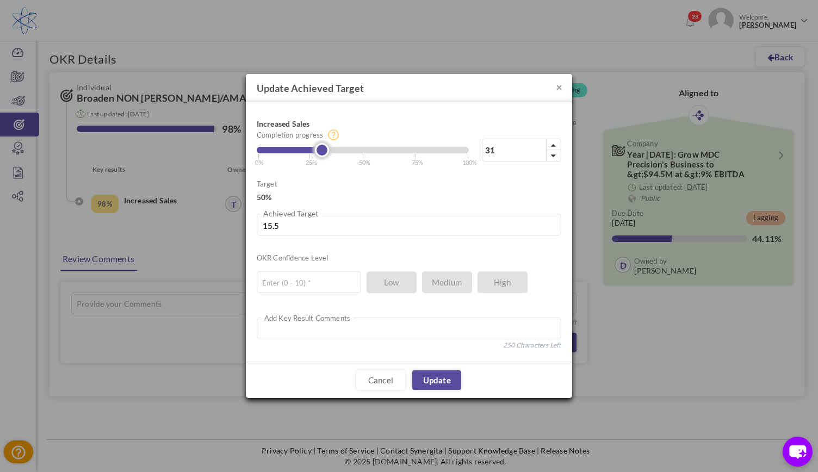
type input "30"
type input "15"
type input "29"
type input "14.5"
type input "28"
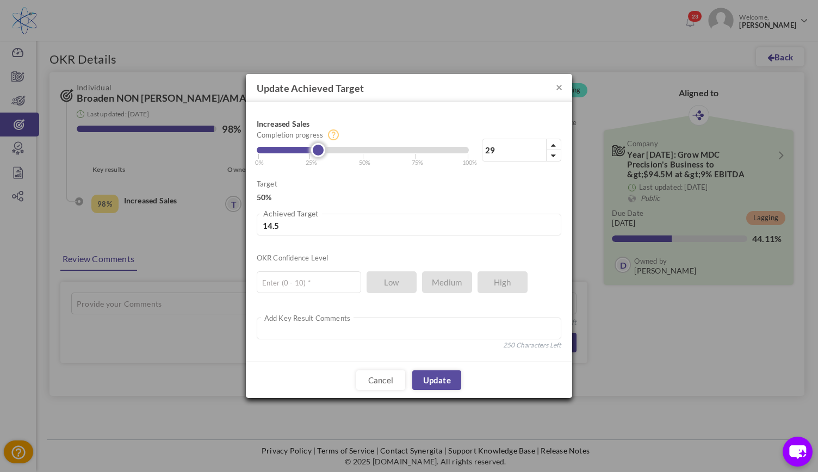
type input "14"
type input "27"
type input "13.5"
type input "26"
type input "13"
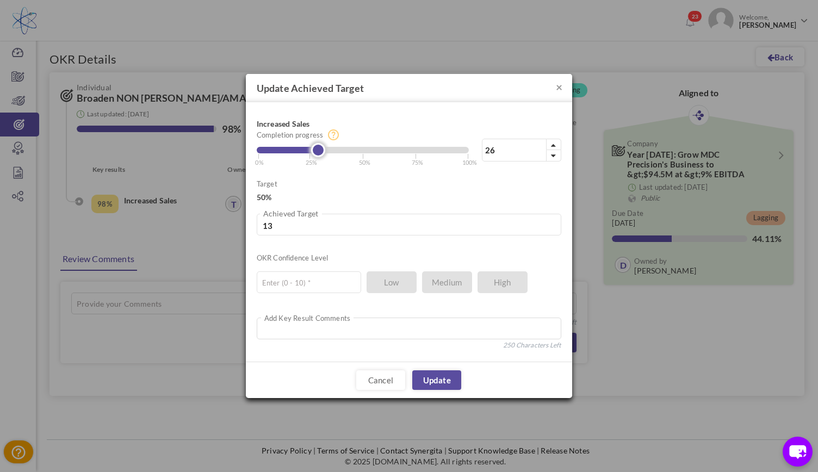
type input "25"
type input "12.5"
type input "24"
type input "12"
type input "23"
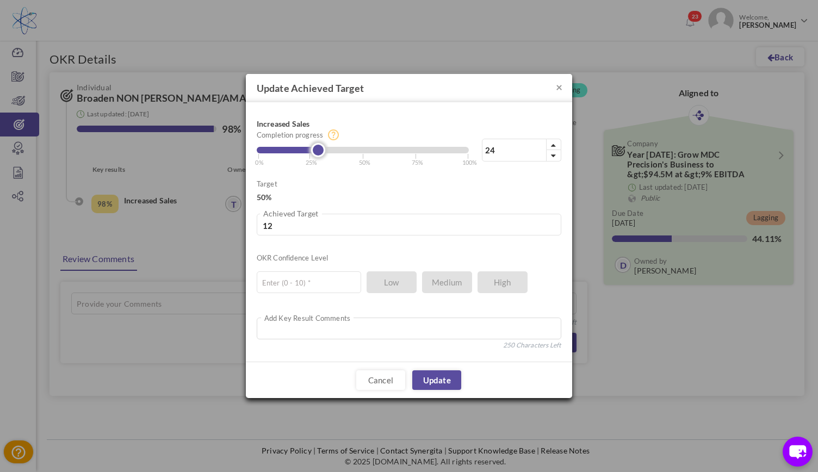
type input "11.5"
type input "22"
type input "11"
type input "21"
type input "10.5"
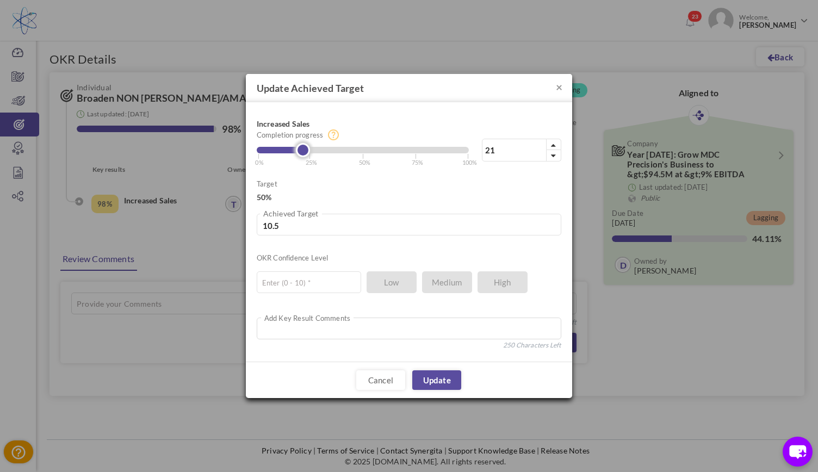
type input "20"
type input "10"
type input "19"
type input "9.5"
type input "18"
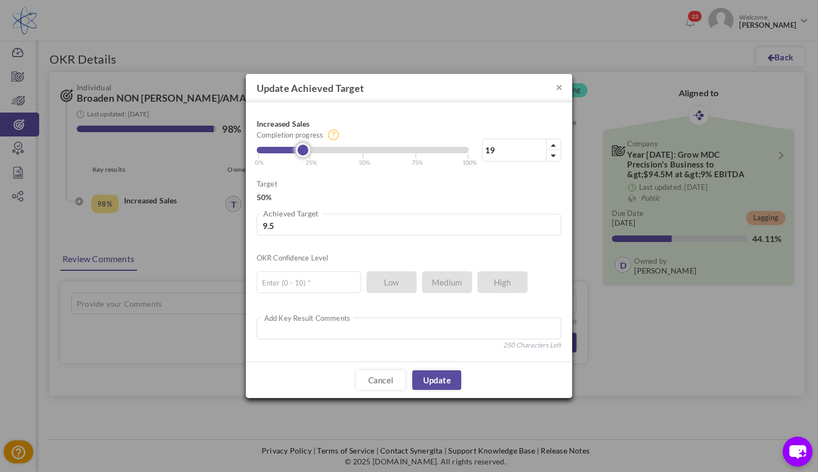
type input "9"
type input "17"
type input "8.5"
type input "16"
type input "8"
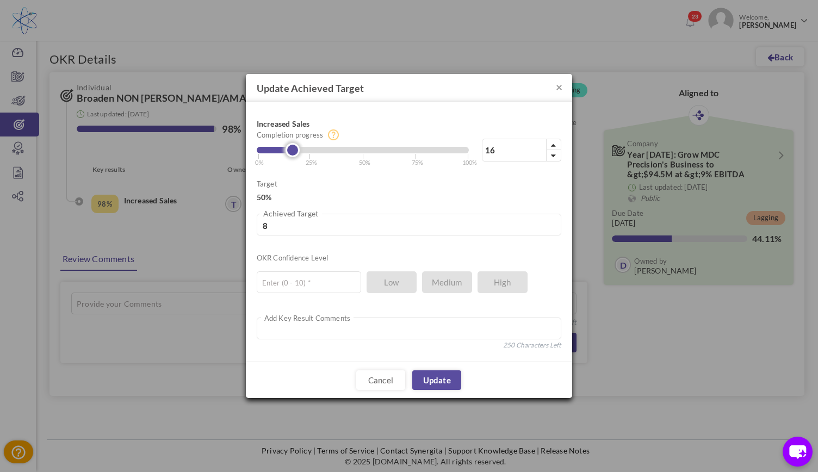
type input "15"
type input "7.5"
type input "14"
type input "7"
type input "13"
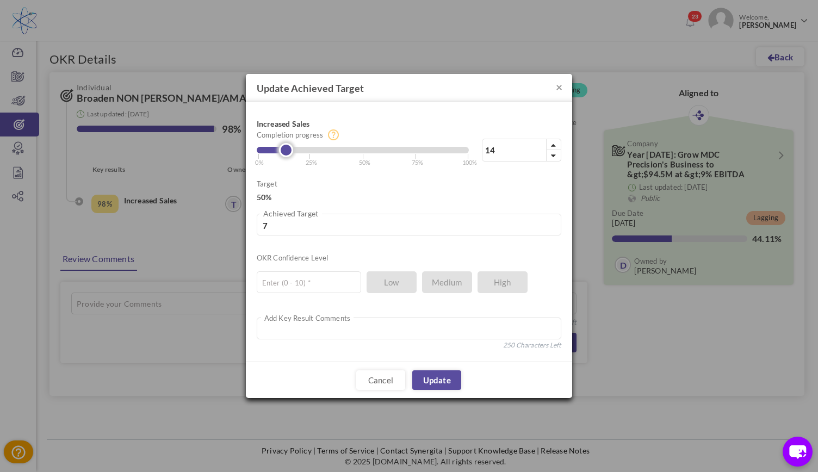
type input "6.5"
type input "12"
type input "6"
type input "11"
type input "5.5"
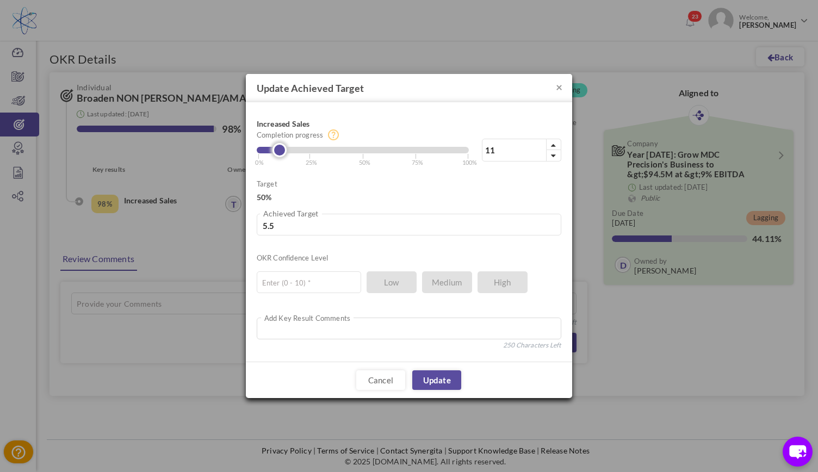
type input "10"
type input "5"
type input "9"
type input "4.5"
type input "8"
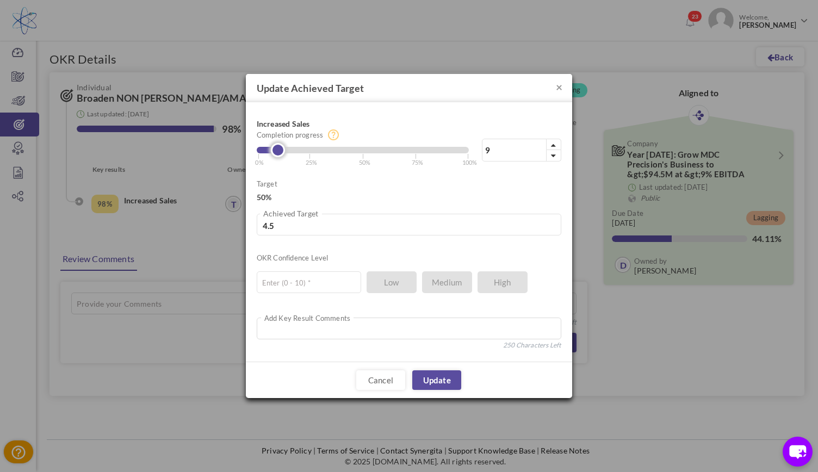
type input "4"
type input "7"
type input "3.5"
type input "6"
type input "3"
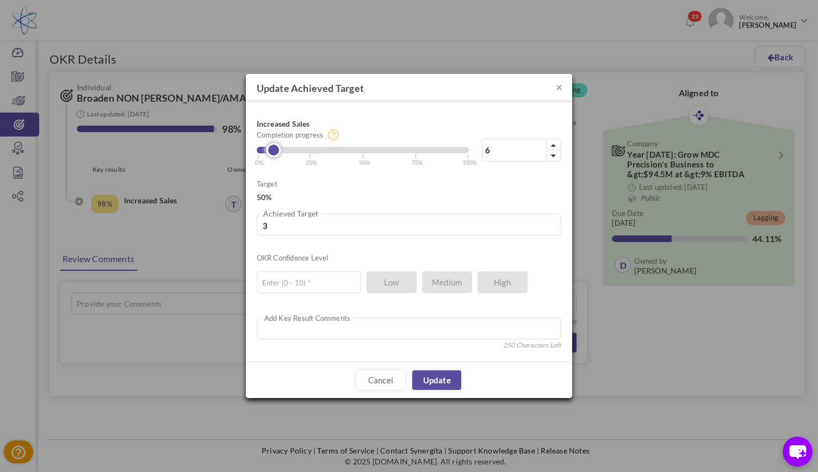
type input "5"
type input "2.5"
type input "4"
type input "2"
type input "3"
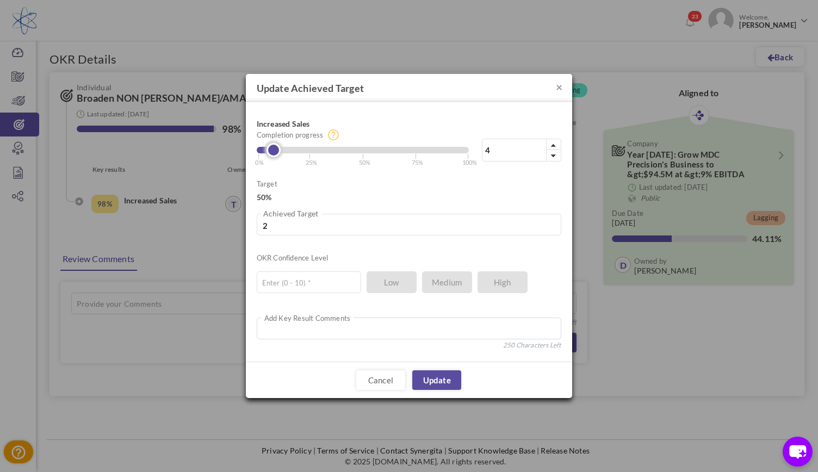
type input "1.5"
type input "2"
type input "1"
type input "0.5"
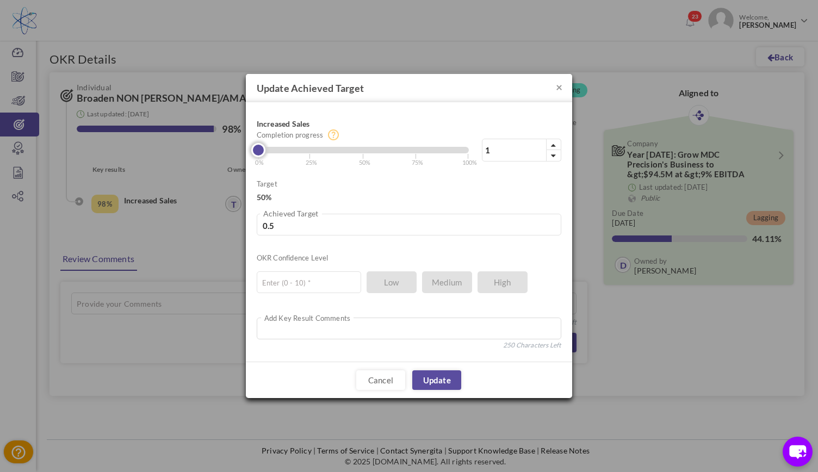
type input "2"
type input "1"
drag, startPoint x: 462, startPoint y: 151, endPoint x: 259, endPoint y: 145, distance: 202.4
click at [259, 145] on link at bounding box center [260, 150] width 14 height 14
click at [261, 145] on link at bounding box center [260, 150] width 14 height 14
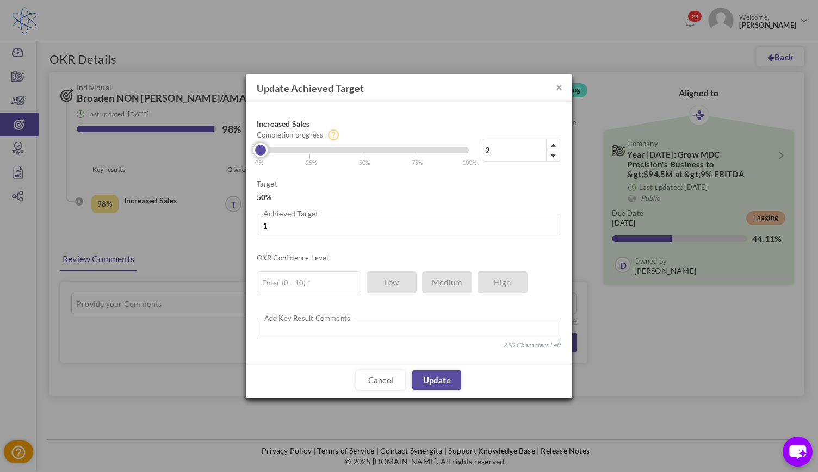
click at [261, 145] on link at bounding box center [260, 150] width 14 height 14
click at [275, 281] on input "text" at bounding box center [309, 282] width 104 height 22
type input "5"
click at [436, 380] on link "Update" at bounding box center [436, 380] width 49 height 20
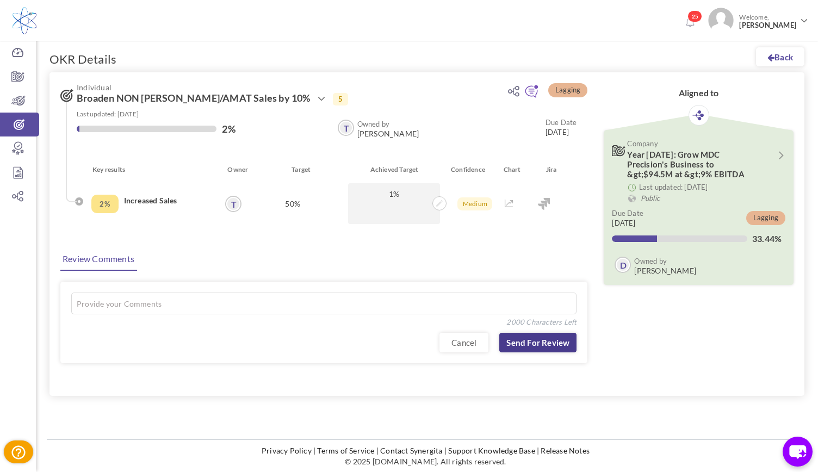
click at [546, 340] on link "Send for Review" at bounding box center [537, 343] width 77 height 20
click at [430, 305] on textarea at bounding box center [323, 304] width 505 height 22
type textarea "A"
type textarea "NON - LAM/AMAT"
click at [538, 345] on link "Send for Review" at bounding box center [537, 343] width 77 height 20
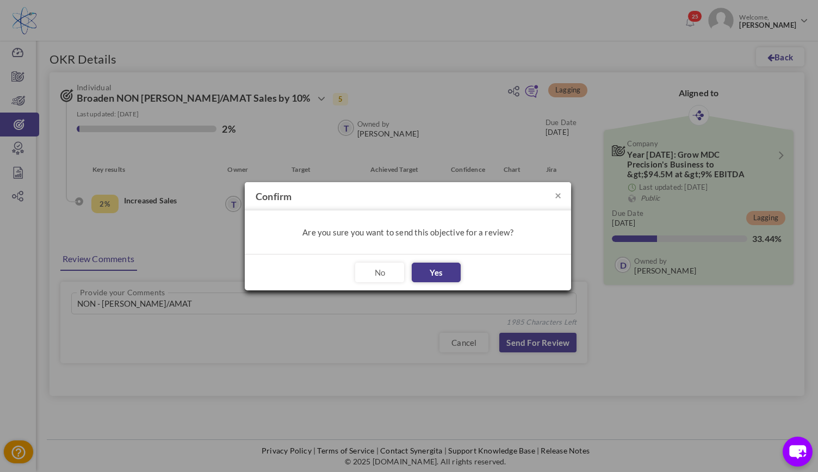
click at [437, 270] on button "Yes" at bounding box center [436, 273] width 49 height 20
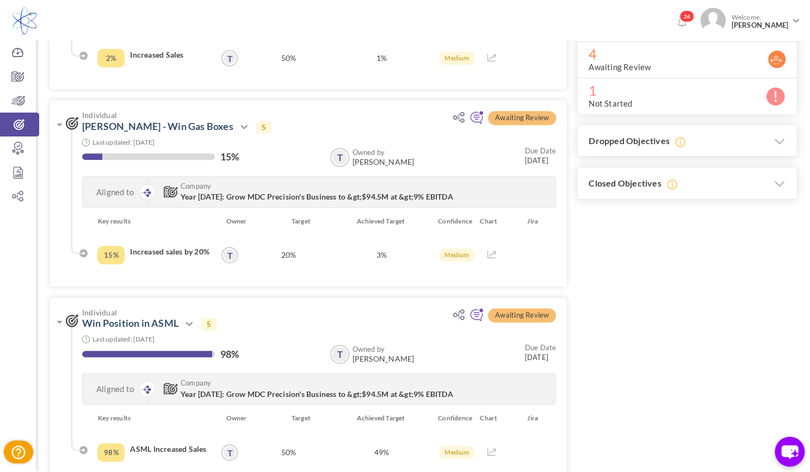
scroll to position [237, 0]
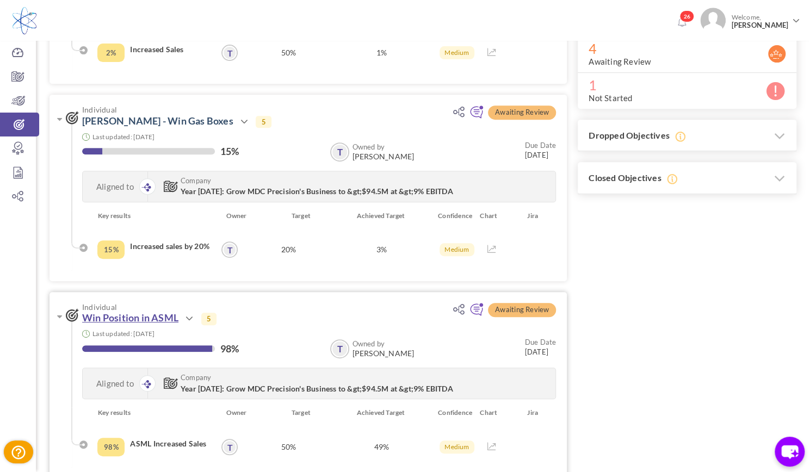
click at [166, 318] on link "Win Position in ASML" at bounding box center [130, 318] width 96 height 12
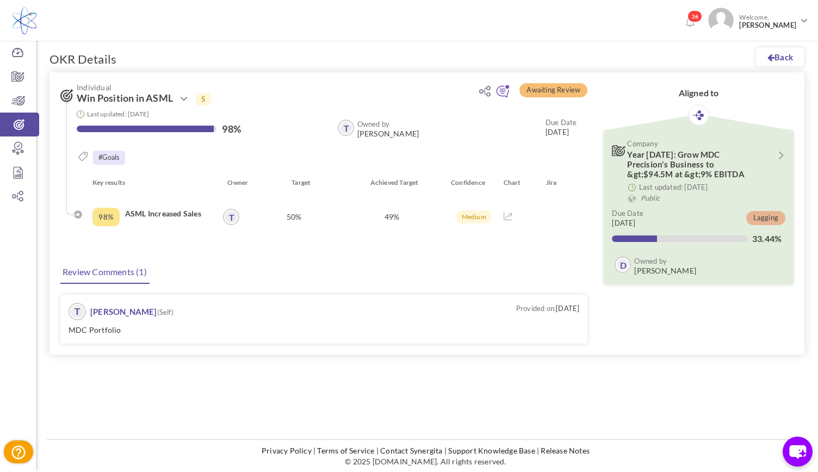
click at [426, 220] on p "49%" at bounding box center [391, 216] width 91 height 41
click at [392, 214] on p "49%" at bounding box center [391, 216] width 91 height 41
click at [188, 133] on div "98%" at bounding box center [202, 129] width 250 height 13
click at [291, 218] on div "50%" at bounding box center [294, 216] width 98 height 41
click at [397, 222] on p "49%" at bounding box center [391, 216] width 91 height 41
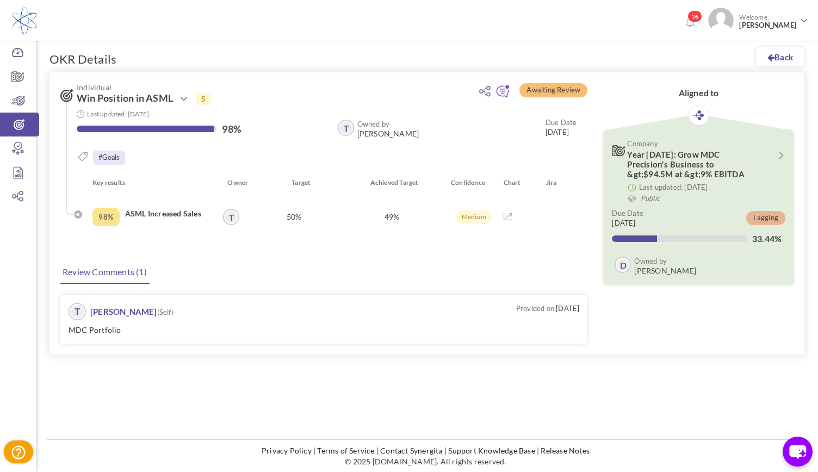
click at [393, 215] on p "49%" at bounding box center [391, 216] width 91 height 41
click at [184, 130] on div at bounding box center [145, 129] width 137 height 7
click at [139, 98] on span "Win Position in ASML" at bounding box center [125, 98] width 96 height 11
click at [506, 218] on icon at bounding box center [508, 217] width 9 height 8
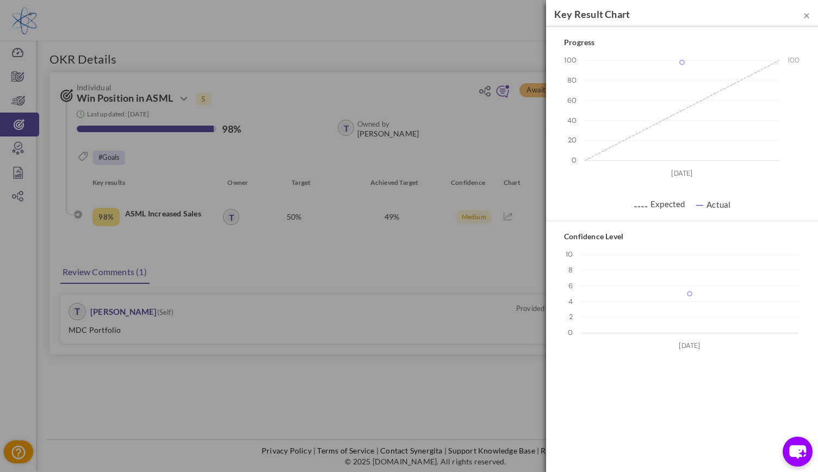
click at [433, 360] on div "× Key Result Chart Progress 0 20 40 60 80 100 [DATE] 98 ⚋⚋ Expected — Actual Co…" at bounding box center [409, 236] width 818 height 472
click at [400, 383] on div "× Key Result Chart Progress 0 20 40 60 80 100 [DATE] 98 ⚋⚋ Expected — Actual Co…" at bounding box center [409, 236] width 818 height 472
drag, startPoint x: 400, startPoint y: 383, endPoint x: 644, endPoint y: 180, distance: 317.4
click at [644, 180] on div "× Key Result Chart Progress 0 20 40 60 80 100 [DATE] 98 ⚋⚋ Expected — Actual Co…" at bounding box center [409, 236] width 818 height 472
click at [805, 15] on span "×" at bounding box center [806, 15] width 7 height 14
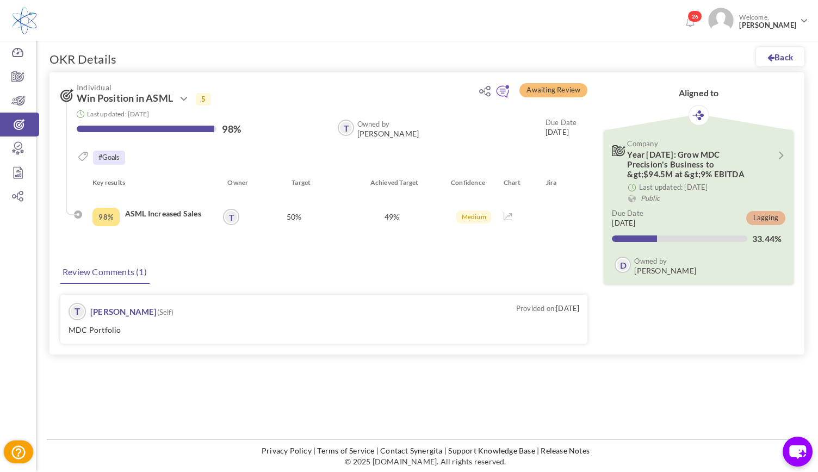
click at [226, 126] on label "98%" at bounding box center [231, 128] width 19 height 11
click at [187, 97] on icon at bounding box center [183, 98] width 13 height 13
click at [92, 155] on div "#Goals" at bounding box center [327, 159] width 500 height 16
click at [366, 129] on div "Owned by [PERSON_NAME]" at bounding box center [388, 130] width 62 height 20
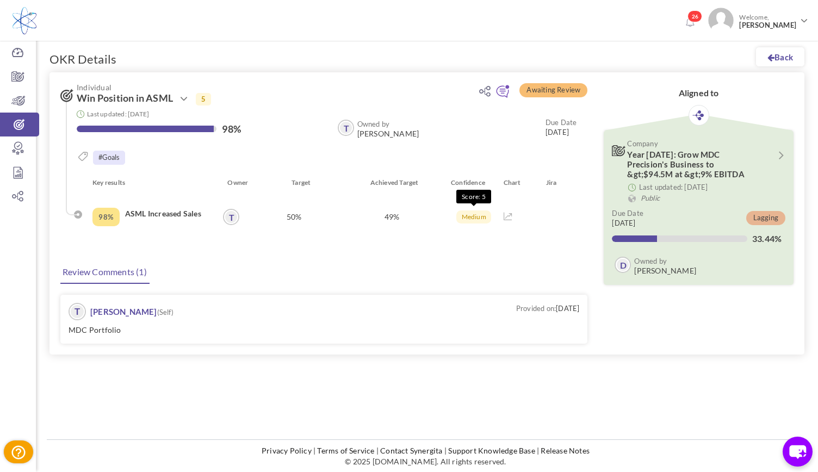
click at [475, 215] on span "Medium" at bounding box center [473, 217] width 35 height 13
click at [391, 218] on p "49%" at bounding box center [391, 216] width 91 height 41
click at [504, 217] on icon at bounding box center [508, 217] width 9 height 8
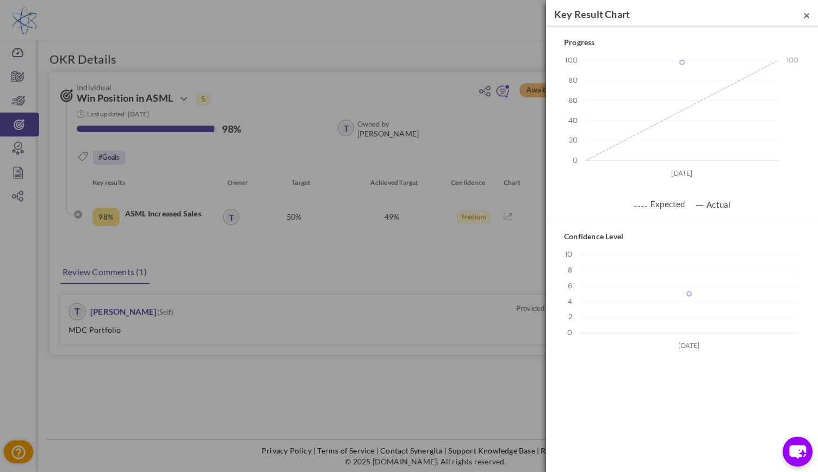
click at [807, 12] on span "×" at bounding box center [806, 15] width 7 height 14
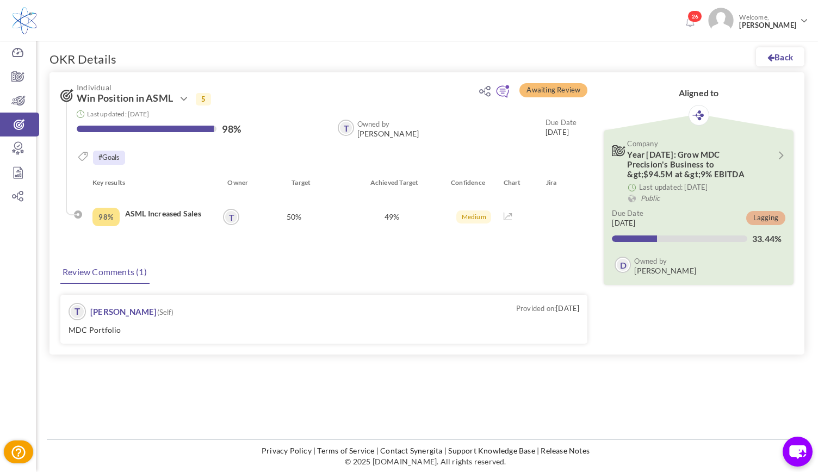
click at [103, 214] on div "98%" at bounding box center [105, 217] width 27 height 18
click at [102, 160] on small "#Goals" at bounding box center [109, 158] width 32 height 14
click at [66, 91] on icon at bounding box center [68, 96] width 17 height 13
click at [232, 127] on label "98%" at bounding box center [231, 128] width 19 height 11
click at [20, 128] on icon at bounding box center [19, 124] width 39 height 11
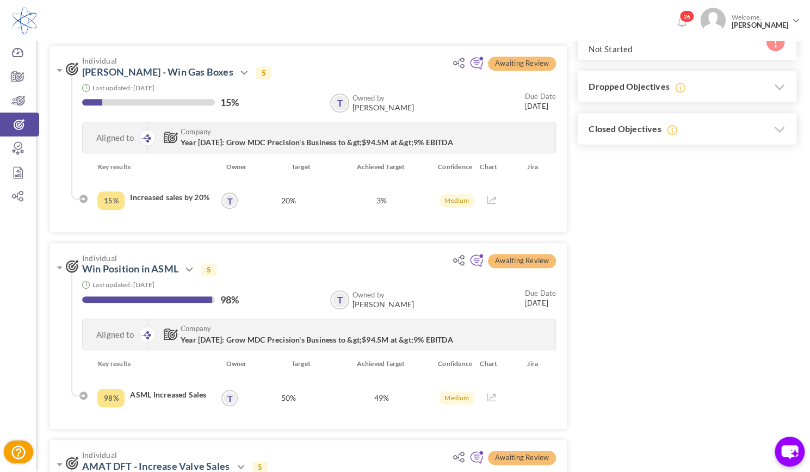
scroll to position [294, 0]
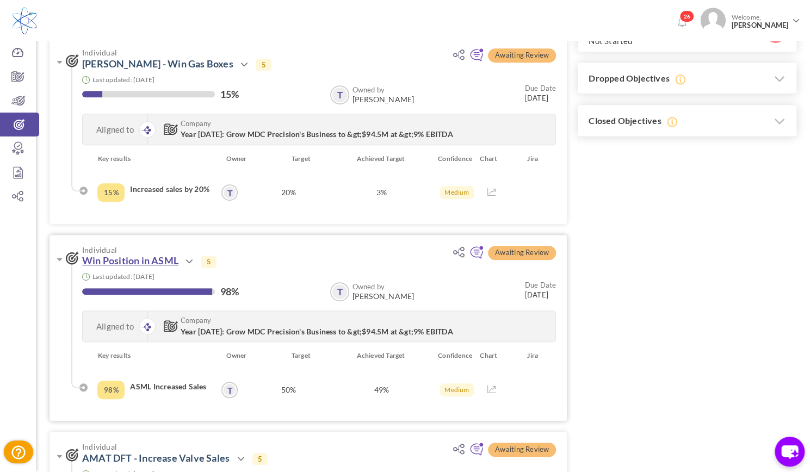
click at [162, 262] on link "Win Position in ASML" at bounding box center [130, 261] width 96 height 12
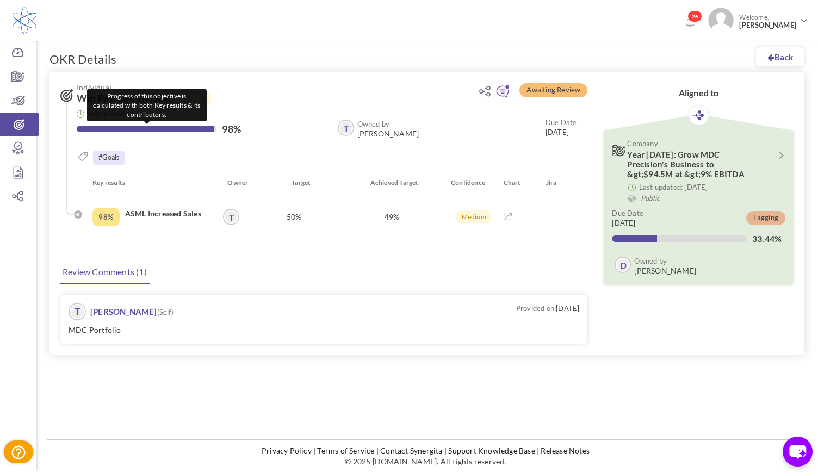
click at [214, 127] on div at bounding box center [147, 129] width 140 height 7
click at [398, 211] on p "49%" at bounding box center [391, 216] width 91 height 41
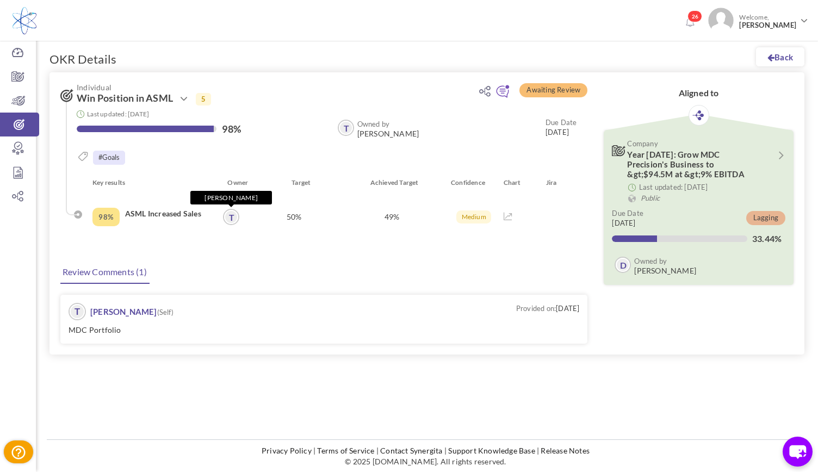
click at [232, 216] on link "T" at bounding box center [231, 217] width 14 height 14
click at [109, 214] on div "98%" at bounding box center [105, 217] width 27 height 18
click at [179, 102] on icon at bounding box center [183, 98] width 13 height 13
click at [200, 100] on span "5" at bounding box center [203, 99] width 15 height 12
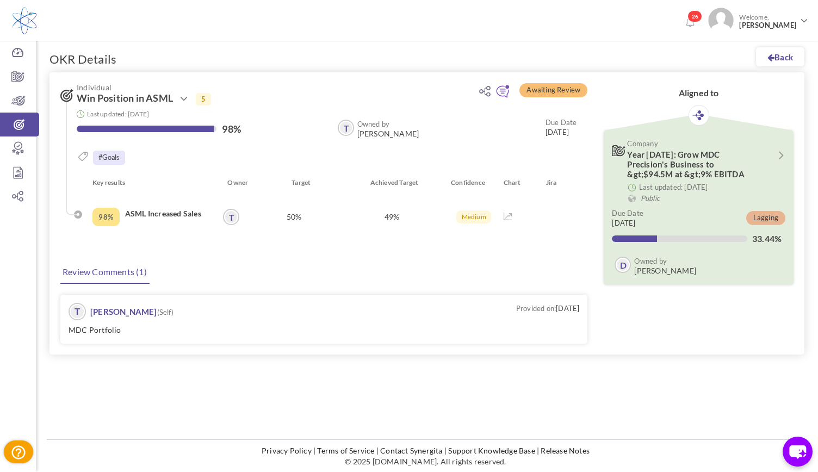
click at [71, 100] on icon at bounding box center [68, 96] width 17 height 13
click at [106, 121] on div "Progress of this objective is calculated with both Key results & its contributo…" at bounding box center [327, 130] width 500 height 20
click at [110, 128] on div at bounding box center [145, 129] width 137 height 7
click at [108, 158] on small "#Goals" at bounding box center [109, 158] width 32 height 14
drag, startPoint x: 475, startPoint y: 216, endPoint x: 369, endPoint y: 247, distance: 111.2
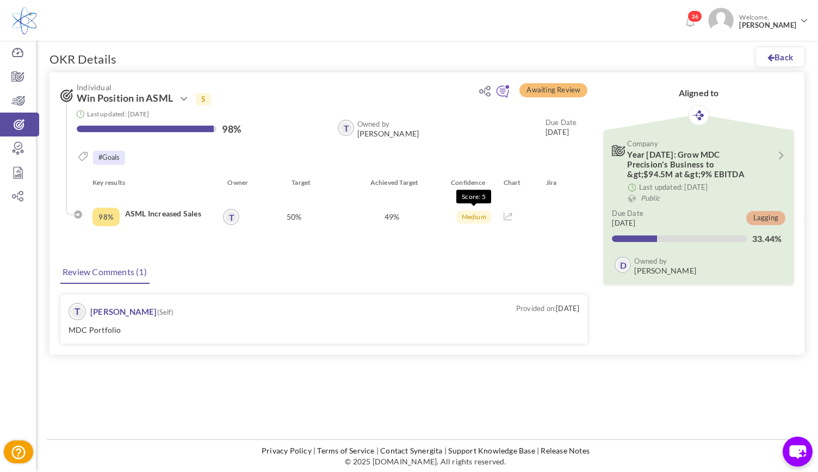
click at [369, 247] on div "Key results Owner Target Achieved Target Confidence Chart Jira 98% ASML Increas…" at bounding box center [327, 212] width 522 height 71
click at [299, 220] on div "50%" at bounding box center [294, 216] width 98 height 41
click at [230, 218] on link "T" at bounding box center [231, 217] width 14 height 14
click at [166, 219] on div "98% ASML Increased Sales" at bounding box center [154, 216] width 132 height 41
click at [111, 212] on div "98%" at bounding box center [105, 217] width 27 height 18
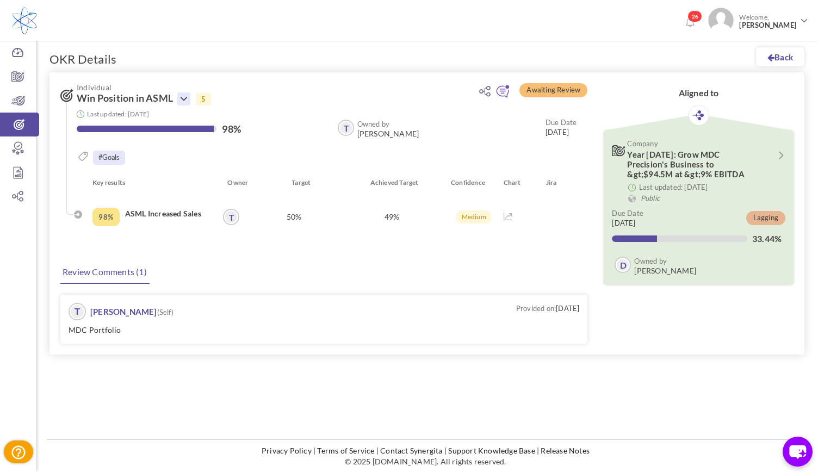
click at [185, 98] on icon at bounding box center [183, 98] width 13 height 13
click at [200, 117] on span "Action" at bounding box center [199, 119] width 24 height 9
click at [119, 101] on span "Win Position in ASML" at bounding box center [125, 98] width 96 height 11
click at [168, 188] on div "Key results" at bounding box center [152, 182] width 137 height 11
click at [470, 215] on span "Medium" at bounding box center [473, 217] width 35 height 13
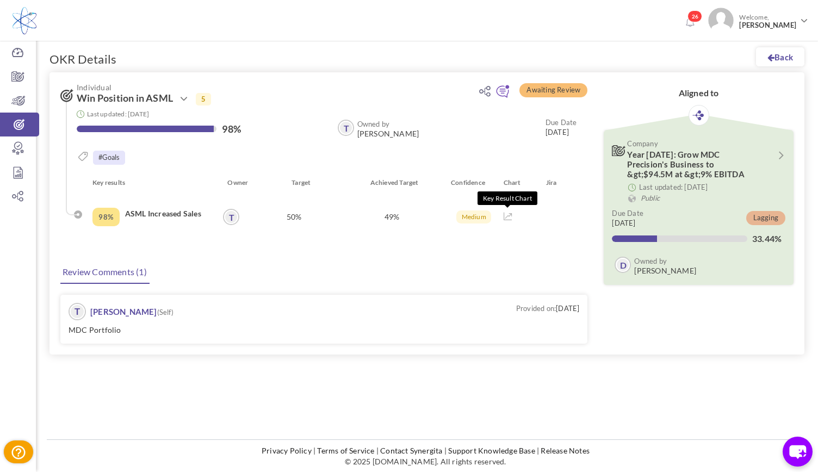
click at [510, 216] on icon at bounding box center [508, 217] width 9 height 8
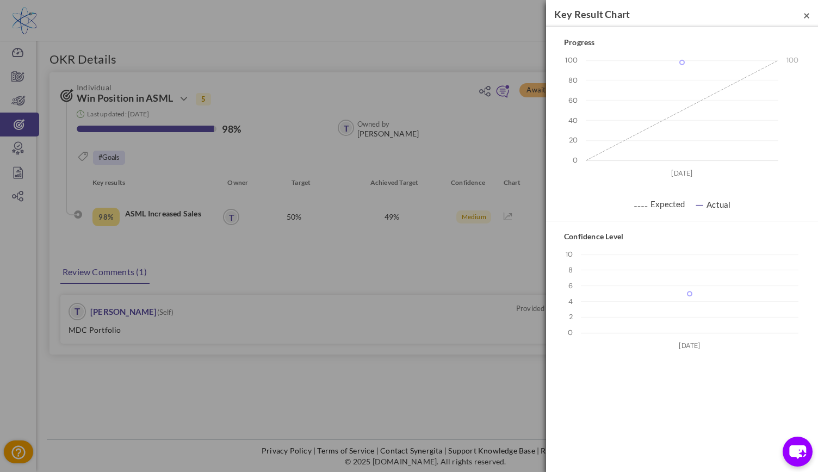
click at [808, 13] on span "×" at bounding box center [806, 15] width 7 height 14
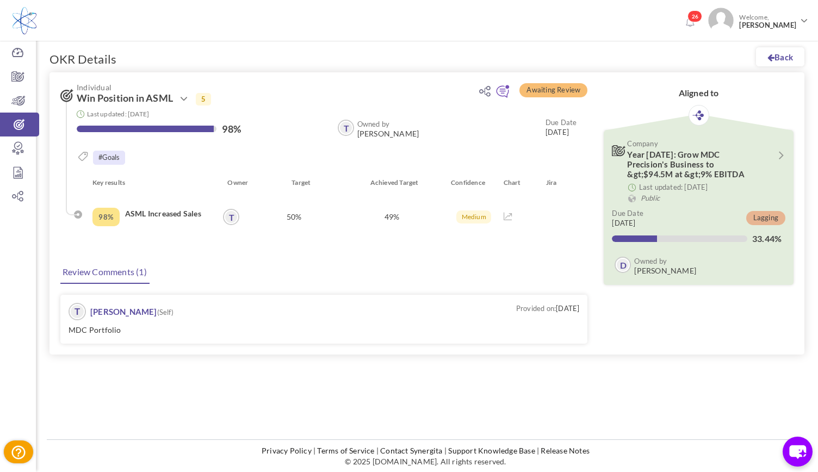
click at [113, 215] on div "98%" at bounding box center [105, 217] width 27 height 18
click at [64, 75] on div "Individual Win Position in ASML Action Clone 5" at bounding box center [318, 124] width 538 height 105
click at [70, 87] on h3 "Individual Win Position in ASML Action Clone 5" at bounding box center [272, 94] width 424 height 22
click at [500, 98] on icon at bounding box center [503, 92] width 14 height 14
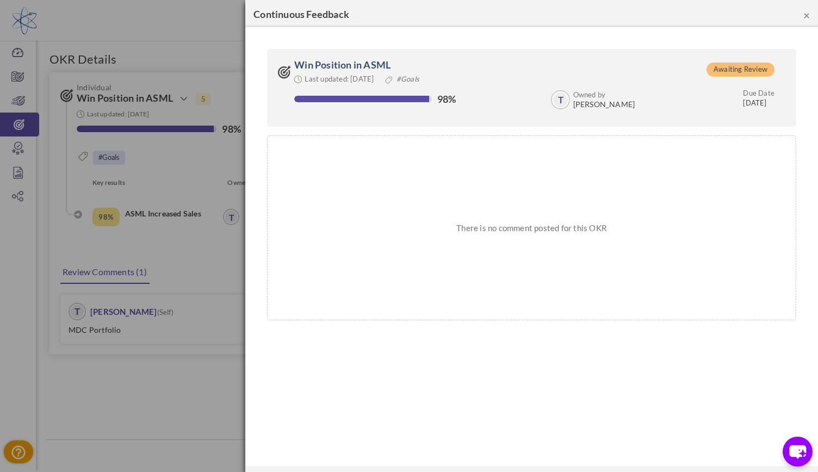
click at [805, 16] on button "×" at bounding box center [806, 14] width 7 height 11
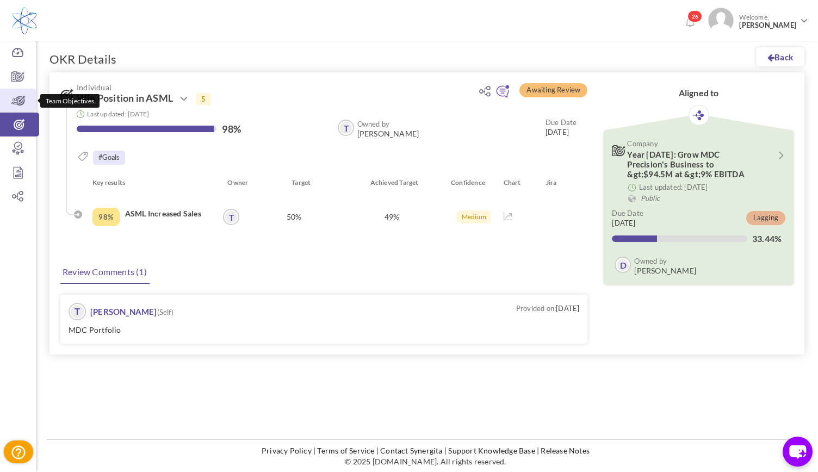
click at [26, 100] on icon at bounding box center [18, 100] width 36 height 11
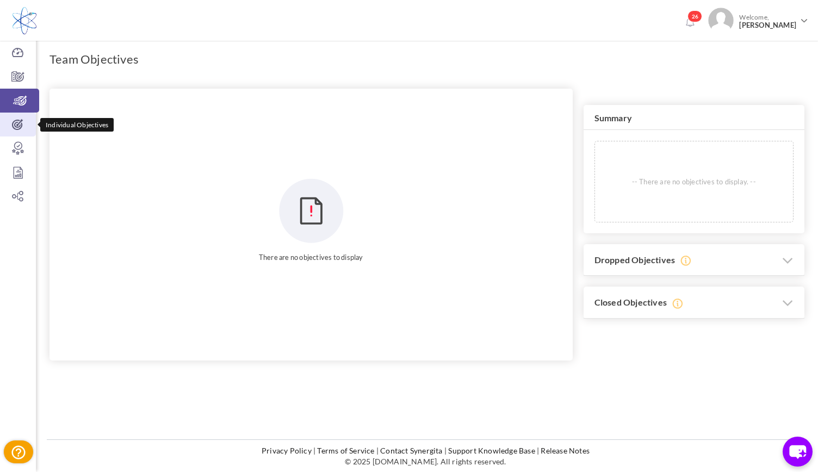
click at [16, 120] on icon at bounding box center [18, 124] width 36 height 11
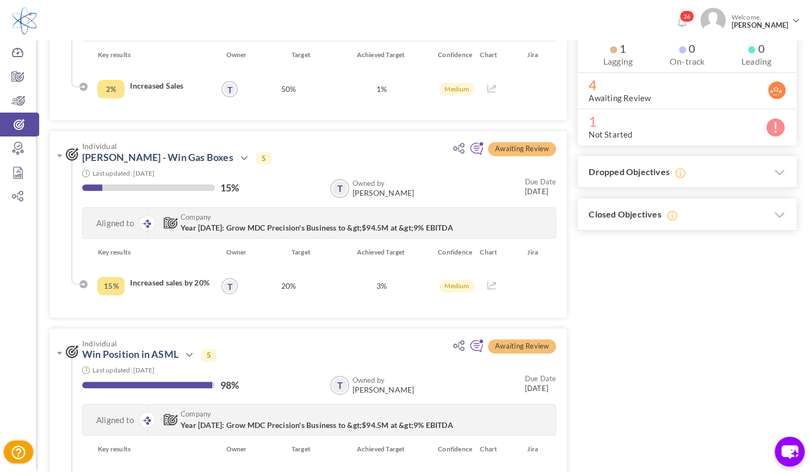
scroll to position [212, 0]
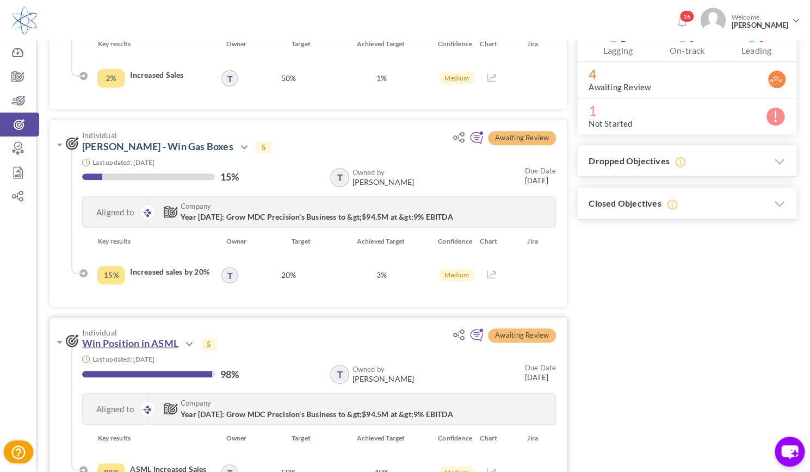
click at [140, 344] on link "Win Position in ASML" at bounding box center [130, 343] width 96 height 12
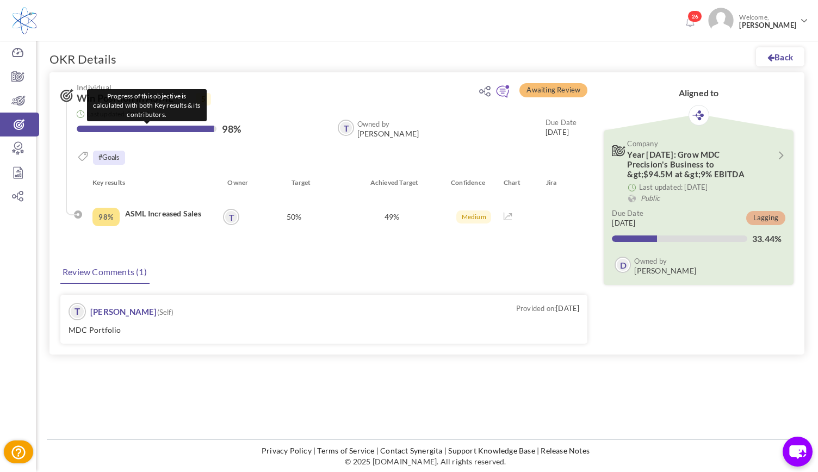
click at [106, 130] on div at bounding box center [145, 129] width 137 height 7
click at [295, 222] on div "50%" at bounding box center [294, 216] width 98 height 41
click at [392, 217] on p "49%" at bounding box center [391, 216] width 91 height 41
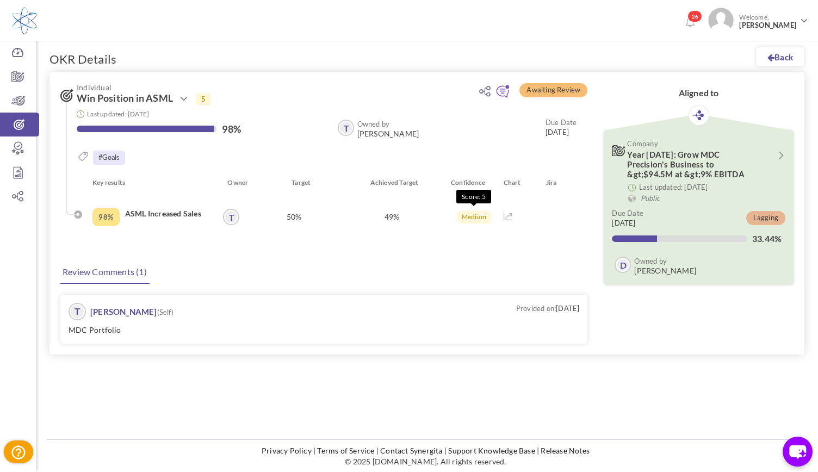
click at [472, 217] on span "Medium" at bounding box center [473, 217] width 35 height 13
click at [17, 126] on icon at bounding box center [19, 124] width 39 height 11
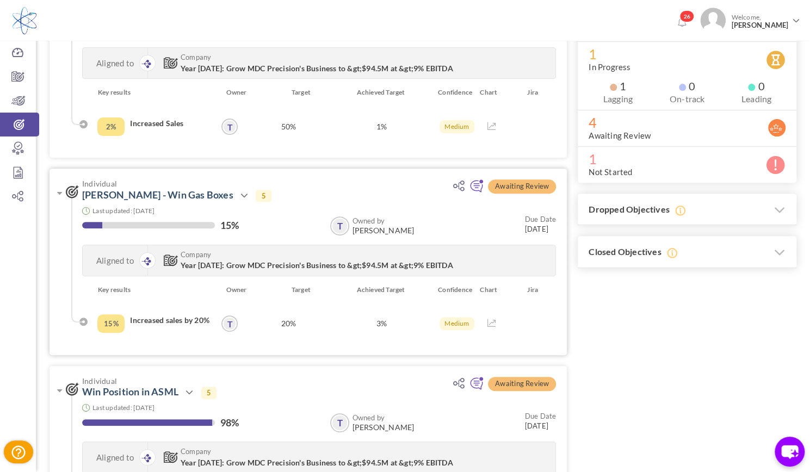
scroll to position [490, 0]
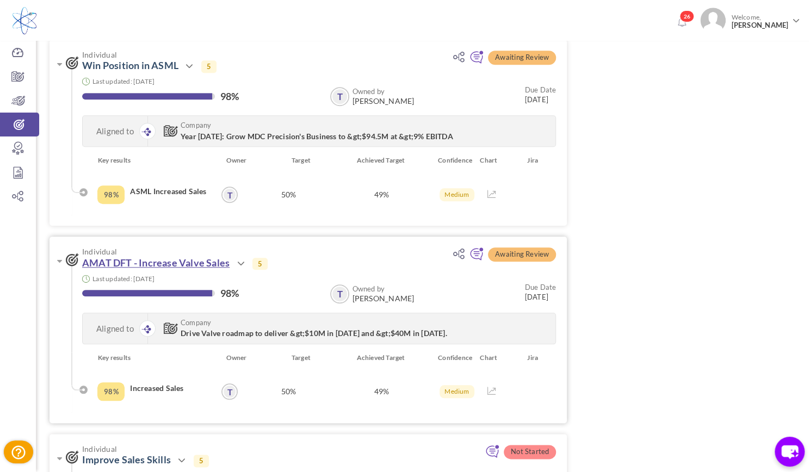
click at [188, 266] on link "AMAT DFT - Increase Valve Sales" at bounding box center [155, 263] width 147 height 12
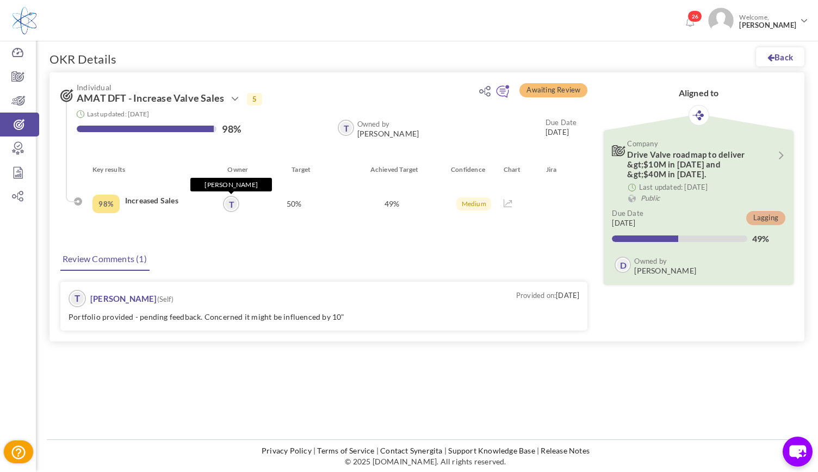
click at [230, 204] on link "T" at bounding box center [231, 204] width 14 height 14
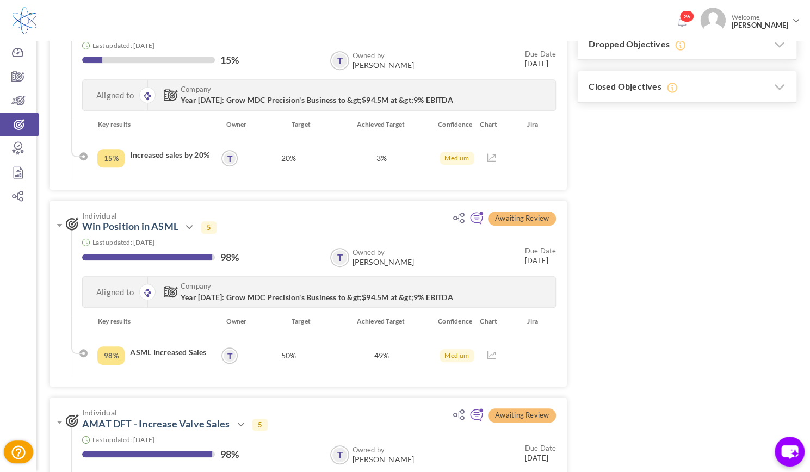
scroll to position [492, 0]
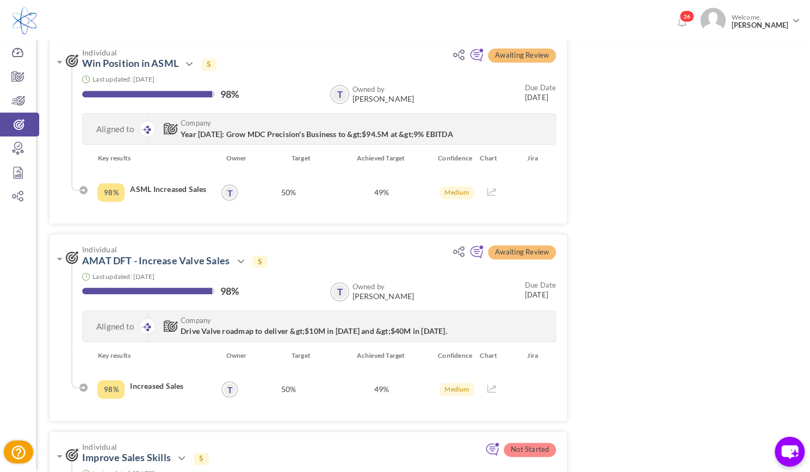
click at [614, 223] on div "Awaiting Review Individual Broaden NON [PERSON_NAME]/AMAT Sales by 10% Action V…" at bounding box center [422, 217] width 747 height 1200
